Goal: Task Accomplishment & Management: Complete application form

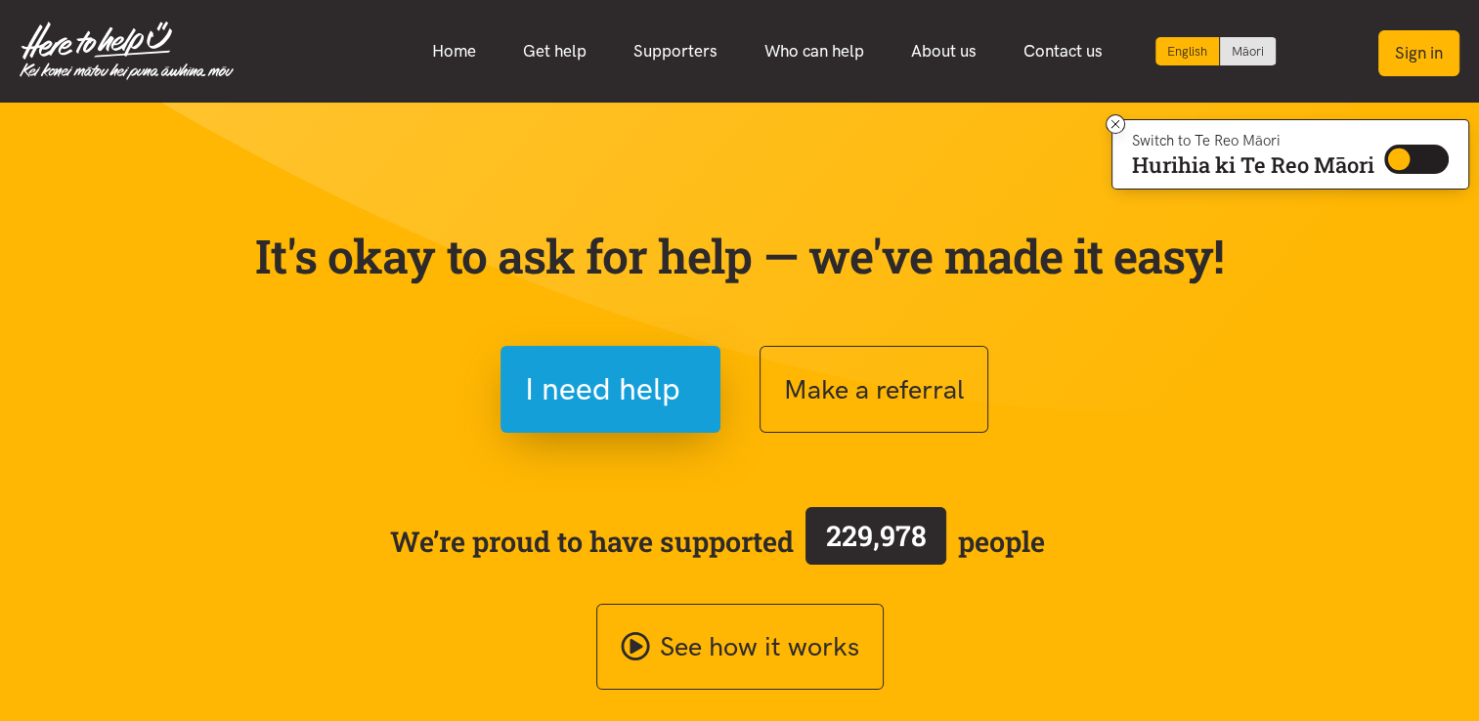
click at [1426, 47] on button "Sign in" at bounding box center [1418, 53] width 81 height 46
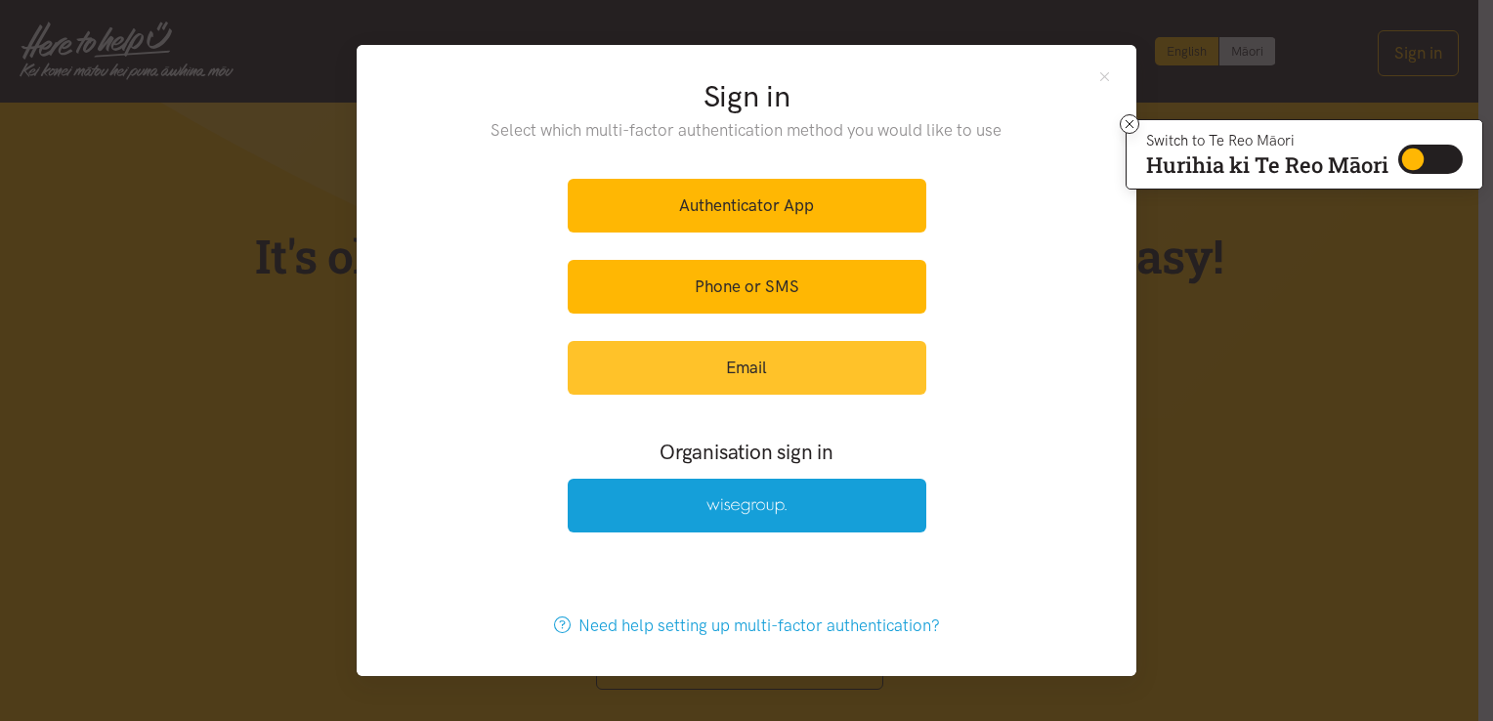
click at [768, 378] on link "Email" at bounding box center [747, 368] width 359 height 54
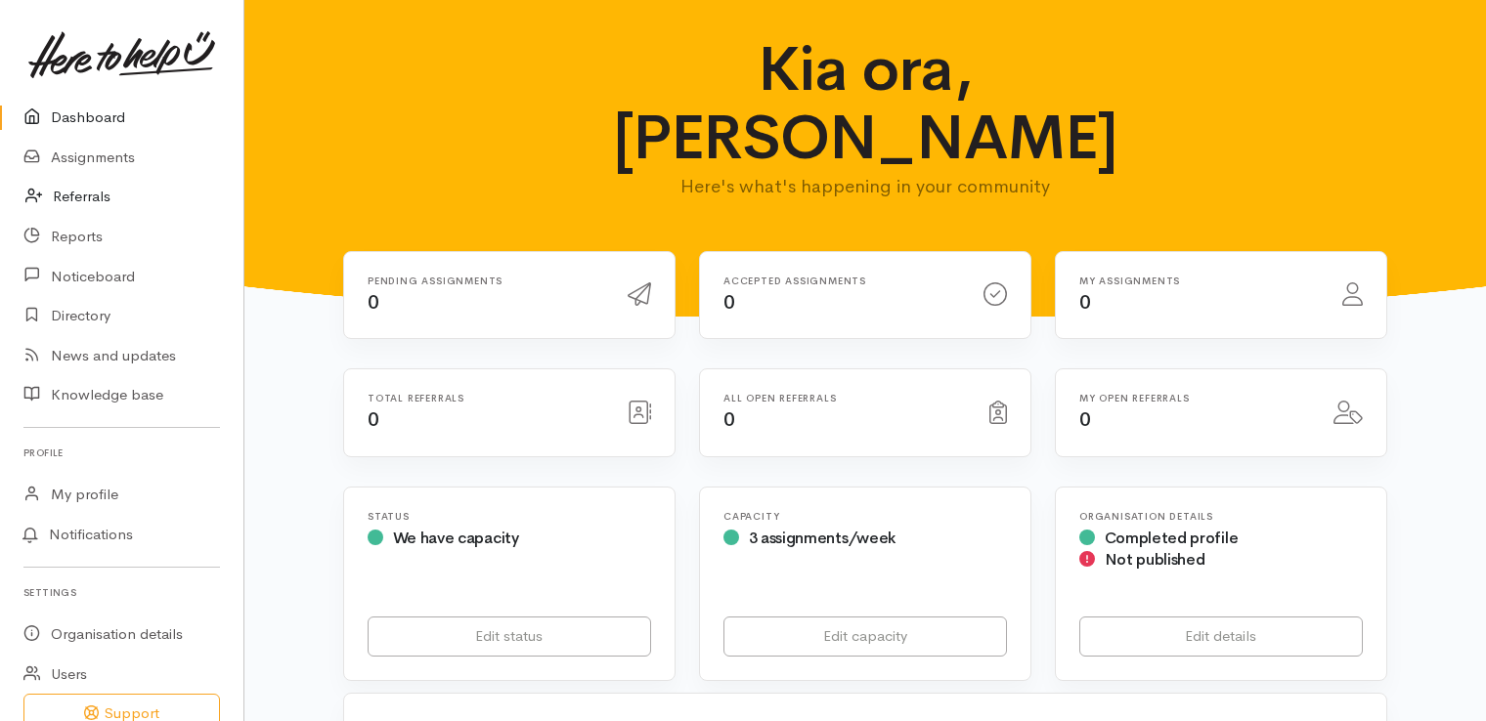
click at [87, 194] on link "Referrals" at bounding box center [121, 197] width 243 height 40
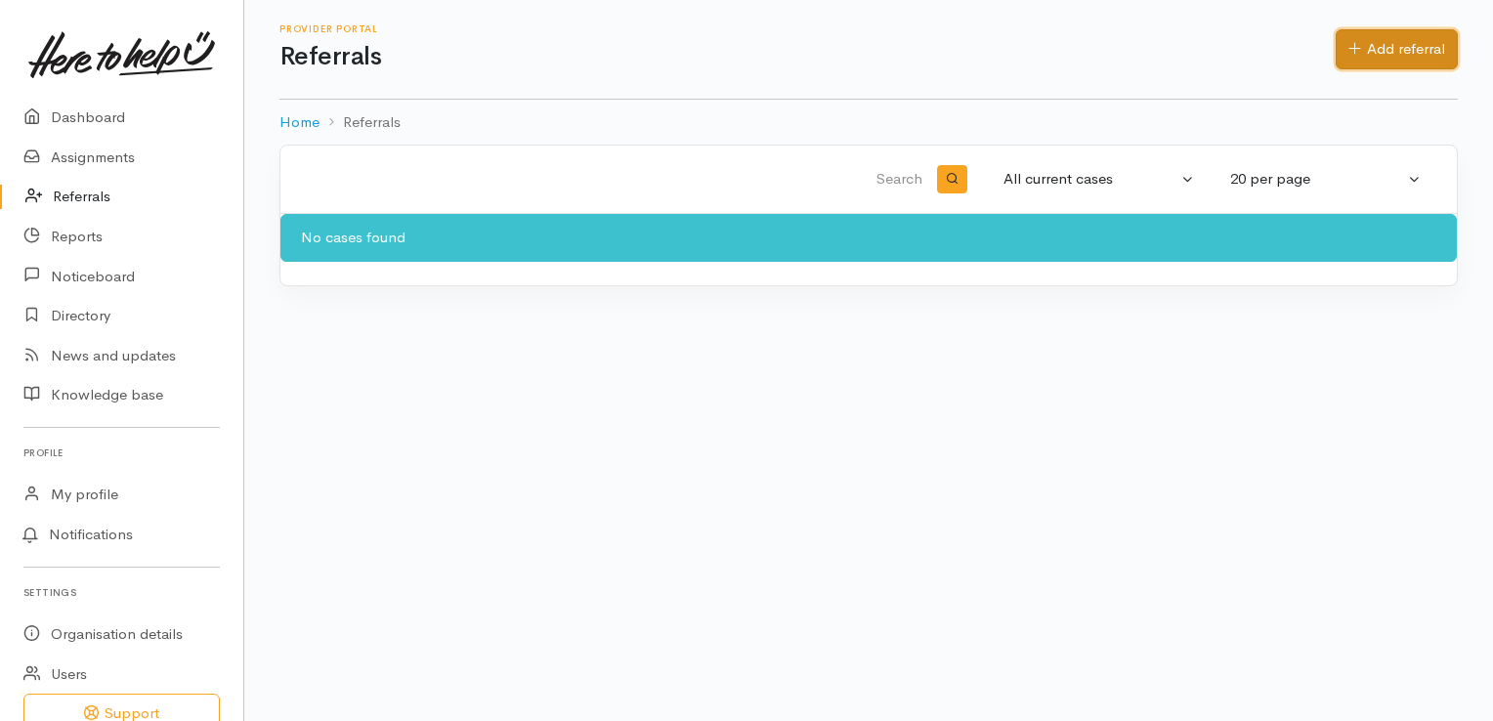
click at [1396, 60] on link "Add referral" at bounding box center [1397, 49] width 122 height 40
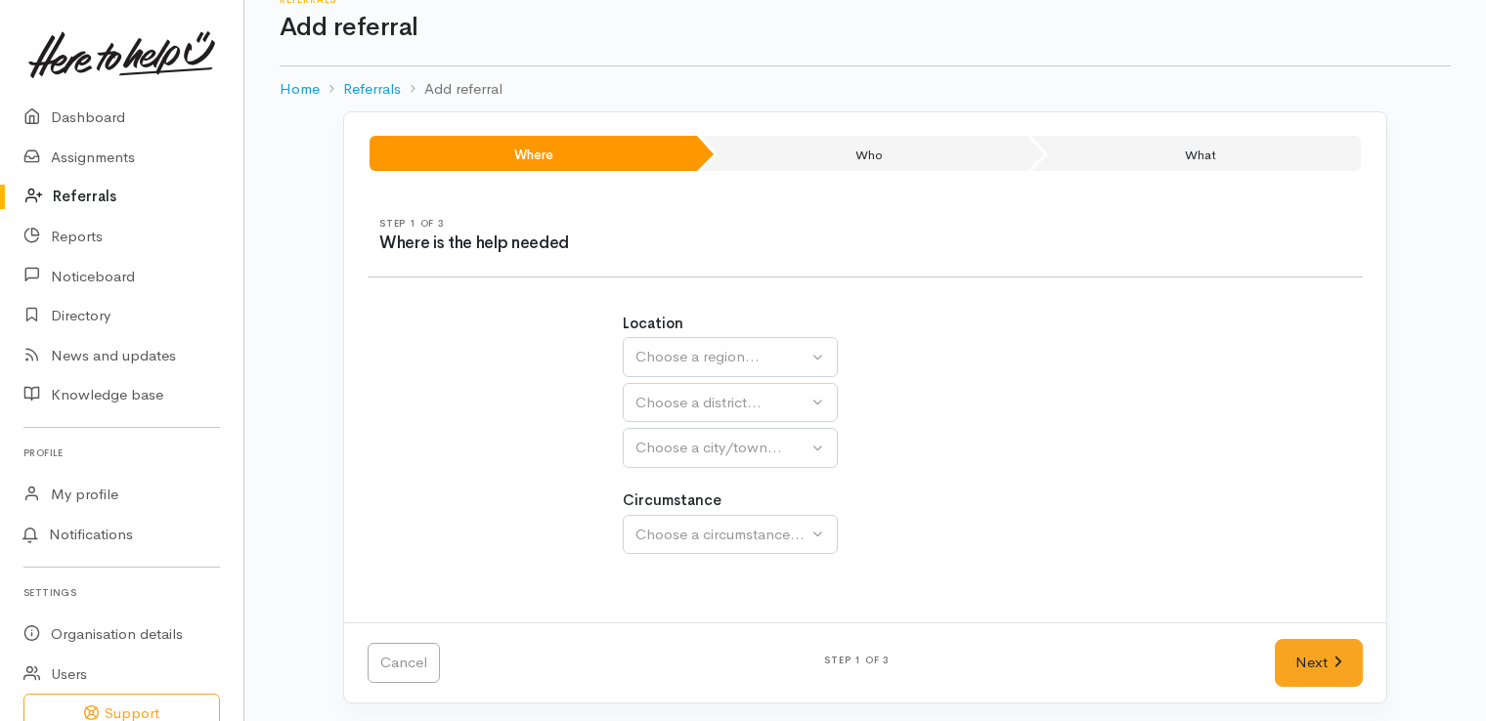
scroll to position [31, 0]
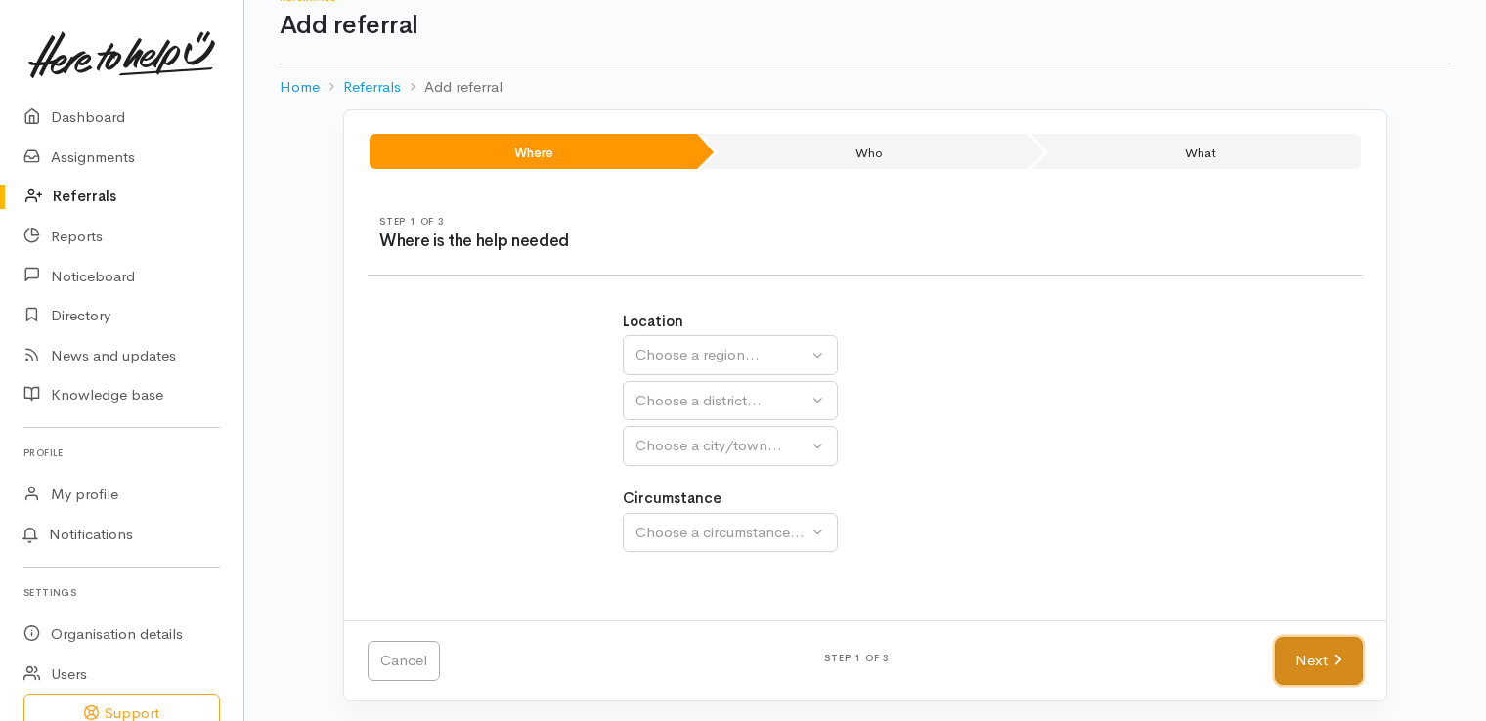
click at [1293, 643] on link "Next" at bounding box center [1318, 661] width 88 height 48
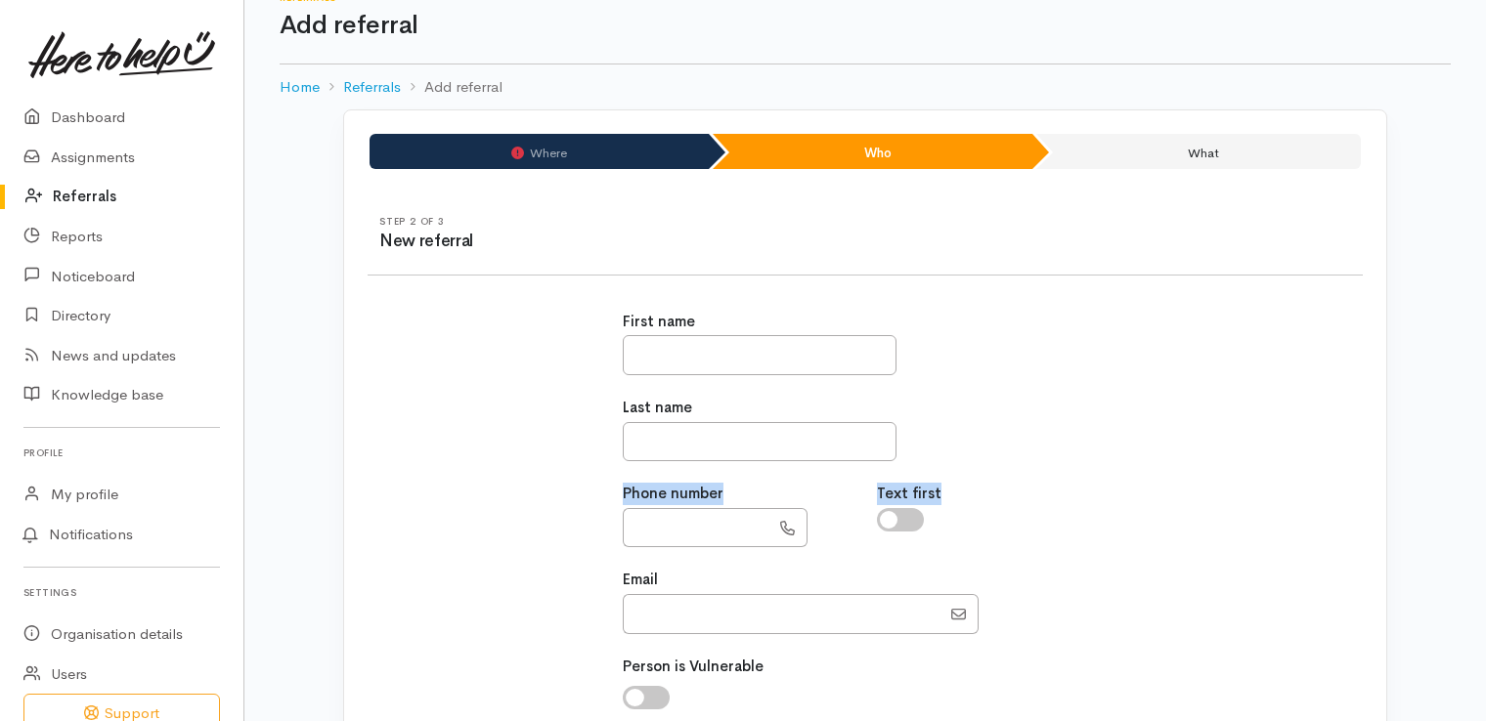
drag, startPoint x: 1484, startPoint y: 418, endPoint x: 1486, endPoint y: 475, distance: 56.7
click at [1486, 475] on html "Support Your 'Here to help u' liaison Your contact within the 'Here to help u' …" at bounding box center [743, 329] width 1486 height 721
click at [376, 85] on link "Referrals" at bounding box center [372, 87] width 58 height 22
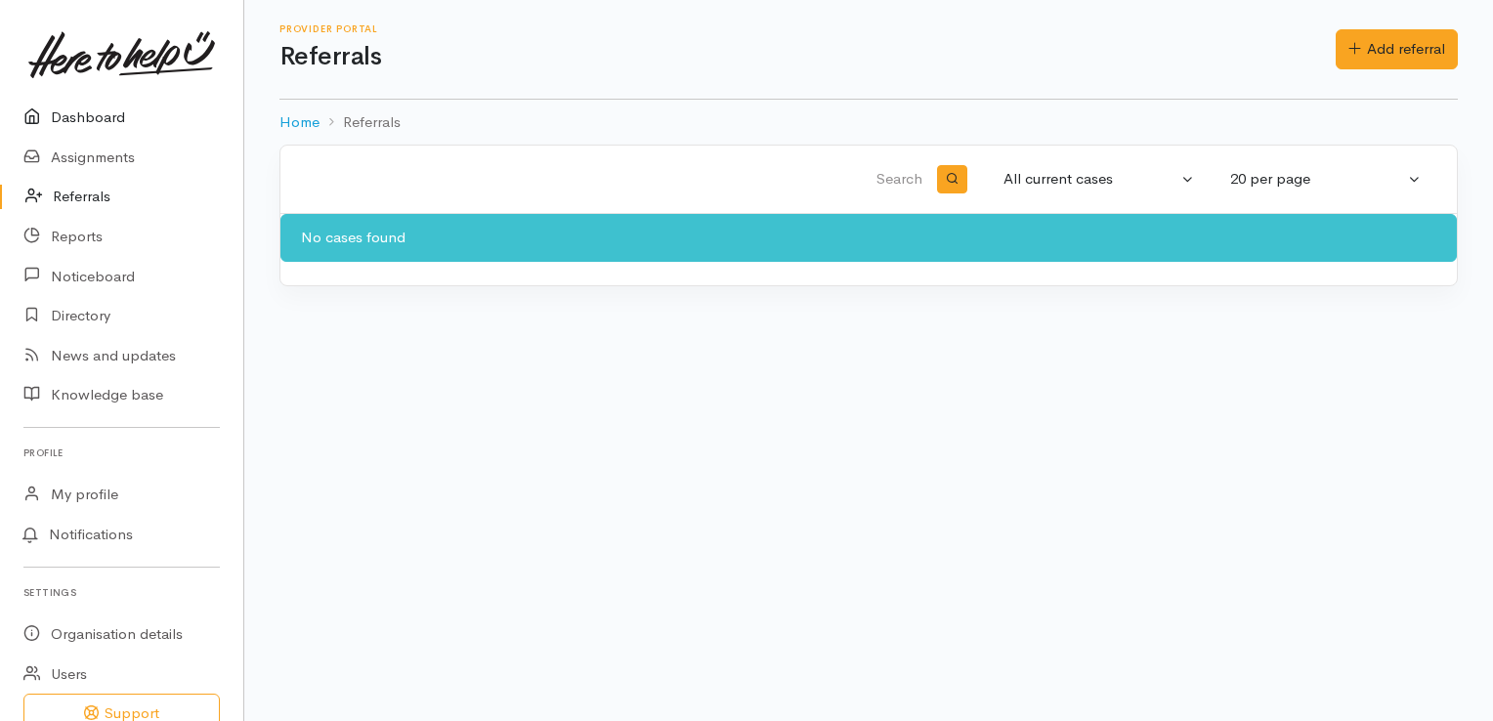
click at [70, 111] on link "Dashboard" at bounding box center [121, 118] width 243 height 40
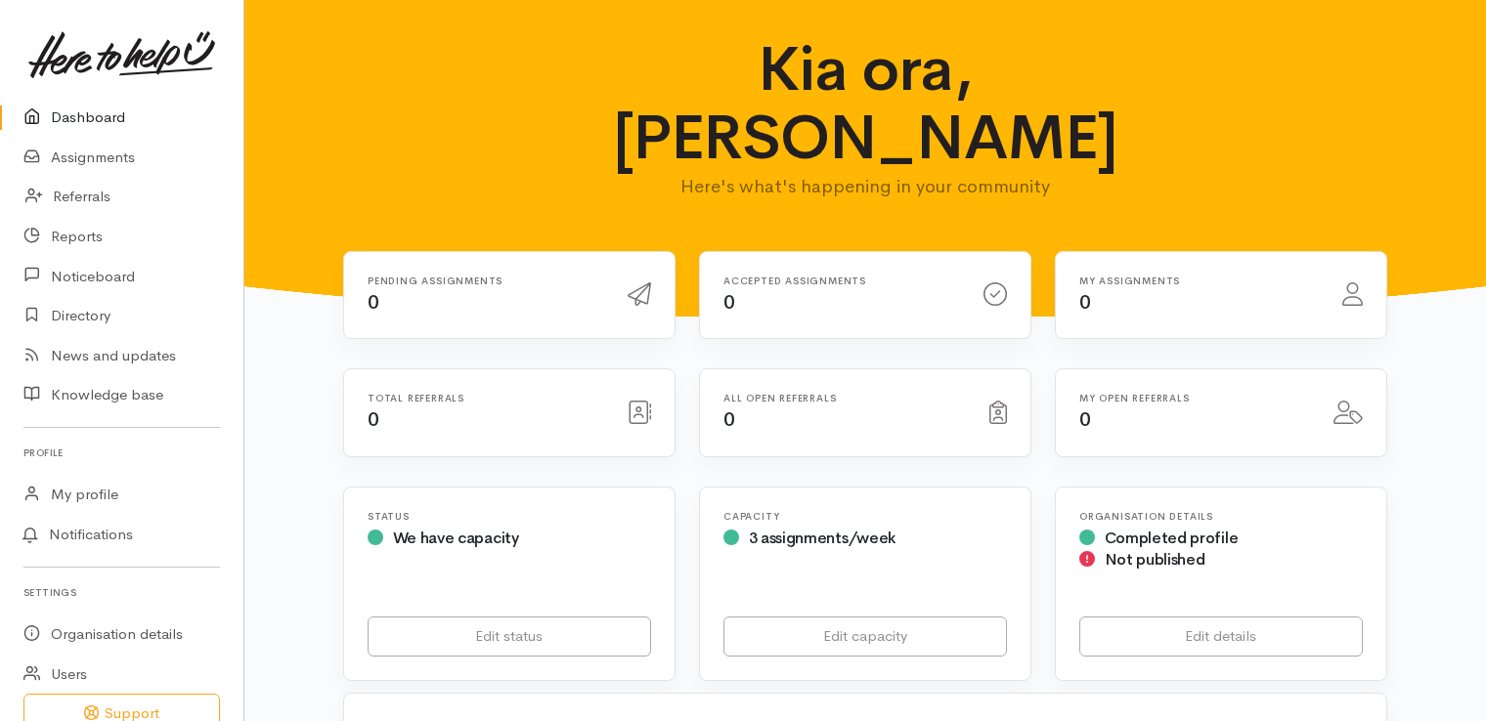
scroll to position [630, 0]
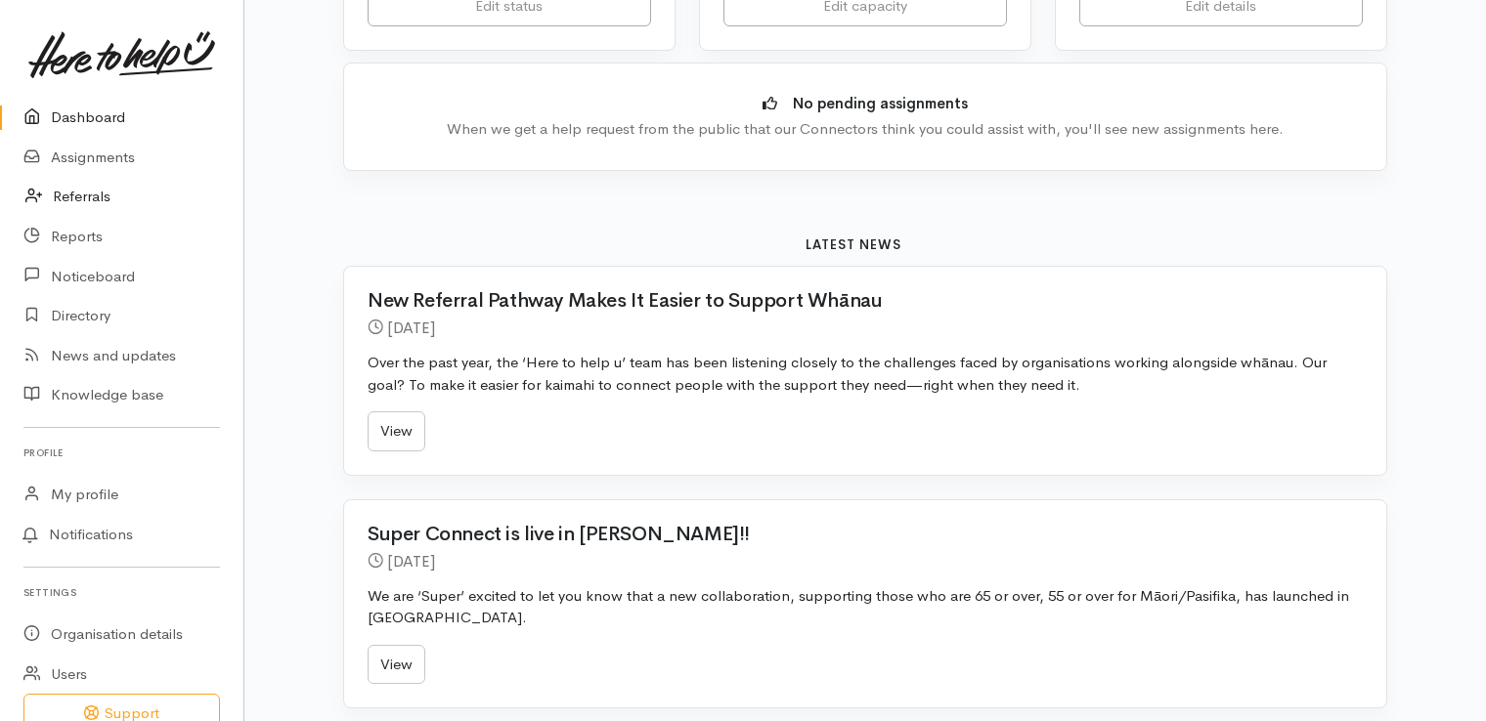
click at [67, 197] on link "Referrals" at bounding box center [121, 197] width 243 height 40
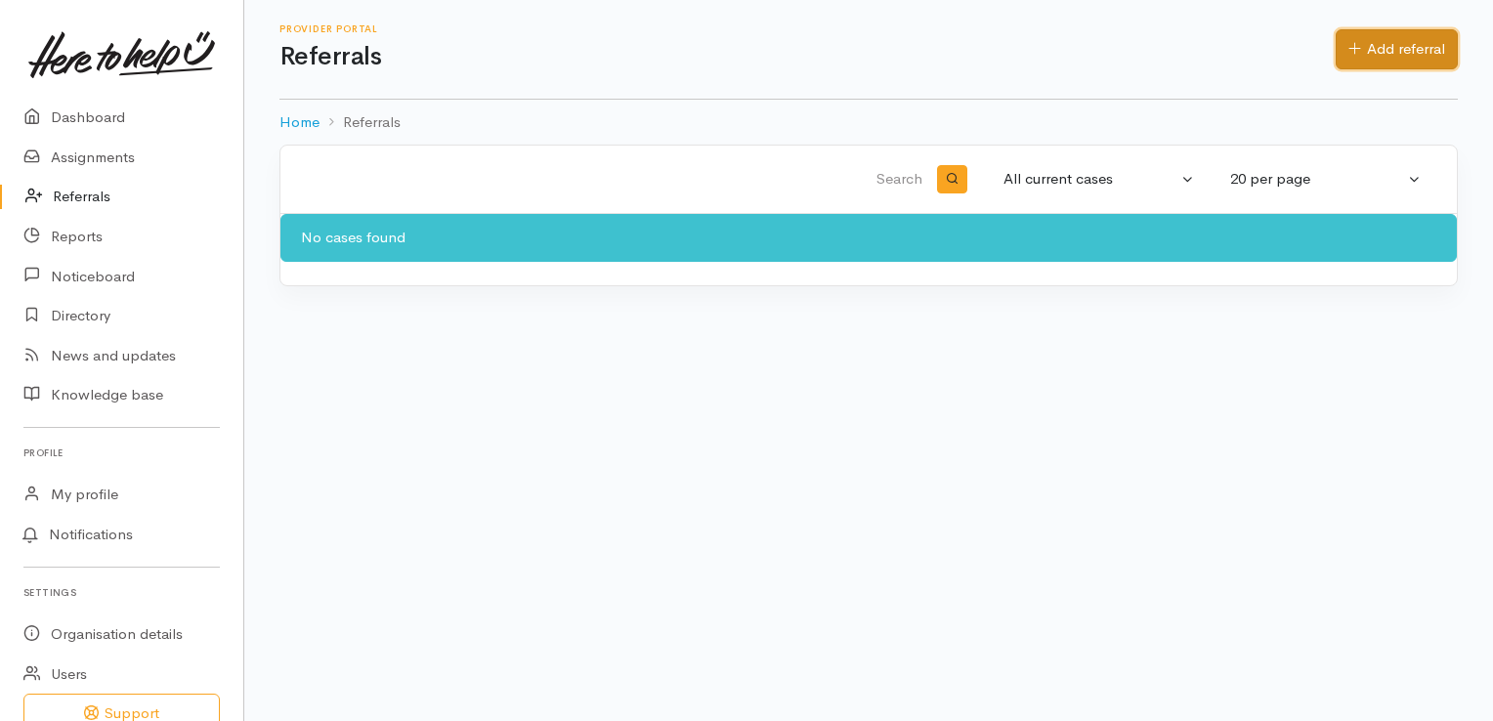
click at [1371, 49] on link "Add referral" at bounding box center [1397, 49] width 122 height 40
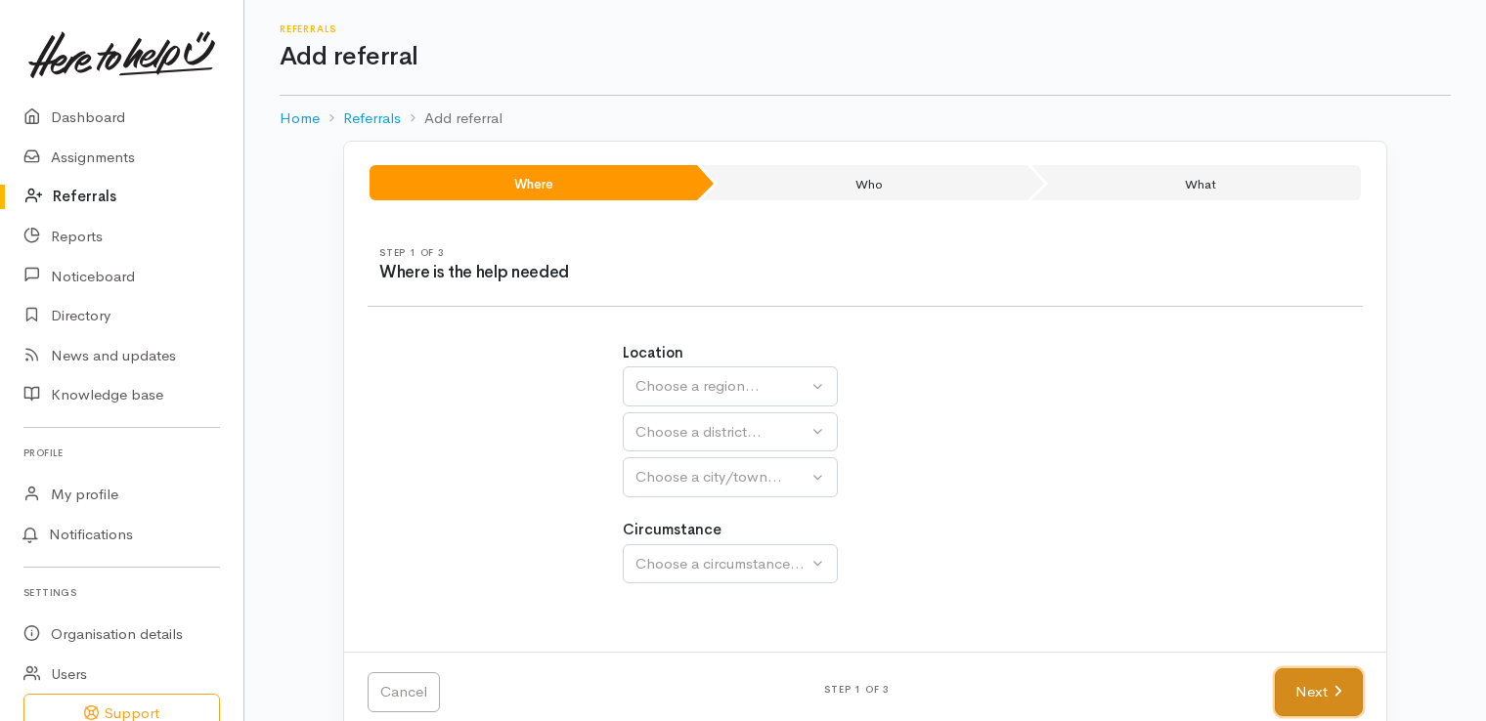
click at [1294, 686] on link "Next" at bounding box center [1318, 692] width 88 height 48
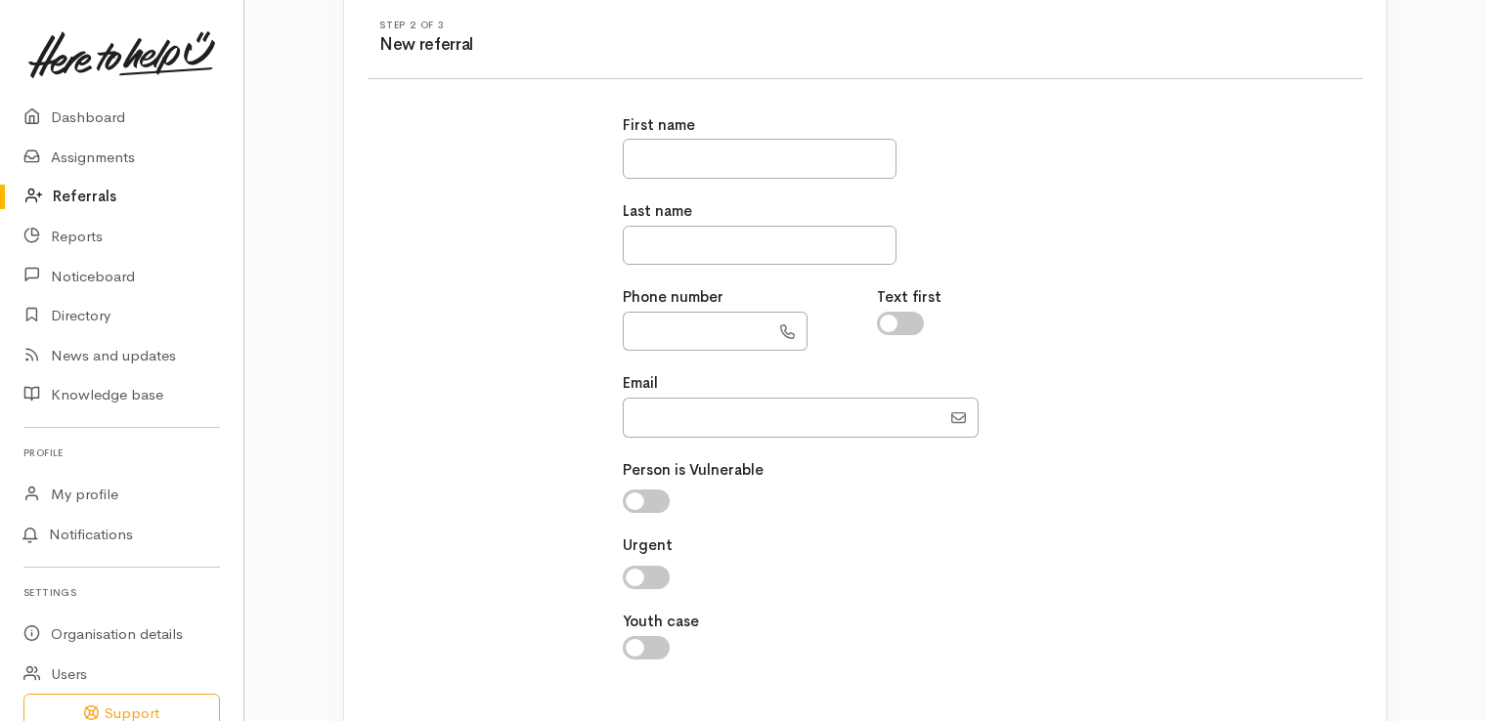
scroll to position [230, 0]
drag, startPoint x: 1485, startPoint y: 440, endPoint x: 1494, endPoint y: 369, distance: 71.0
click at [1485, 369] on html "Support Your 'Here to help u' liaison Your contact within the 'Here to help u' …" at bounding box center [743, 130] width 1486 height 721
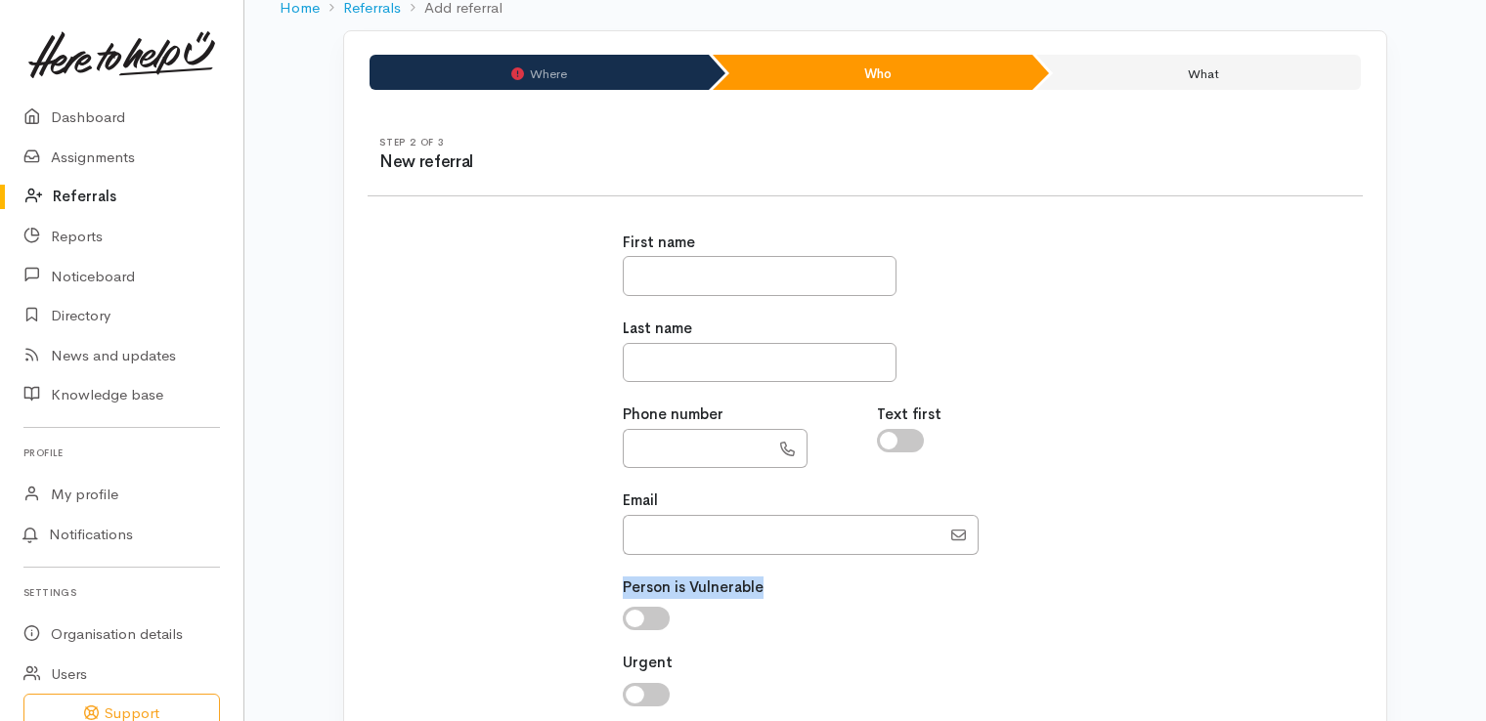
scroll to position [88, 0]
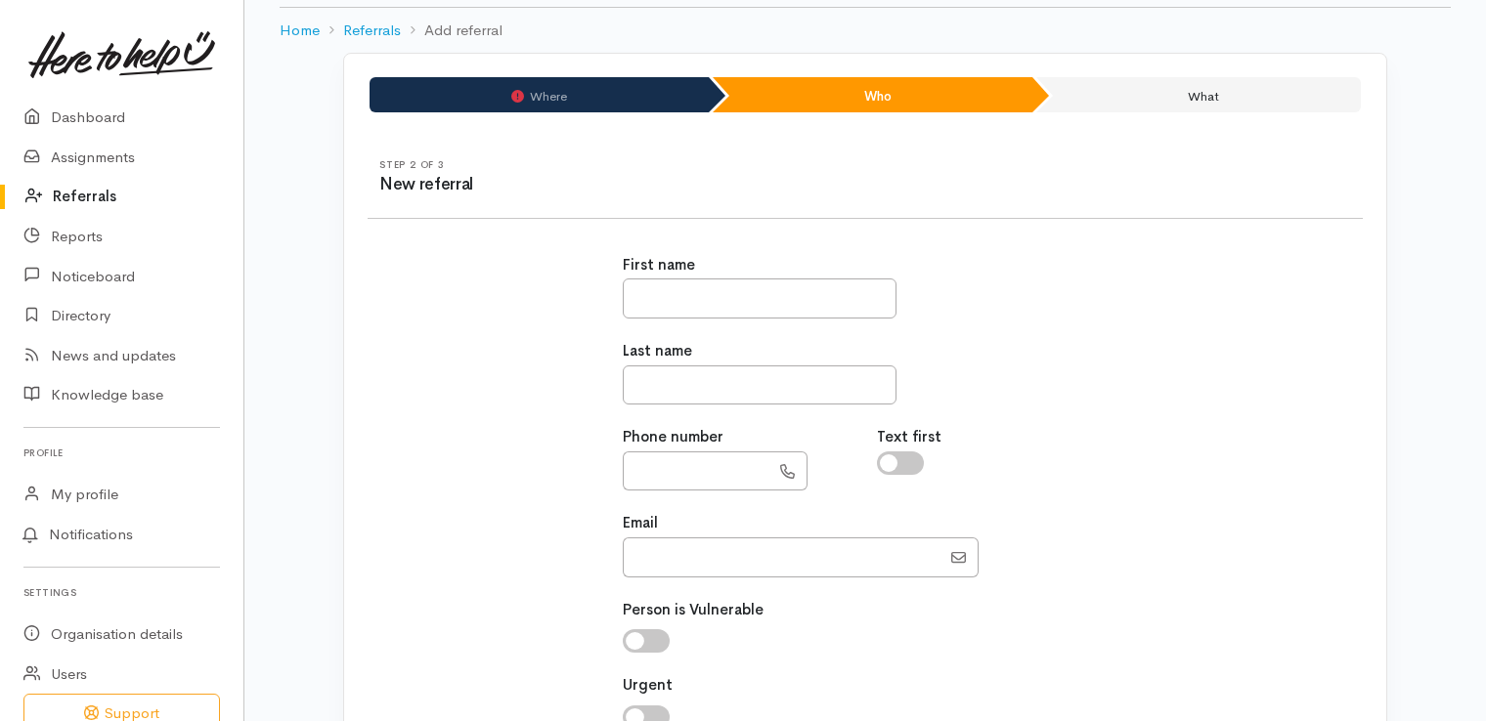
click at [829, 103] on li "Who" at bounding box center [872, 94] width 321 height 35
click at [1135, 92] on li "What" at bounding box center [1198, 94] width 324 height 35
click at [656, 471] on input "text" at bounding box center [696, 472] width 147 height 40
click at [367, 32] on link "Referrals" at bounding box center [372, 31] width 58 height 22
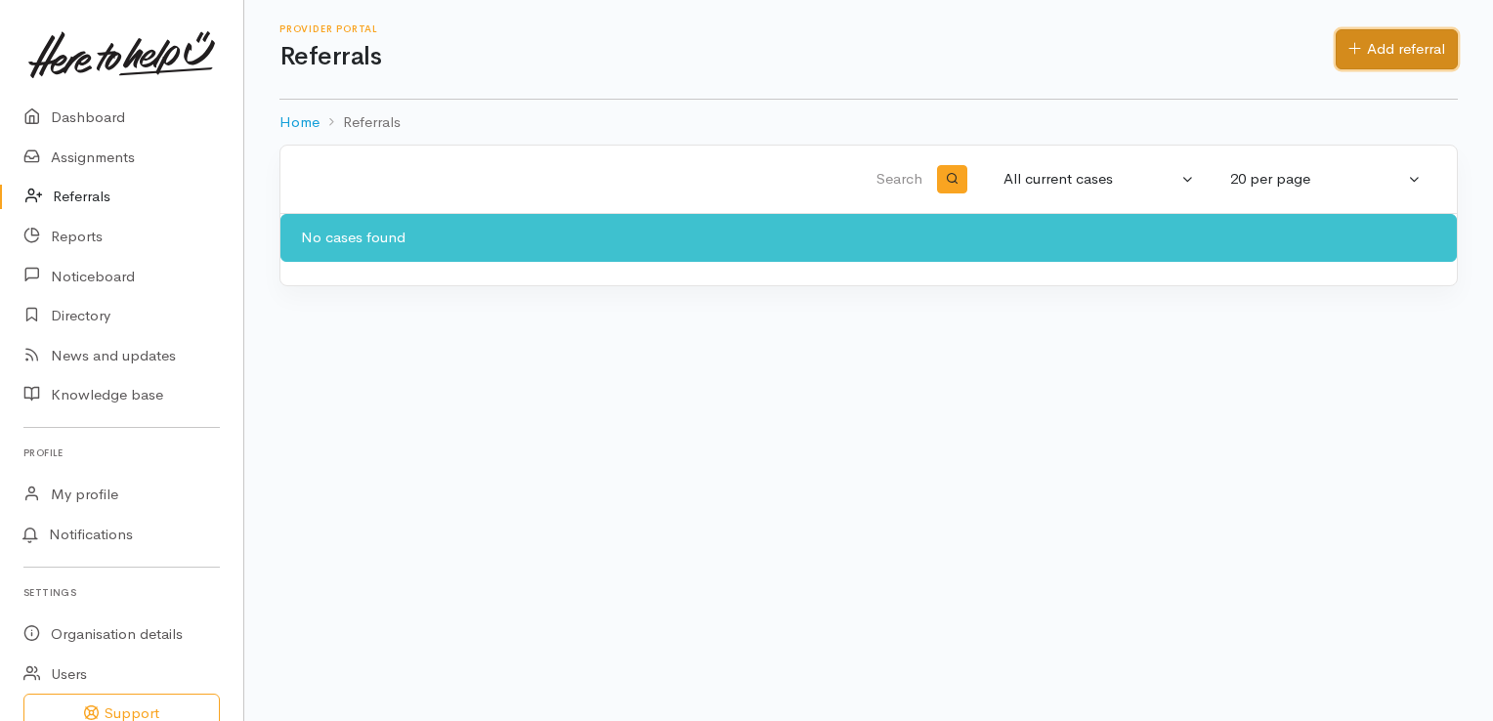
click at [1396, 45] on link "Add referral" at bounding box center [1397, 49] width 122 height 40
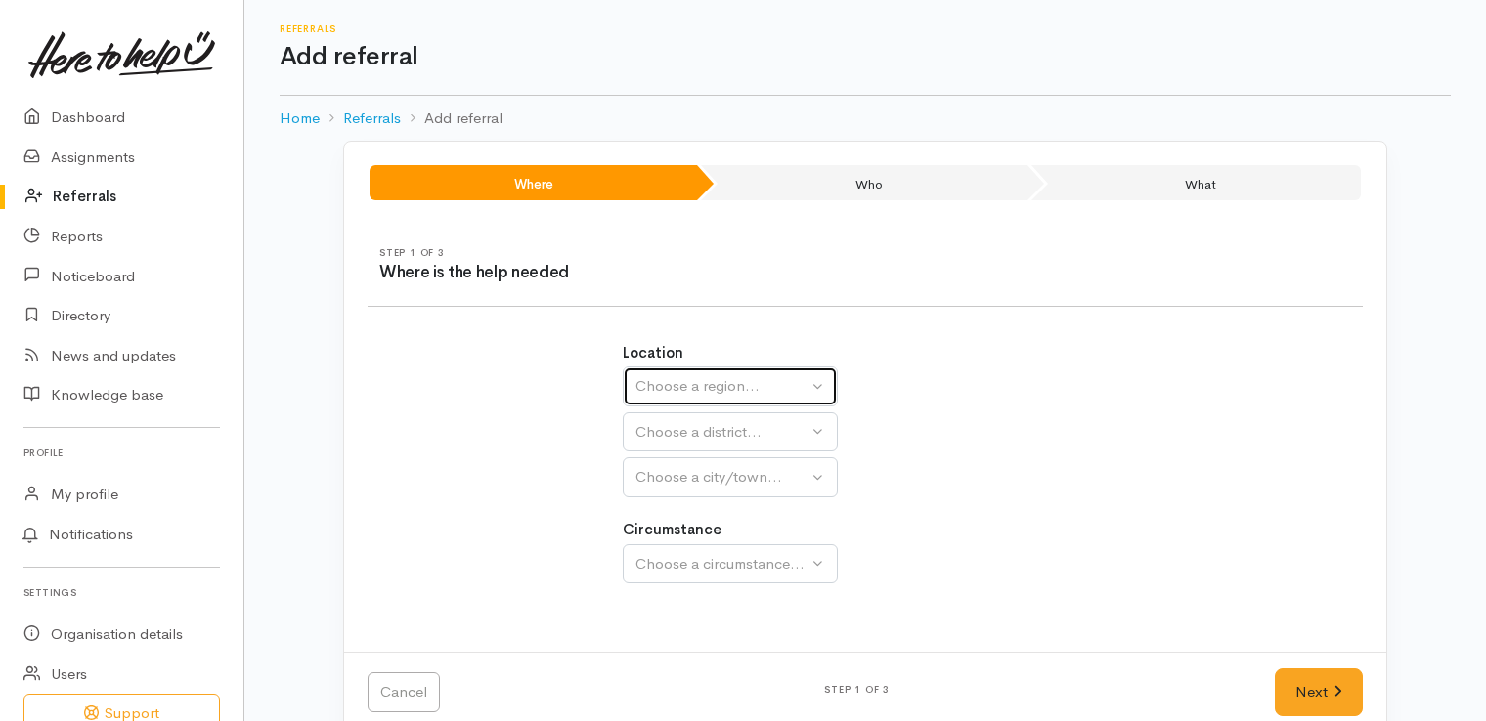
click at [820, 385] on button "Choose a region..." at bounding box center [730, 386] width 215 height 40
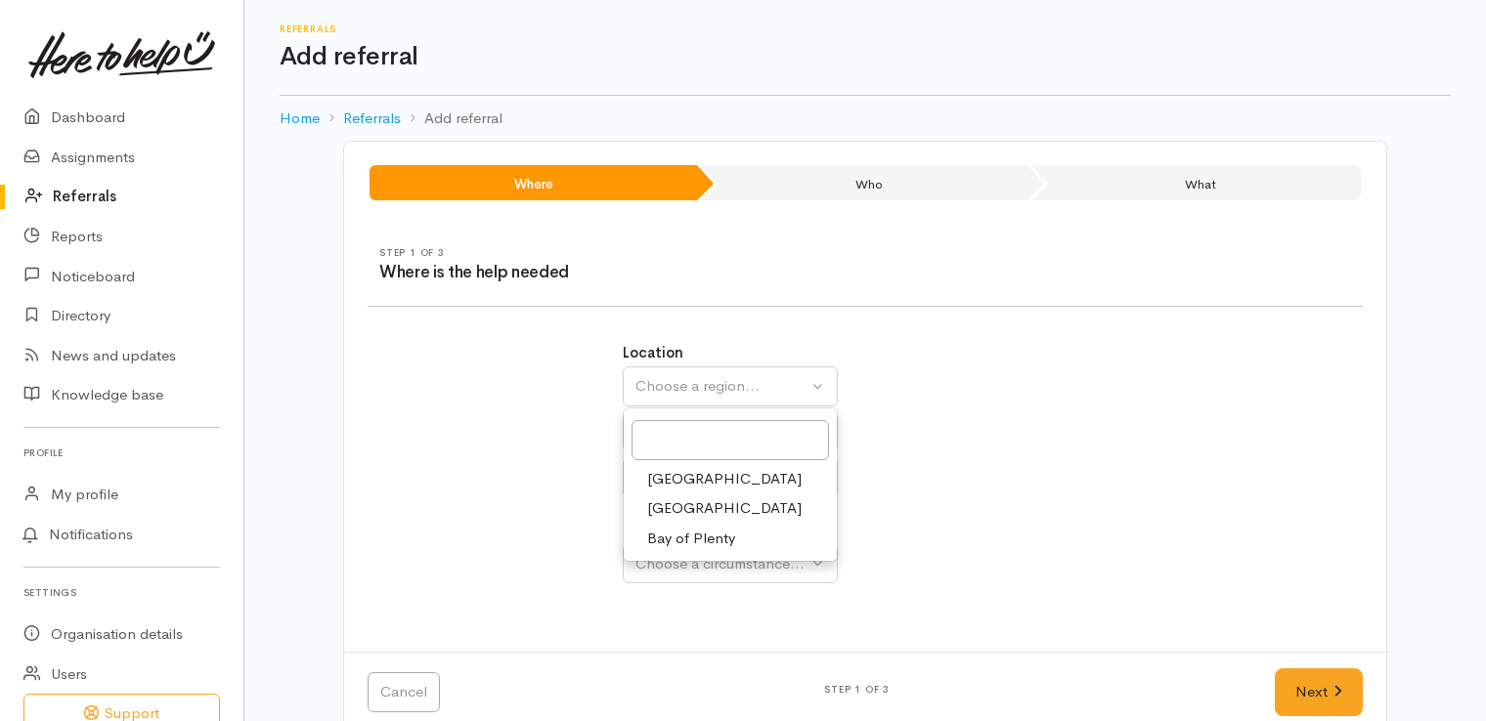
click at [722, 531] on span "Bay of Plenty" at bounding box center [691, 539] width 88 height 22
select select "4"
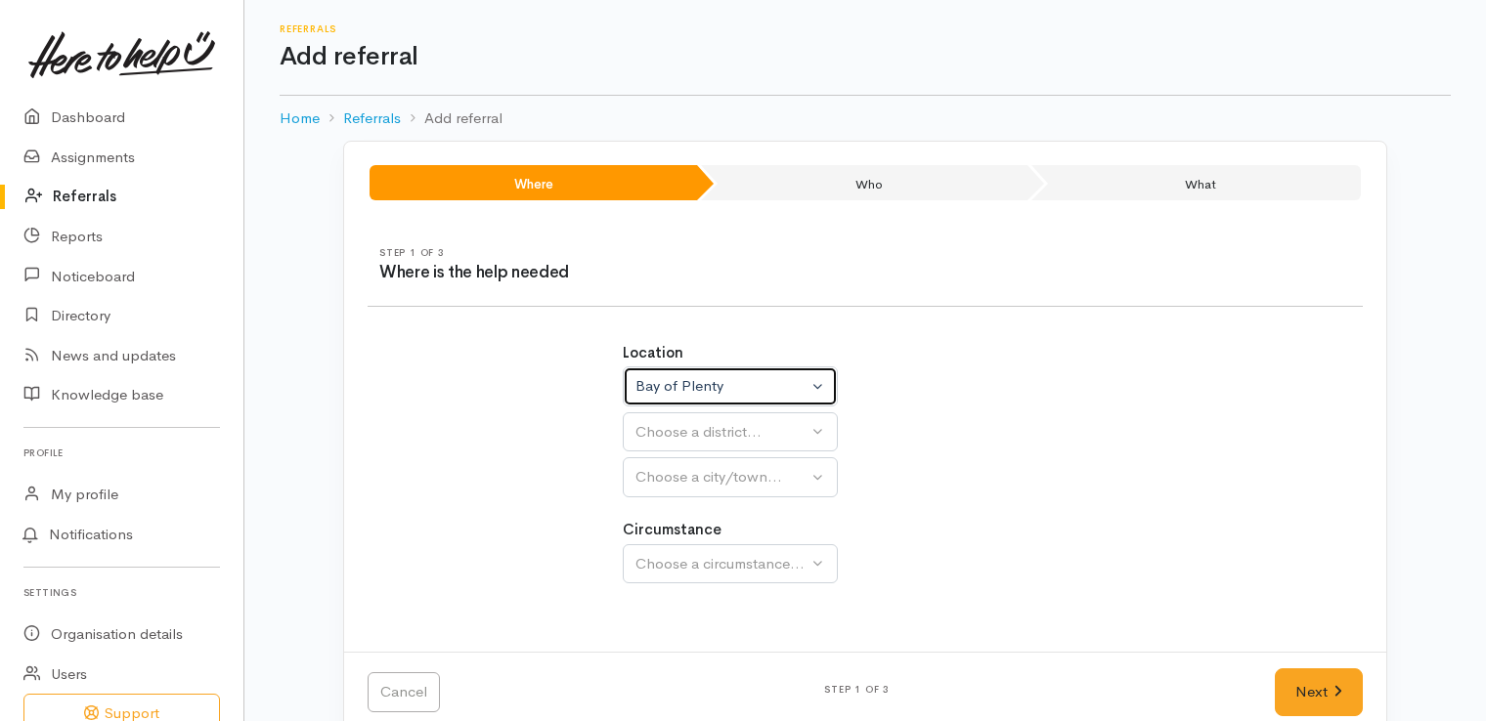
select select
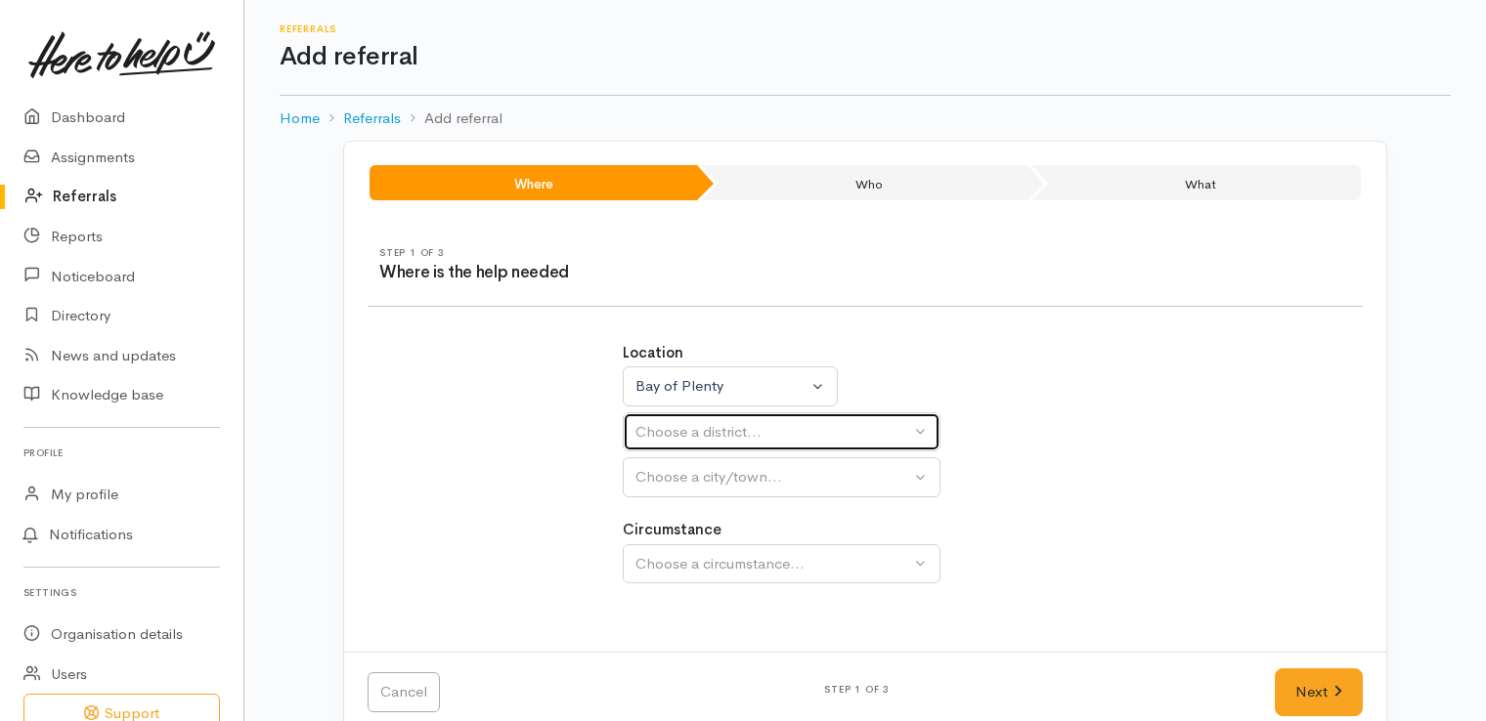
click at [925, 430] on button "Choose a district..." at bounding box center [782, 432] width 318 height 40
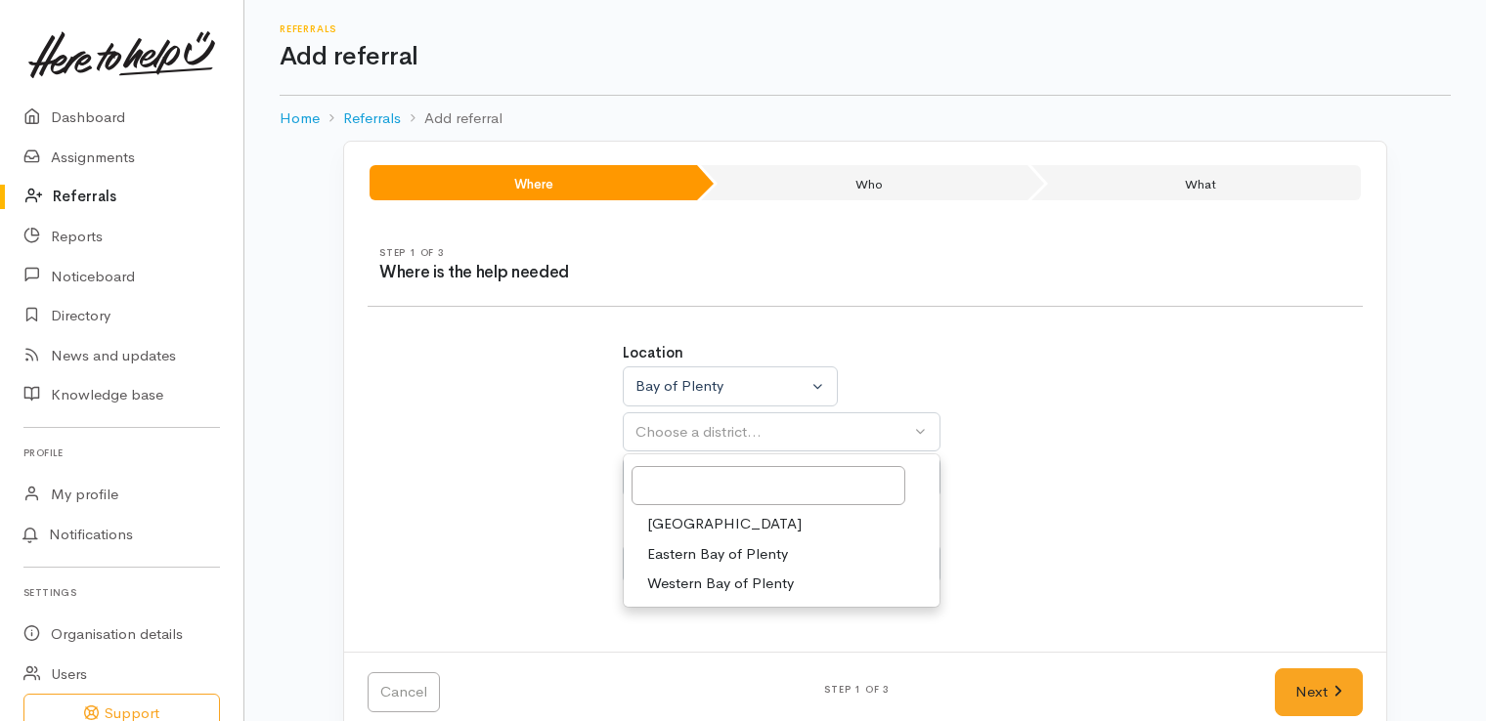
click at [704, 527] on span "[GEOGRAPHIC_DATA]" at bounding box center [724, 524] width 154 height 22
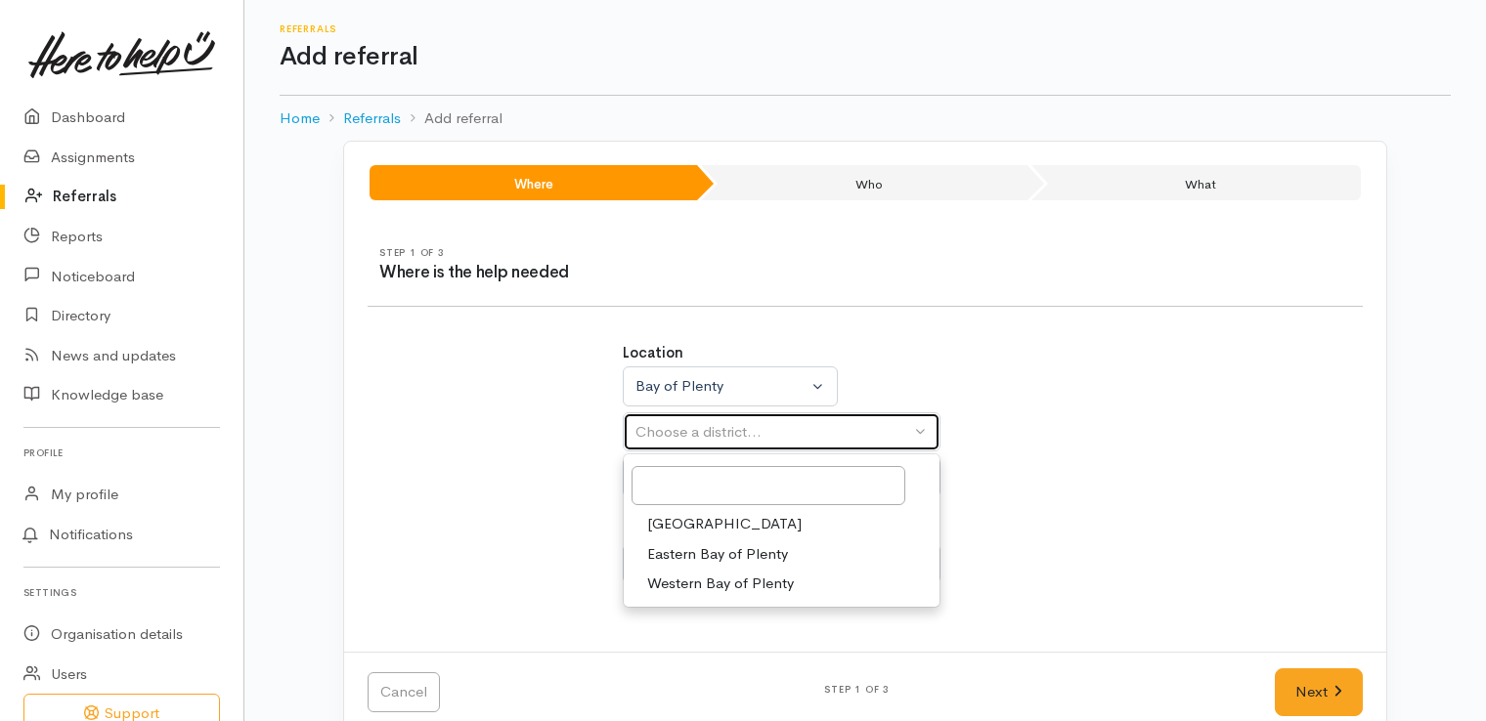
select select "6"
select select
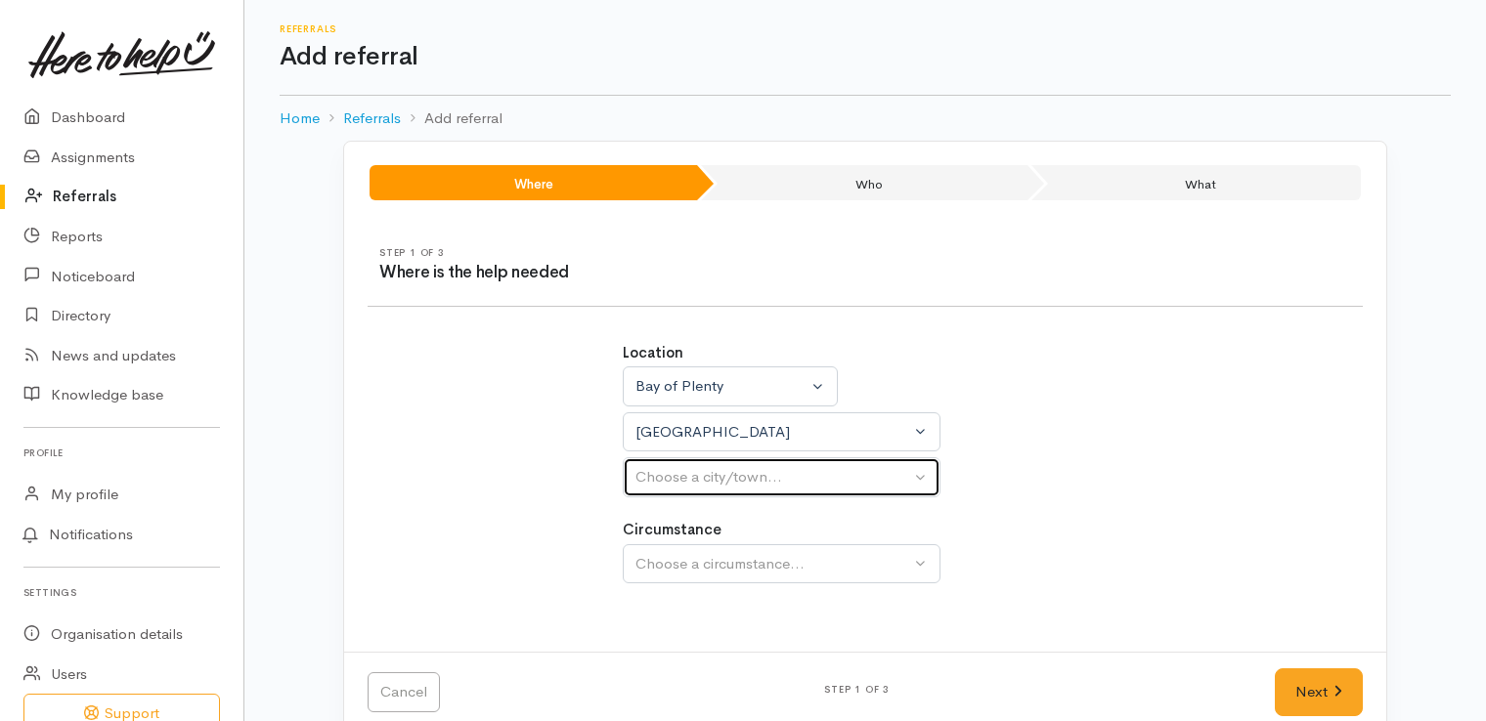
click at [921, 471] on button "Choose a city/town..." at bounding box center [782, 477] width 318 height 40
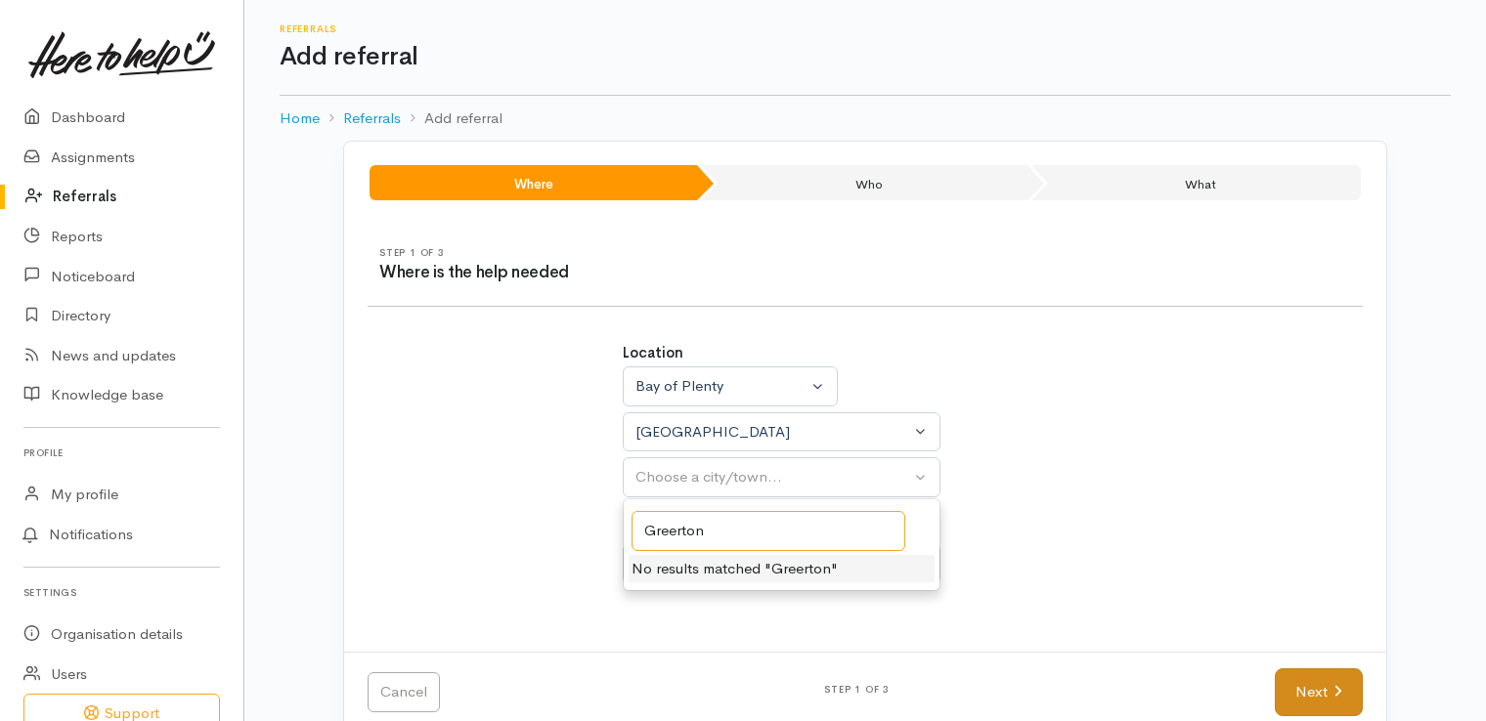
type input "Greerton"
click at [1305, 693] on link "Next" at bounding box center [1318, 692] width 88 height 48
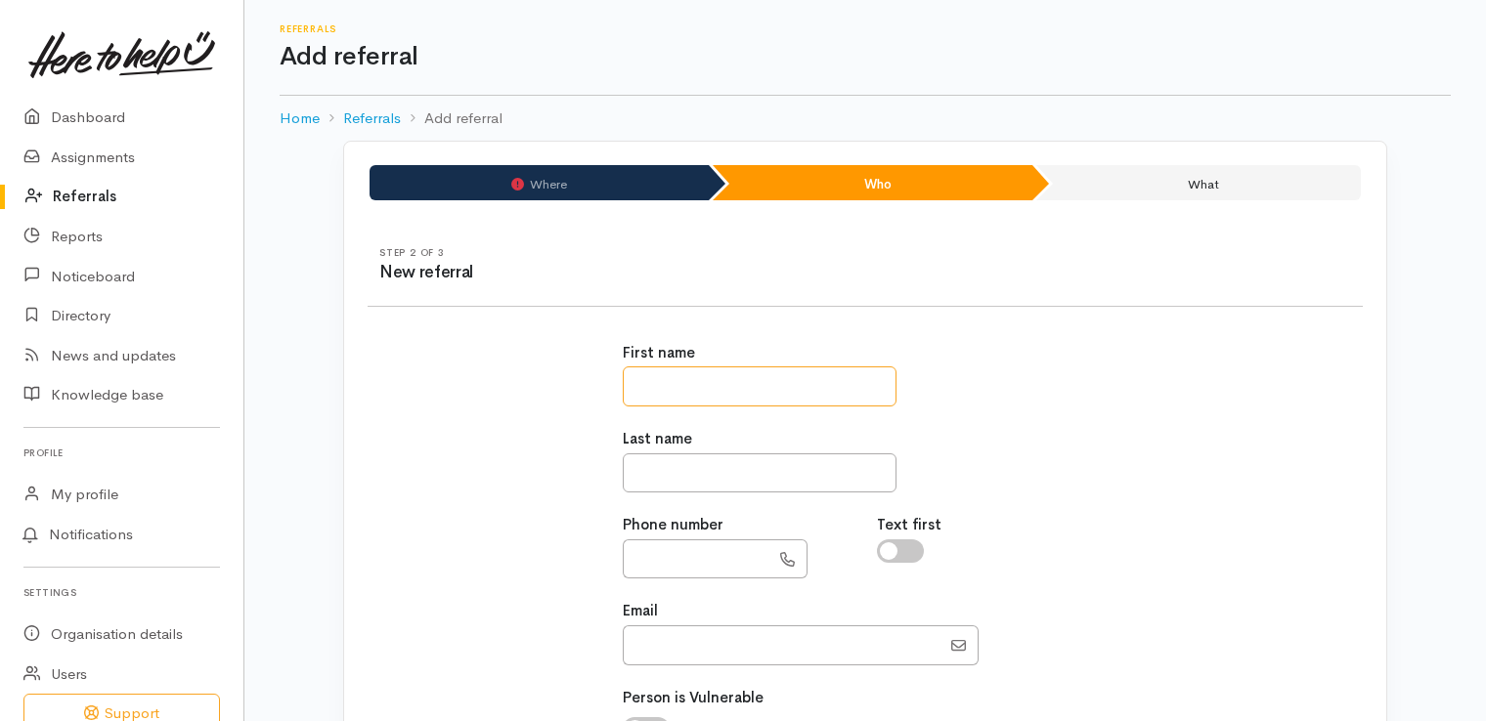
click at [693, 397] on input "text" at bounding box center [760, 386] width 274 height 40
type input "*******"
click at [660, 466] on input "text" at bounding box center [760, 473] width 274 height 40
type input "********"
click at [649, 549] on input "text" at bounding box center [696, 559] width 147 height 40
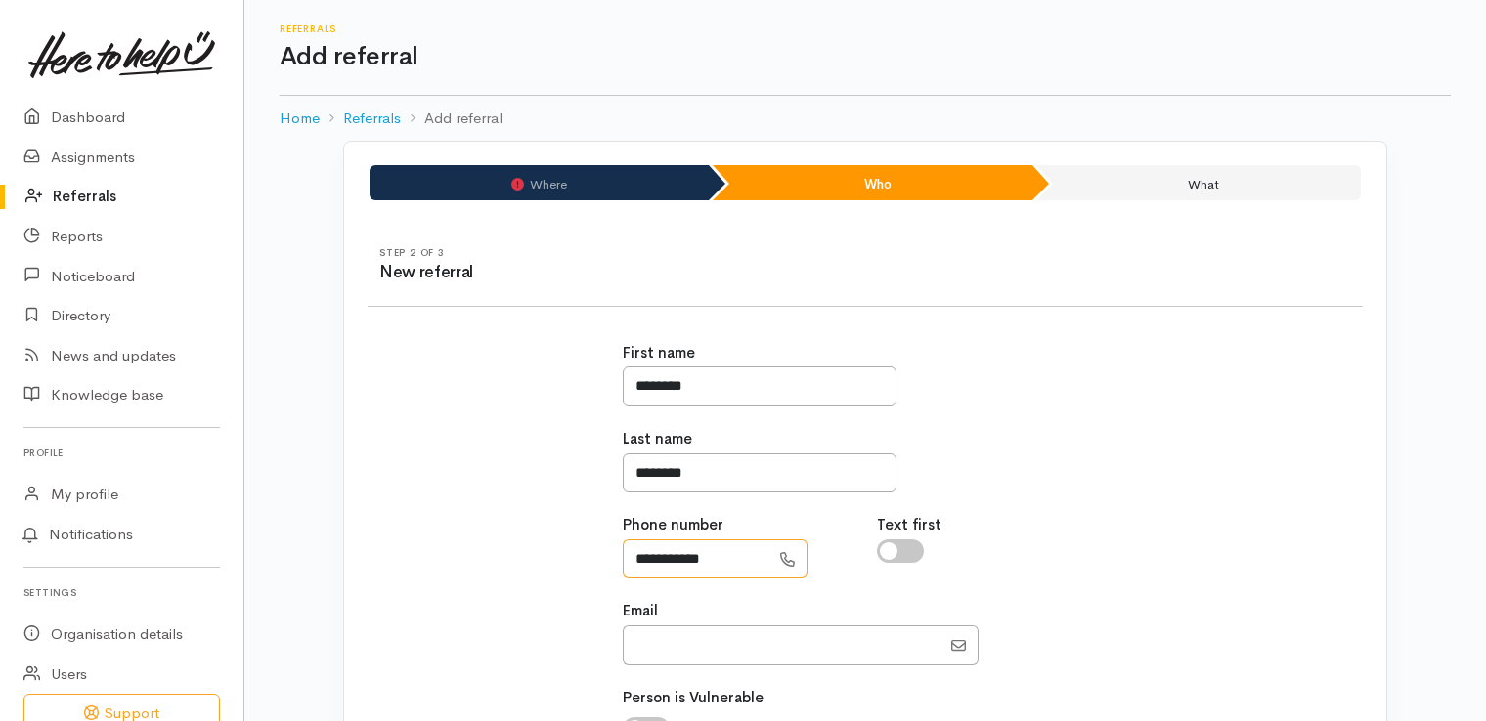
type input "**********"
click at [688, 631] on input "Email" at bounding box center [782, 645] width 318 height 40
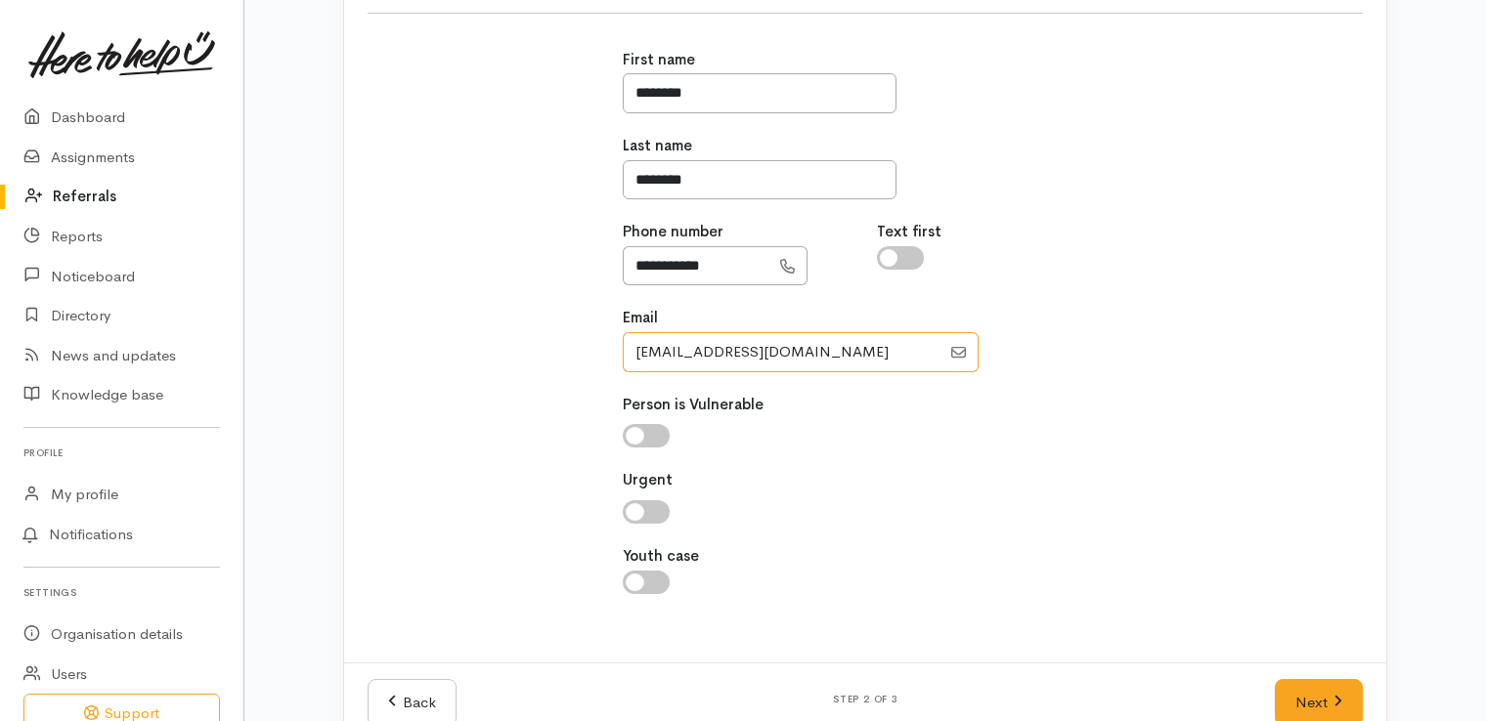
scroll to position [297, 0]
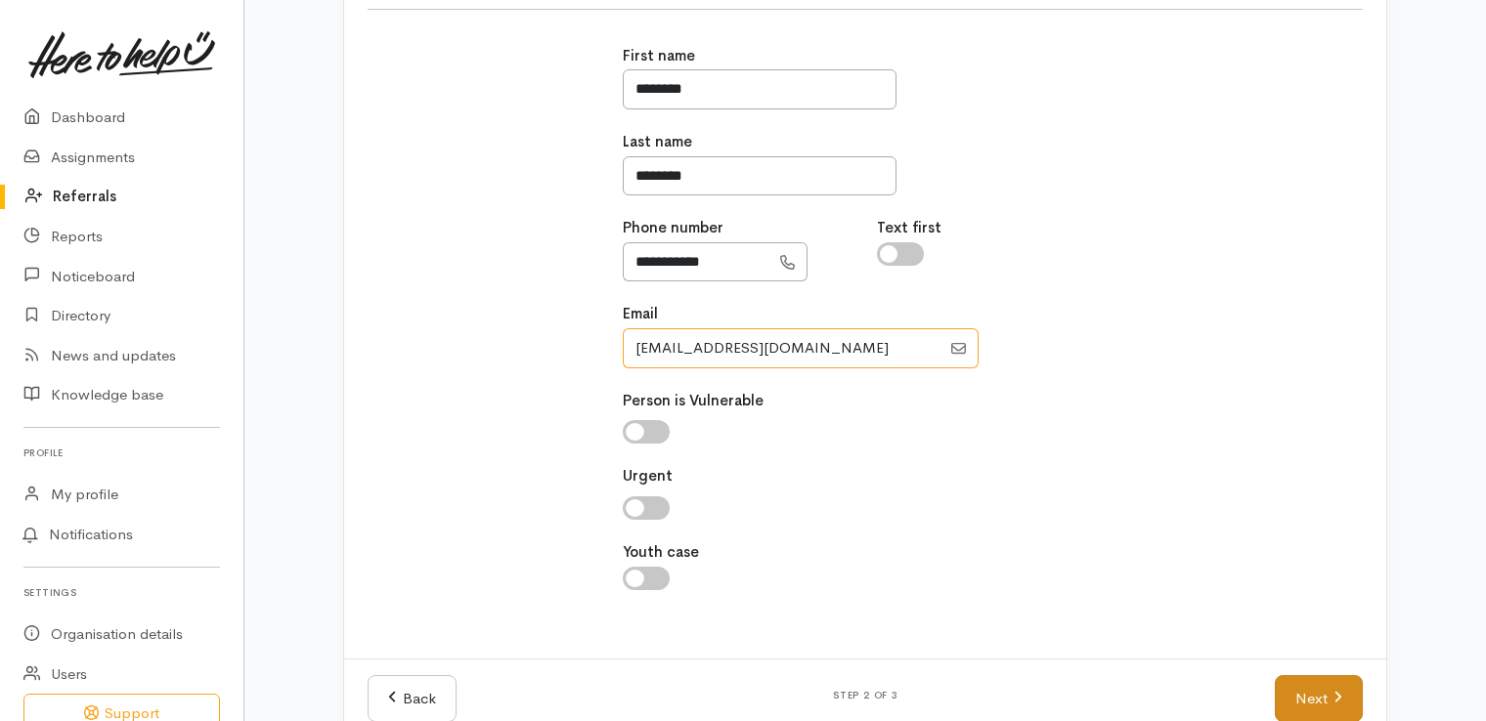
type input "carolynmatthewsnz@gmail.com"
click at [1321, 691] on link "Next" at bounding box center [1318, 699] width 88 height 48
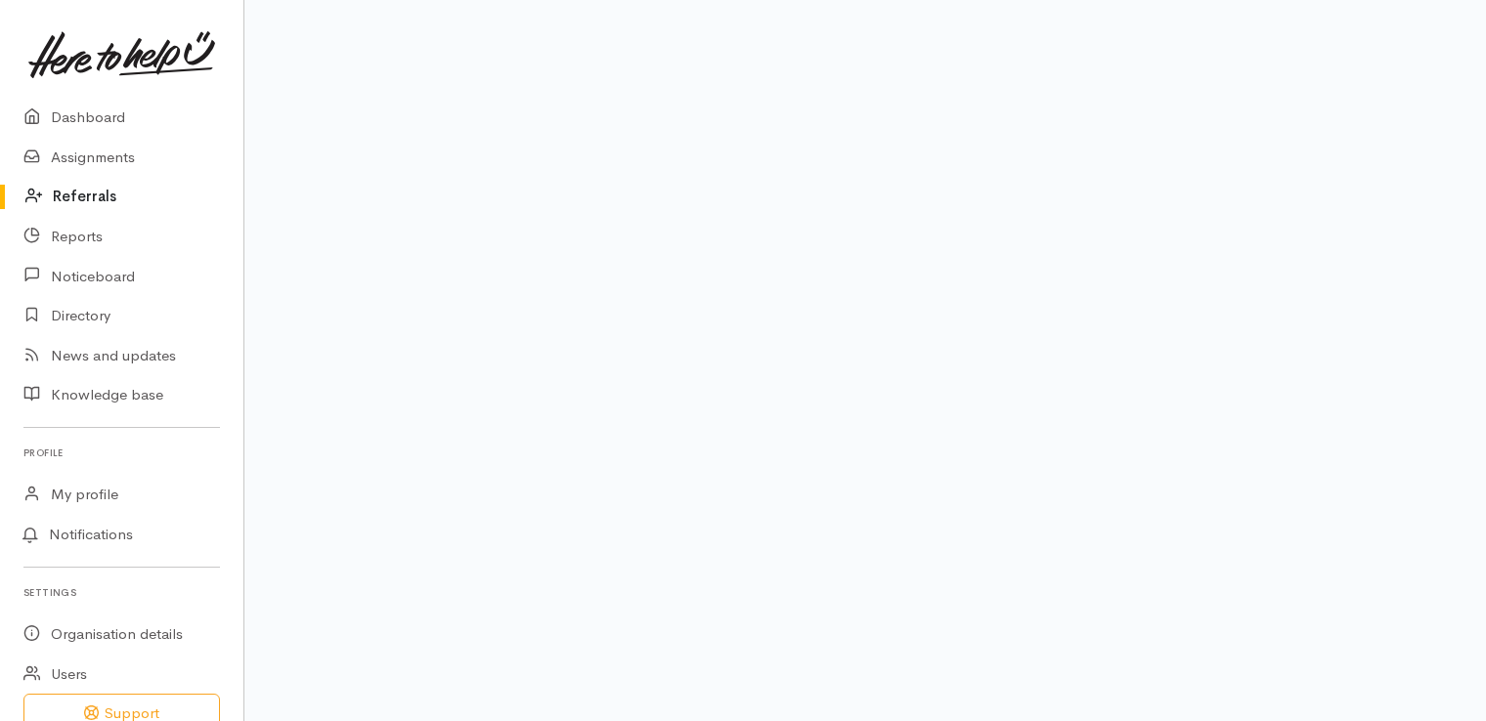
scroll to position [105, 0]
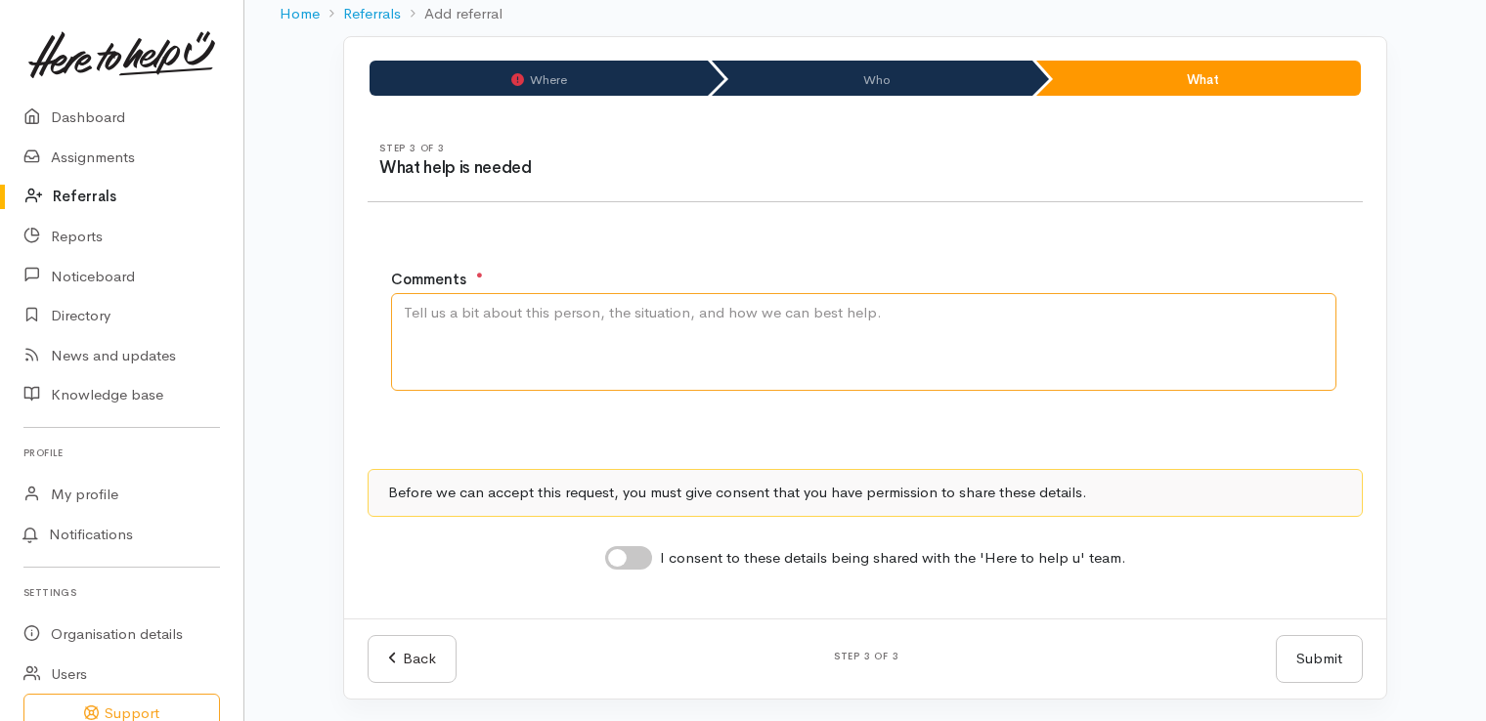
click at [539, 323] on textarea "Comments" at bounding box center [863, 342] width 945 height 98
type textarea "loss of food from freezer as grandson pulled out plug - caregivers for high nee…"
click at [635, 558] on input "I consent to these details being shared with the 'Here to help u' team." at bounding box center [628, 557] width 47 height 23
checkbox input "true"
click at [971, 311] on textarea "loss of food from freezer as grandson pulled out plug - caregivers for high nee…" at bounding box center [863, 342] width 945 height 98
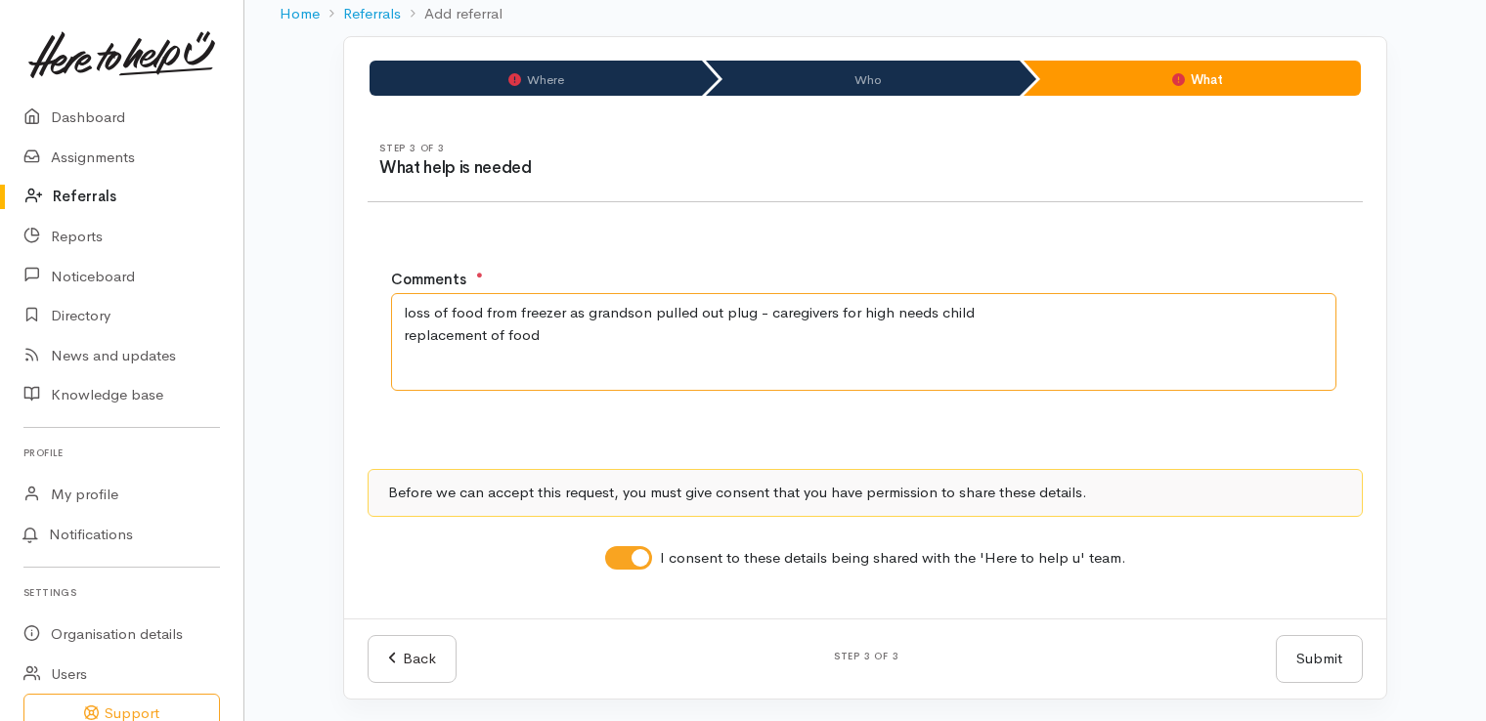
type textarea "loss of food from freezer as grandson pulled out plug - caregivers for high nee…"
click at [1312, 647] on button "Submit" at bounding box center [1318, 659] width 87 height 48
click at [1309, 667] on button "Submit" at bounding box center [1318, 659] width 87 height 48
click at [1212, 80] on li "What" at bounding box center [1191, 78] width 337 height 35
click at [602, 179] on div "Step 3 of 3 What help is needed Loading... Comments ● loss of food from freezer…" at bounding box center [865, 368] width 1042 height 499
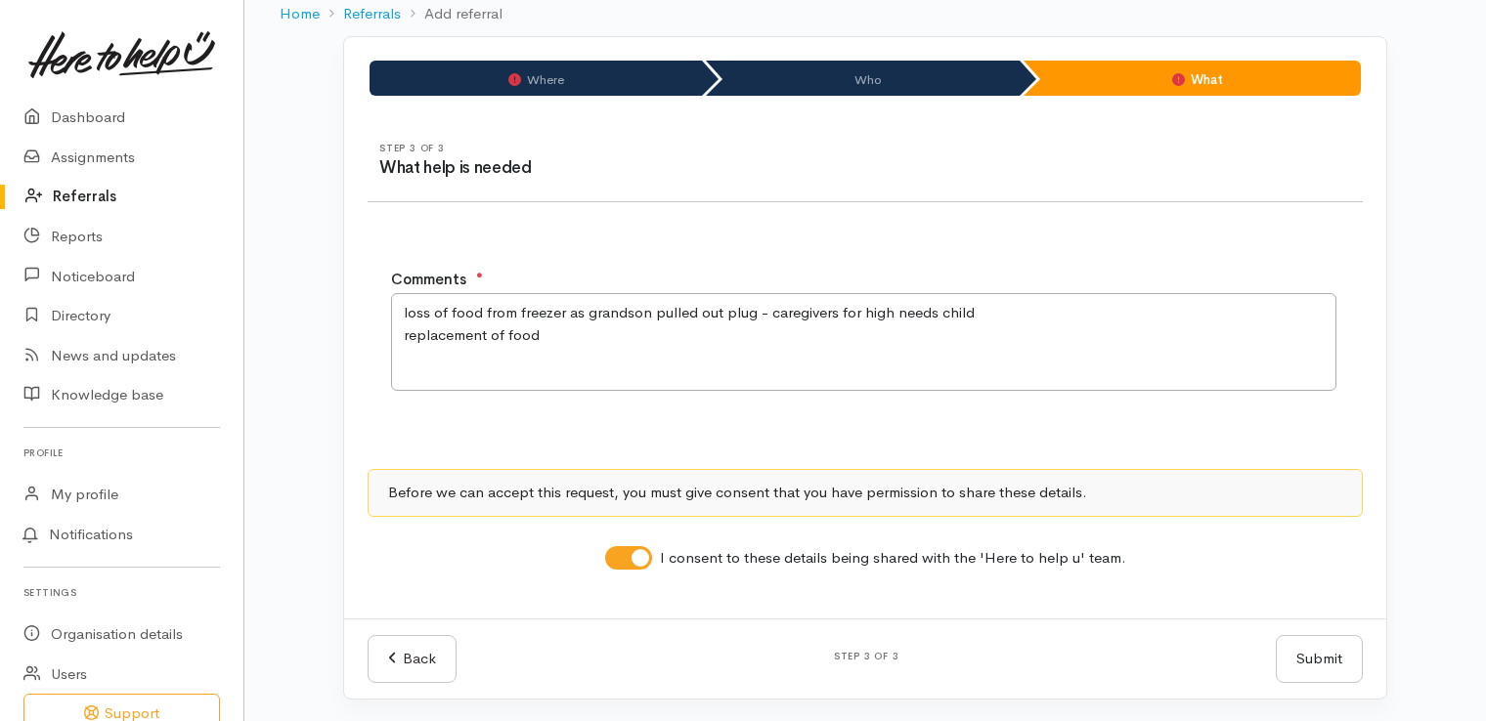
click at [865, 230] on div "Loading..." at bounding box center [865, 230] width 0 height 0
click at [409, 652] on link "Back" at bounding box center [411, 659] width 89 height 48
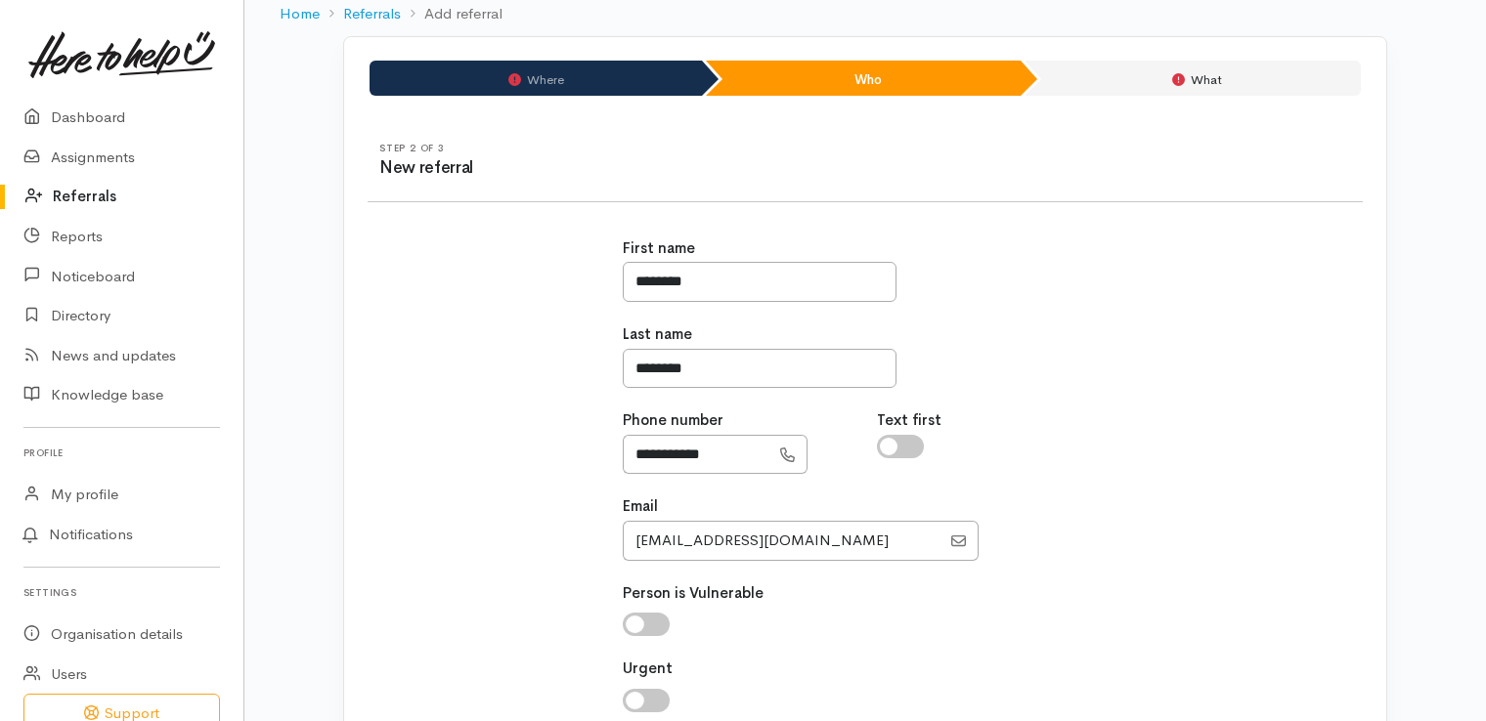
click at [409, 652] on div "**********" at bounding box center [865, 521] width 1018 height 614
click at [1259, 85] on li "What" at bounding box center [1192, 78] width 336 height 35
drag, startPoint x: 1259, startPoint y: 85, endPoint x: 1156, endPoint y: 75, distance: 103.1
click at [1156, 75] on li "What" at bounding box center [1192, 78] width 336 height 35
click at [594, 72] on li "Where" at bounding box center [535, 78] width 332 height 35
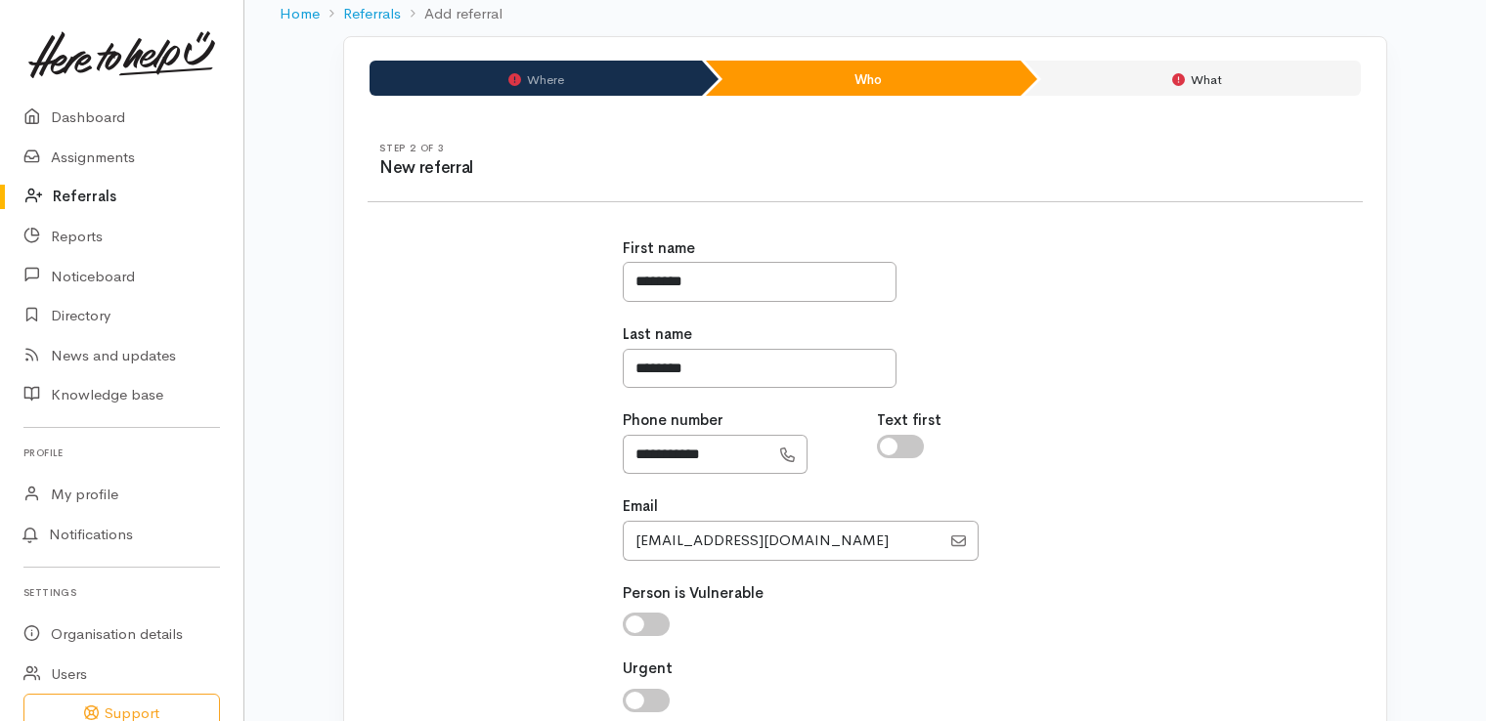
click at [545, 81] on li "Where" at bounding box center [535, 78] width 332 height 35
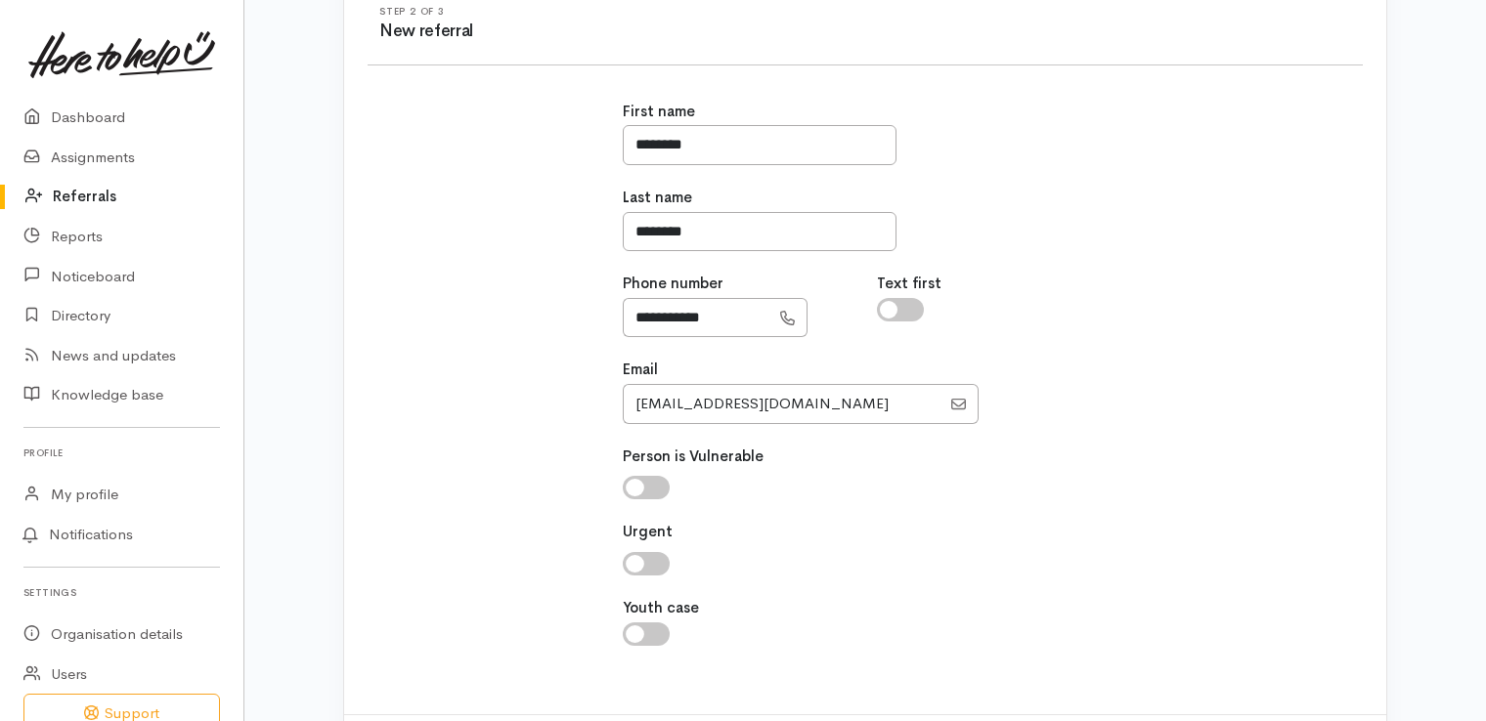
scroll to position [335, 0]
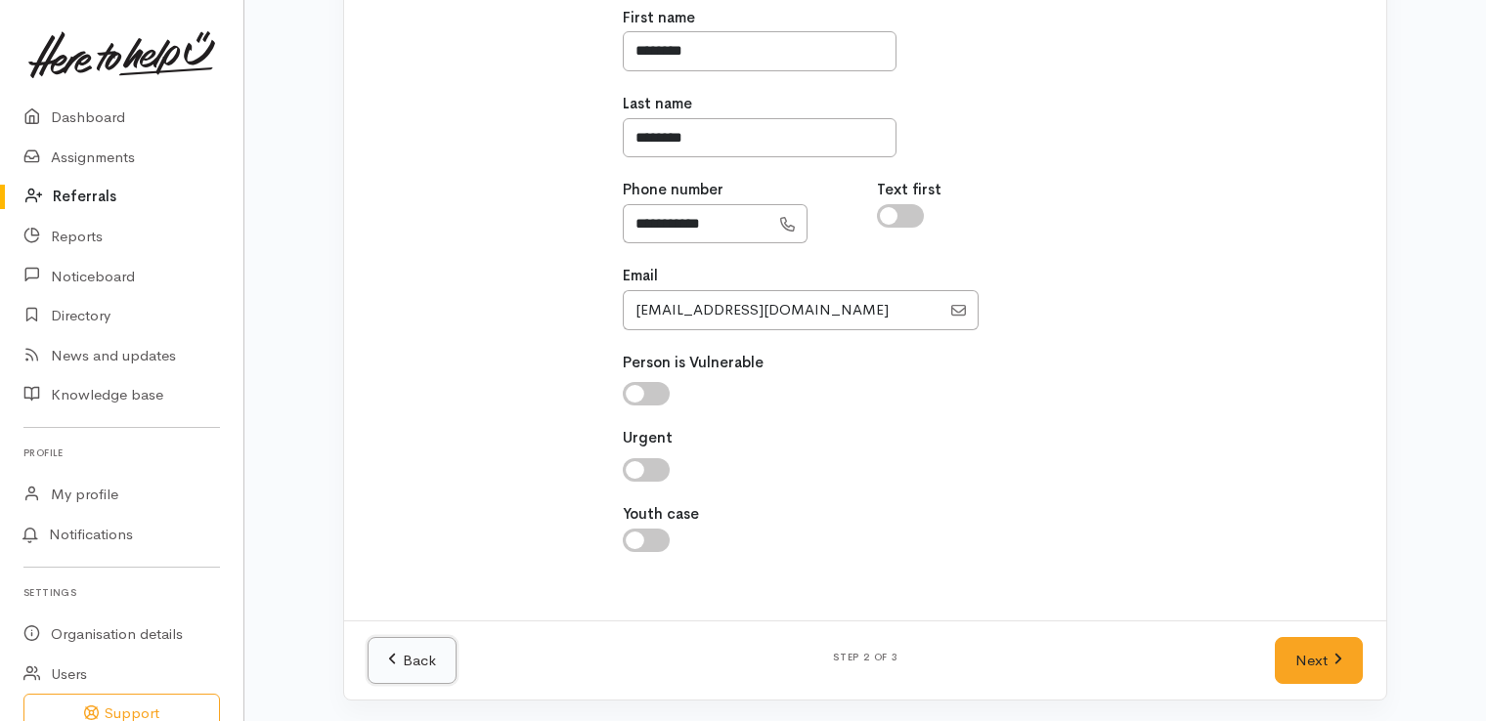
click at [435, 655] on link "Back" at bounding box center [411, 661] width 89 height 48
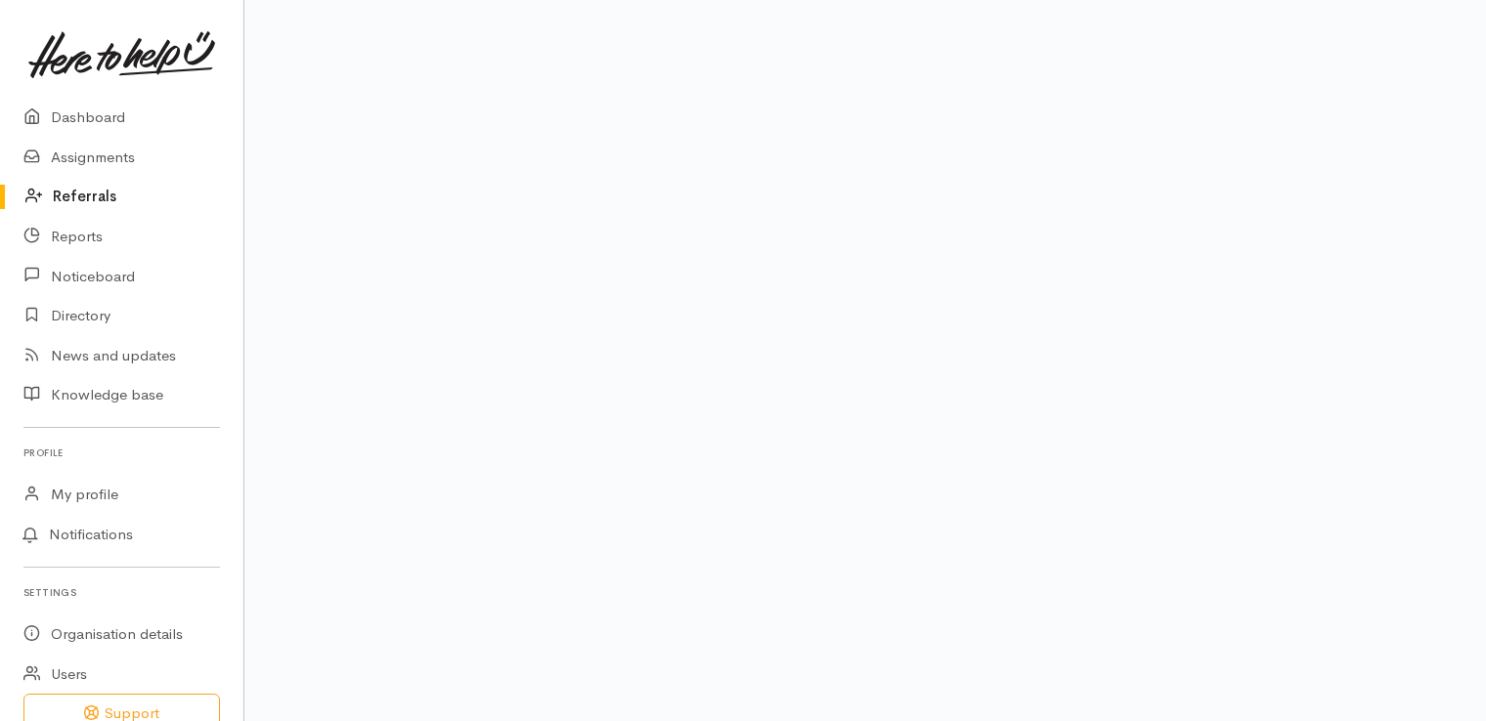
scroll to position [31, 0]
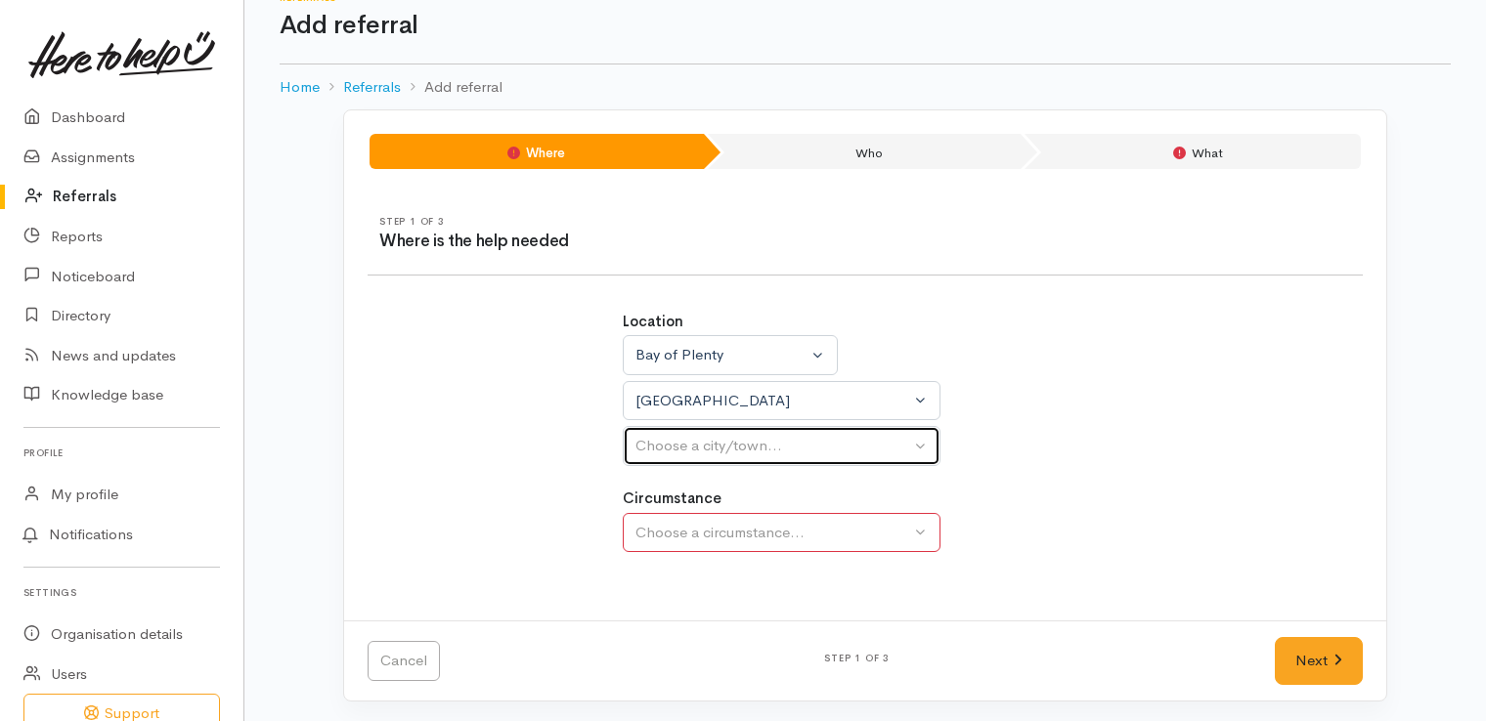
click at [921, 444] on button "Choose a city/town..." at bounding box center [782, 446] width 318 height 40
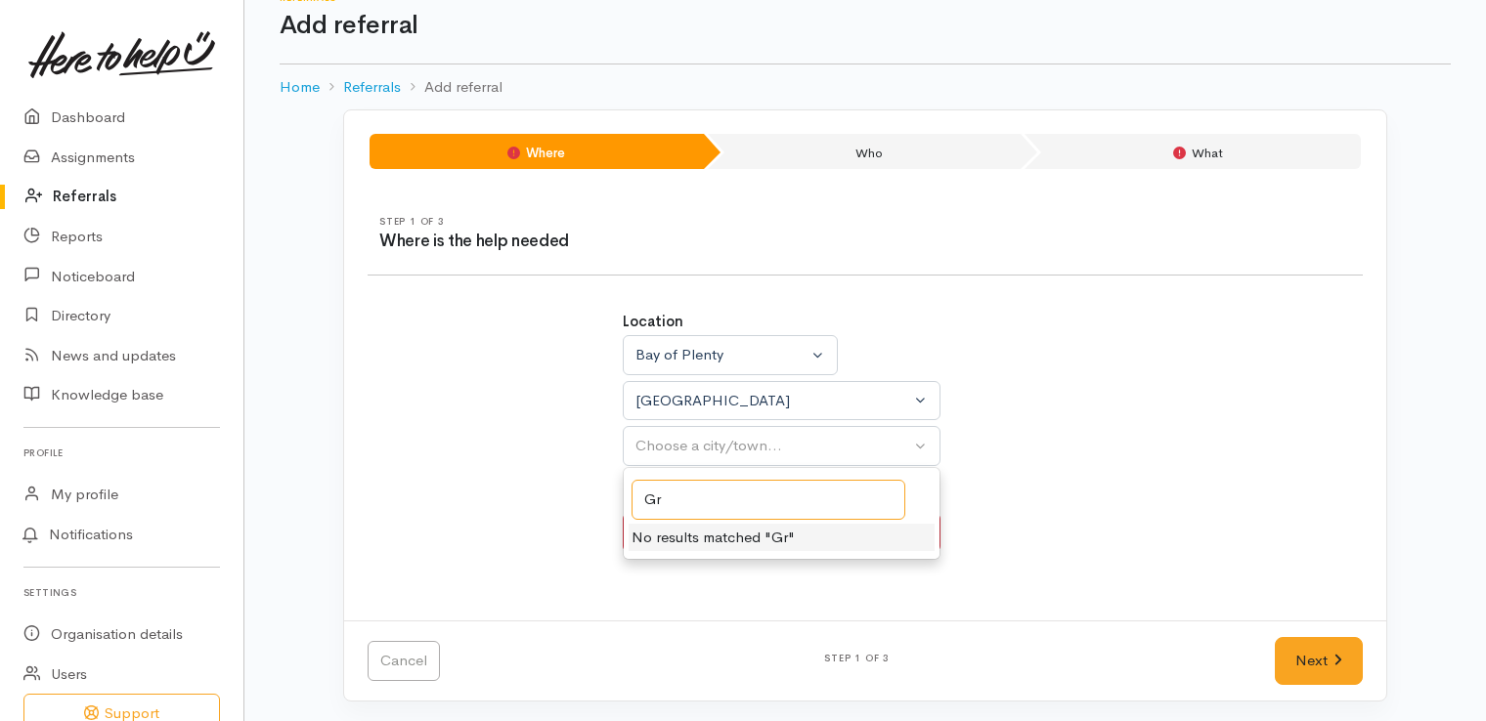
type input "G"
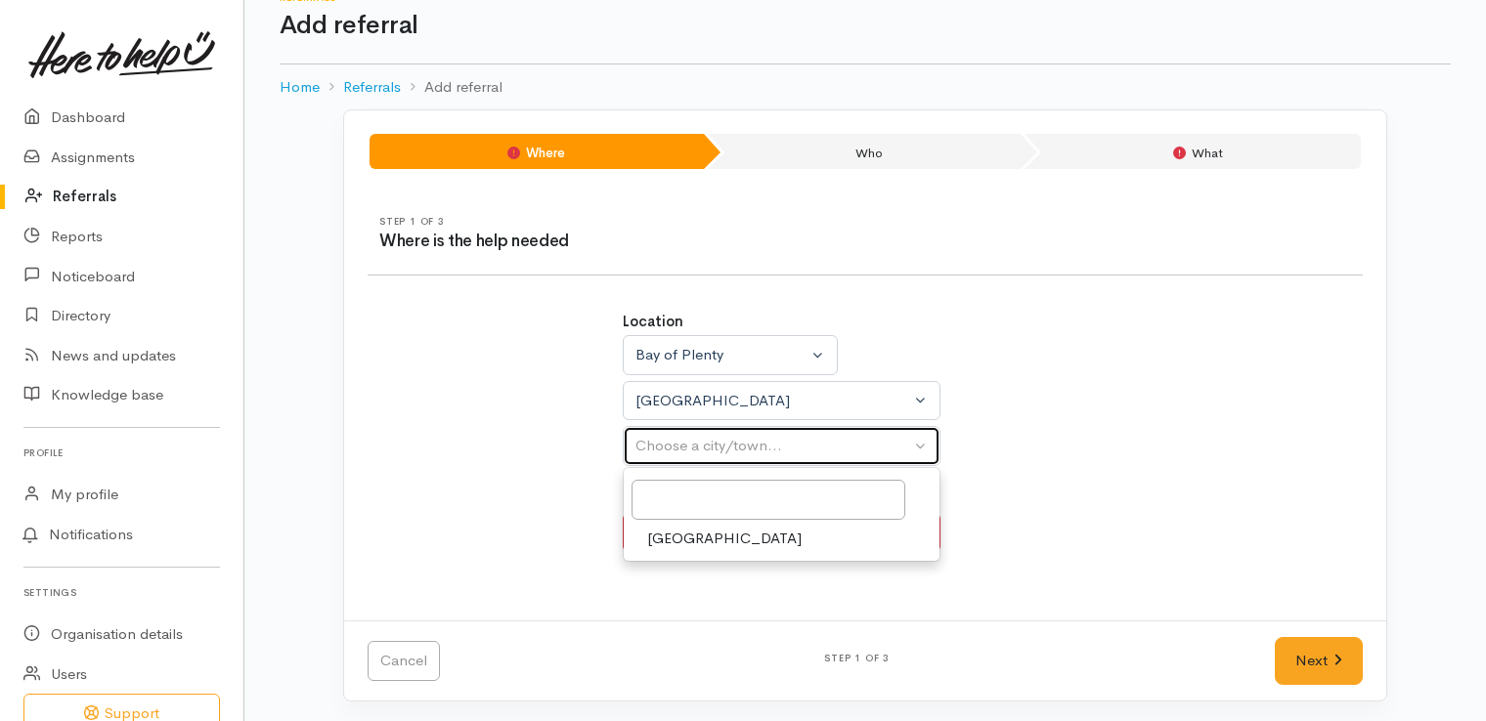
click at [912, 442] on button "Choose a city/town..." at bounding box center [782, 446] width 318 height 40
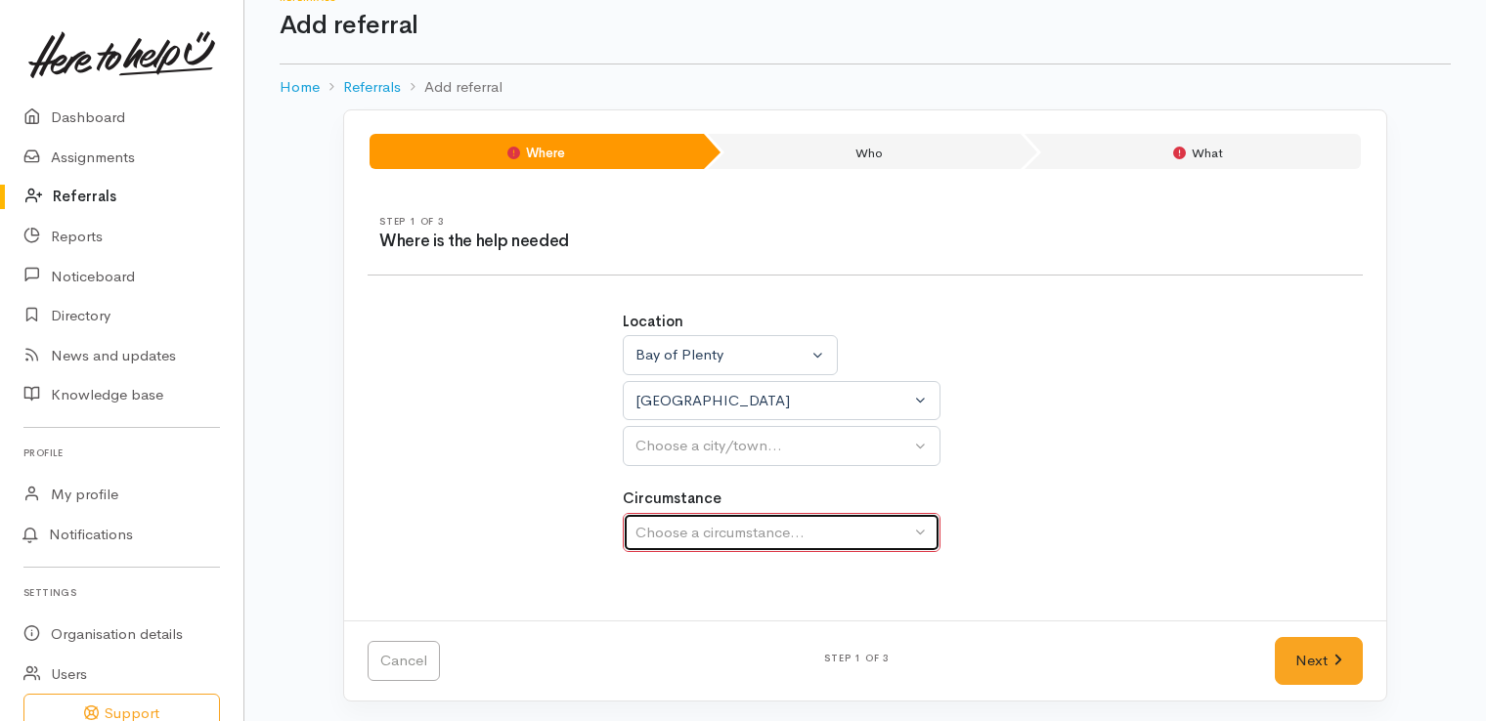
click at [908, 526] on div "Choose a circumstance..." at bounding box center [772, 533] width 275 height 22
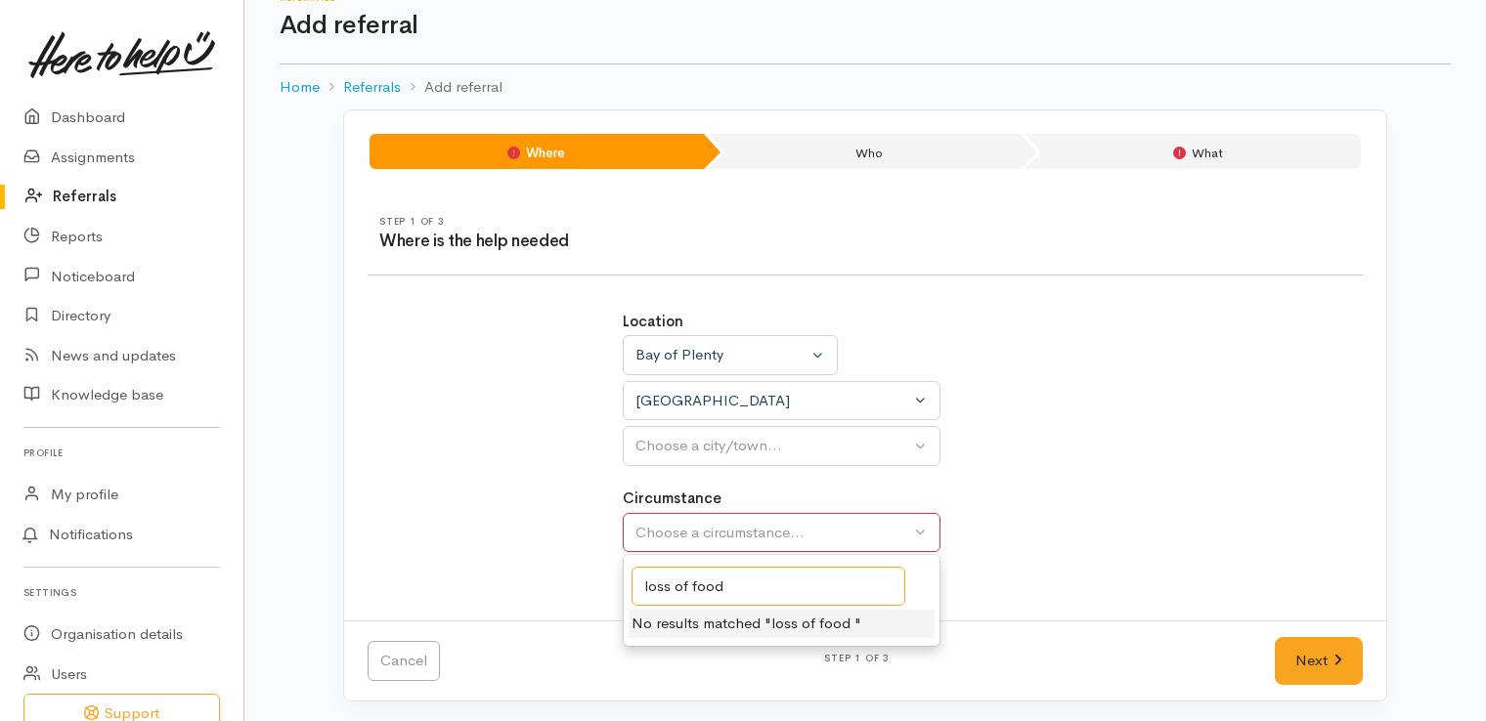
type input "loss of food"
click at [1025, 516] on div "Circumstance Choose a circumstance... loss of food No results matched "loss of …" at bounding box center [866, 520] width 486 height 65
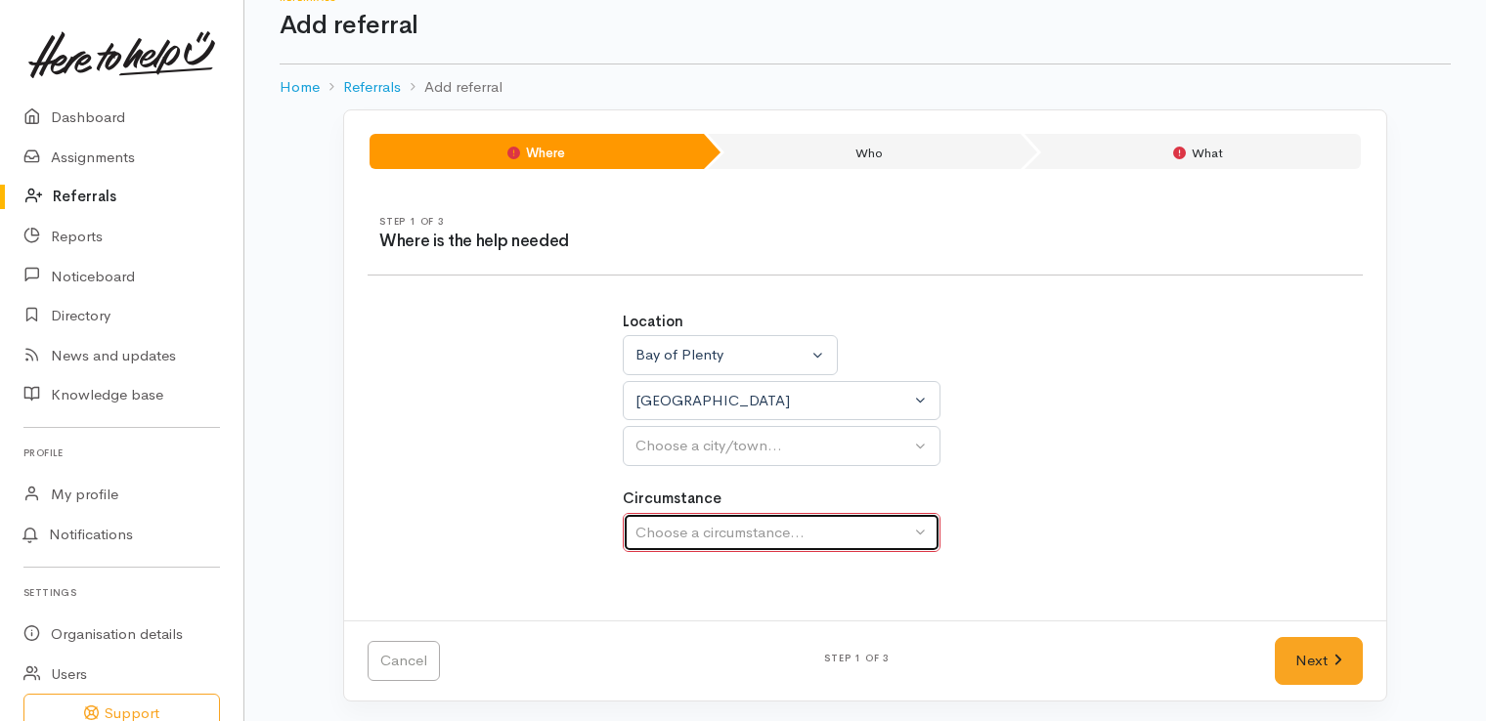
click at [916, 526] on button "Choose a circumstance..." at bounding box center [782, 533] width 318 height 40
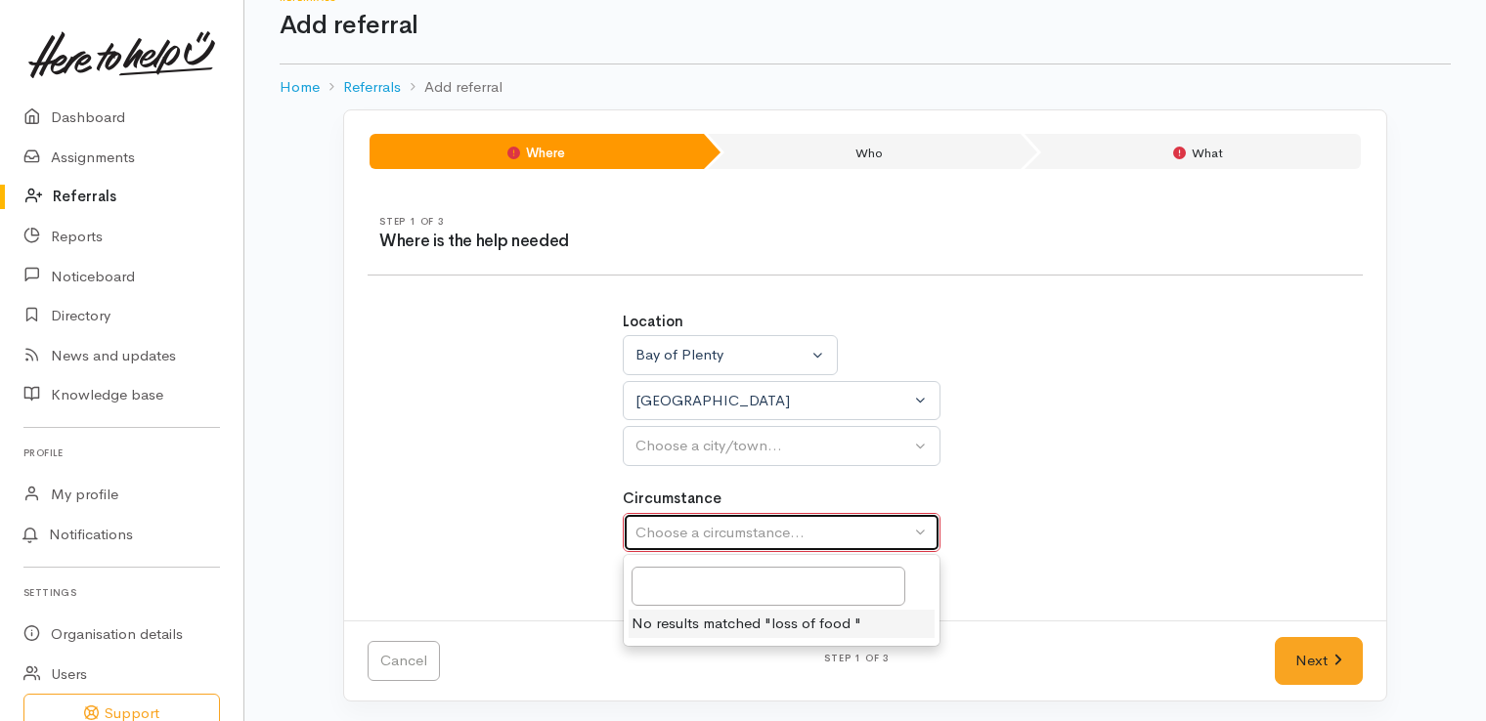
click at [925, 530] on button "Choose a circumstance..." at bounding box center [782, 533] width 318 height 40
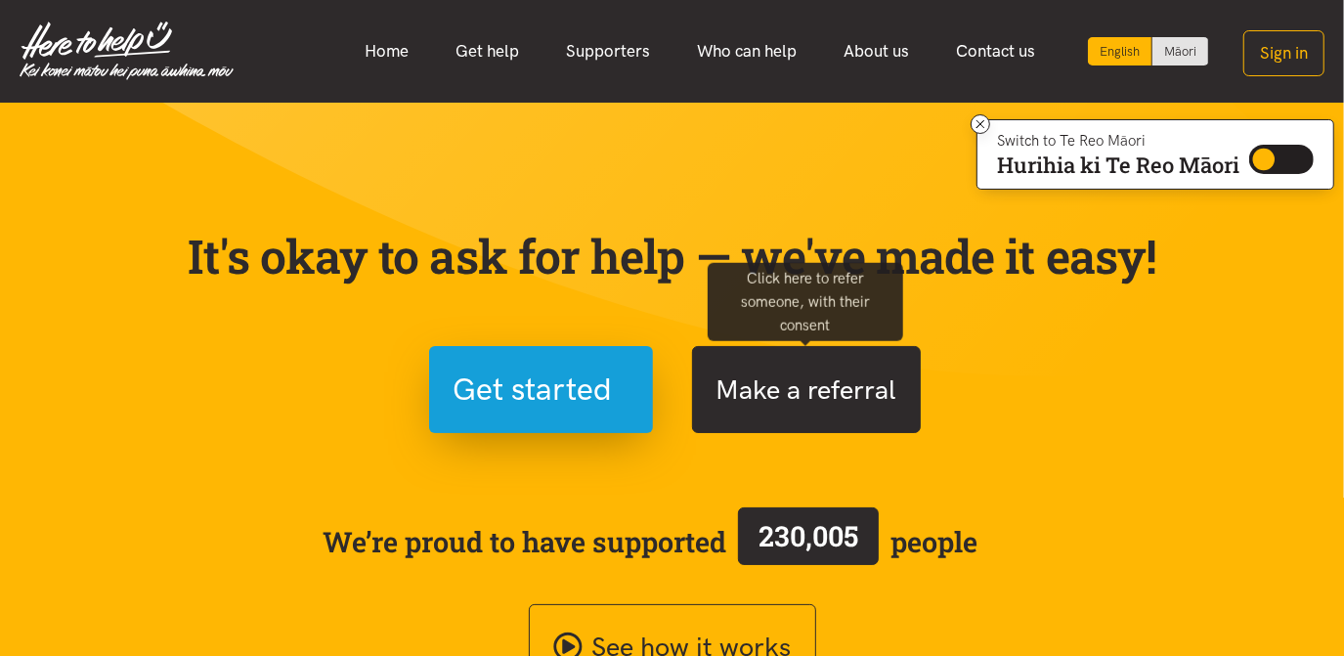
click at [862, 403] on button "Make a referral" at bounding box center [806, 389] width 229 height 87
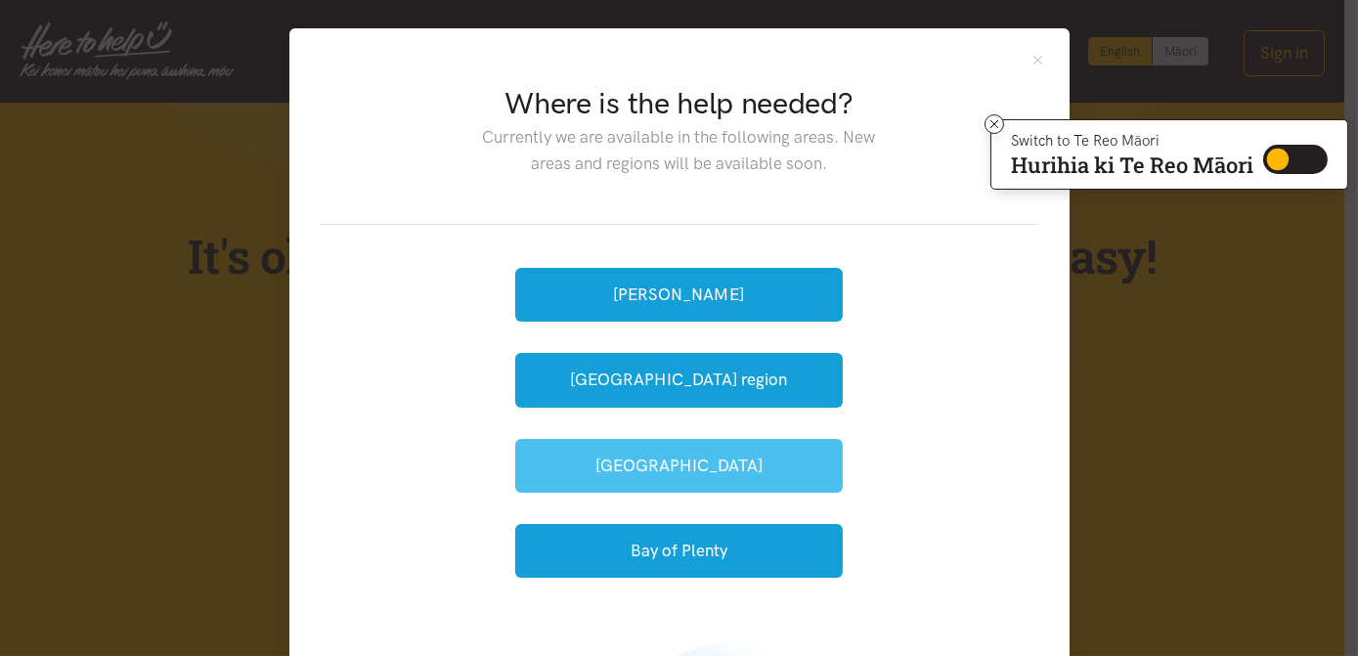
click at [666, 475] on button "[GEOGRAPHIC_DATA]" at bounding box center [678, 466] width 327 height 54
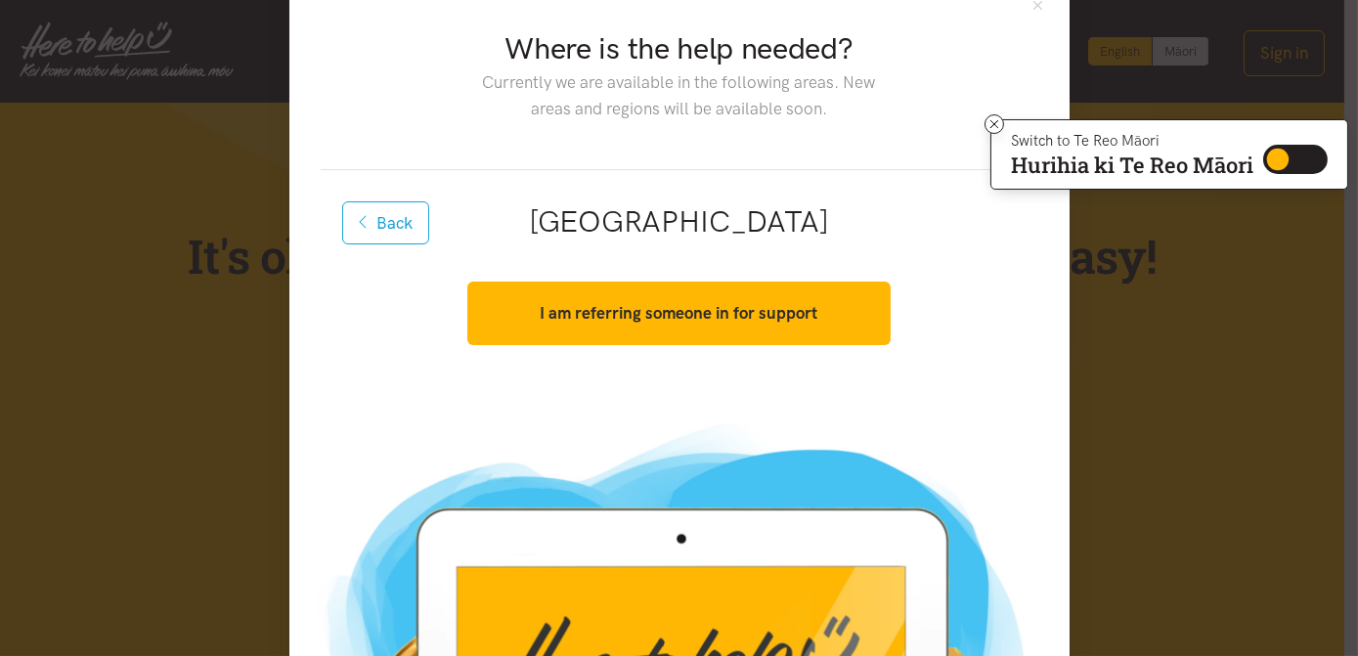
scroll to position [128, 0]
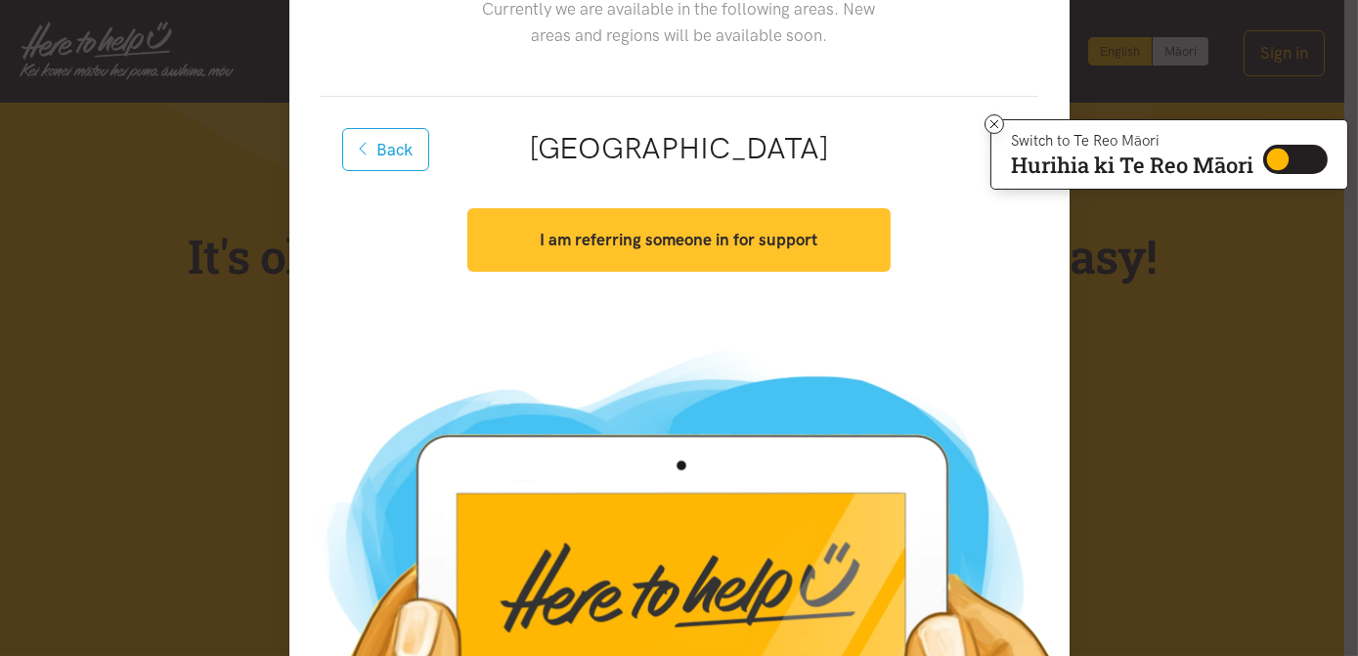
click at [745, 230] on strong "I am referring someone in for support" at bounding box center [678, 240] width 278 height 20
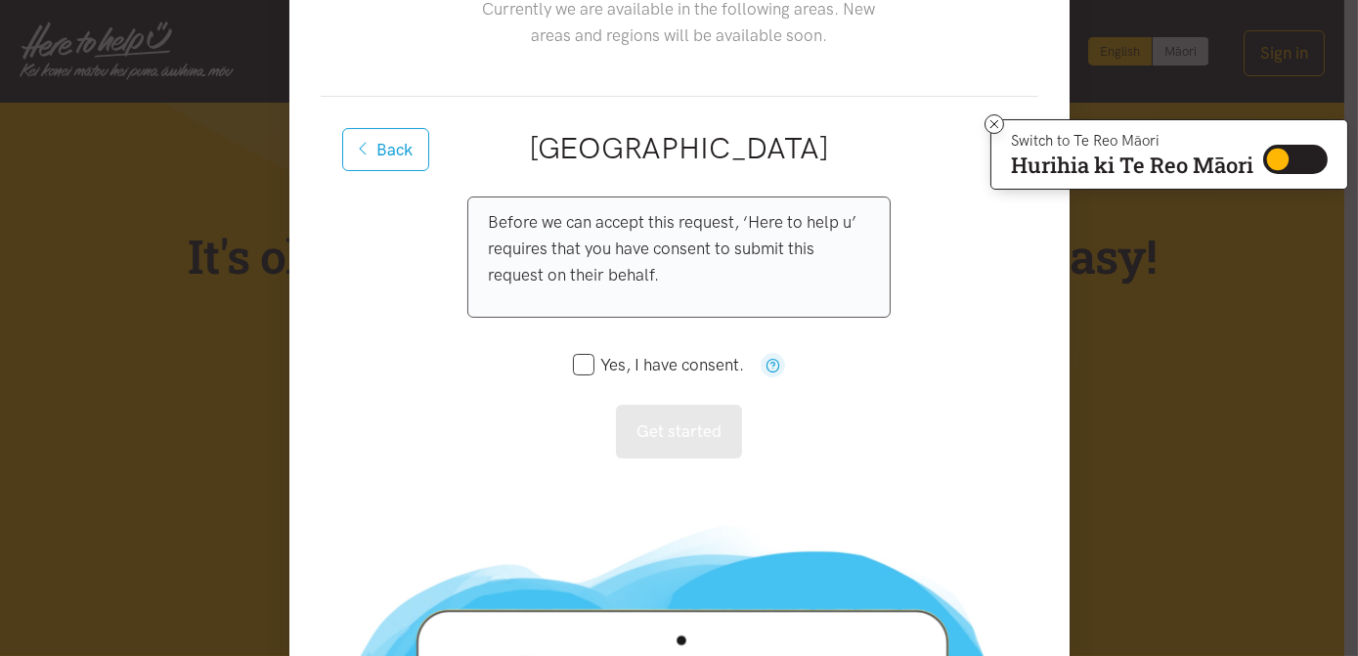
click at [573, 363] on input "Yes, I have consent." at bounding box center [659, 365] width 172 height 17
checkbox input "true"
click at [648, 412] on button "Get started" at bounding box center [679, 432] width 126 height 54
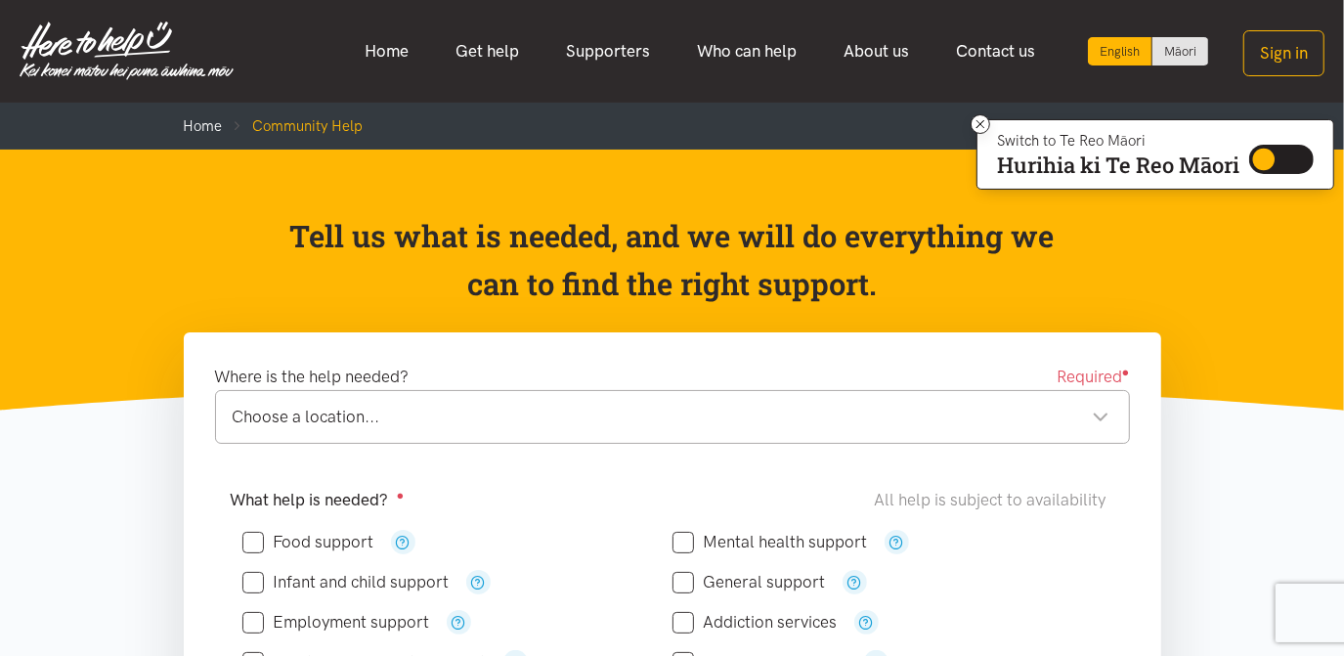
click at [1104, 412] on div "Choose a location..." at bounding box center [671, 417] width 877 height 26
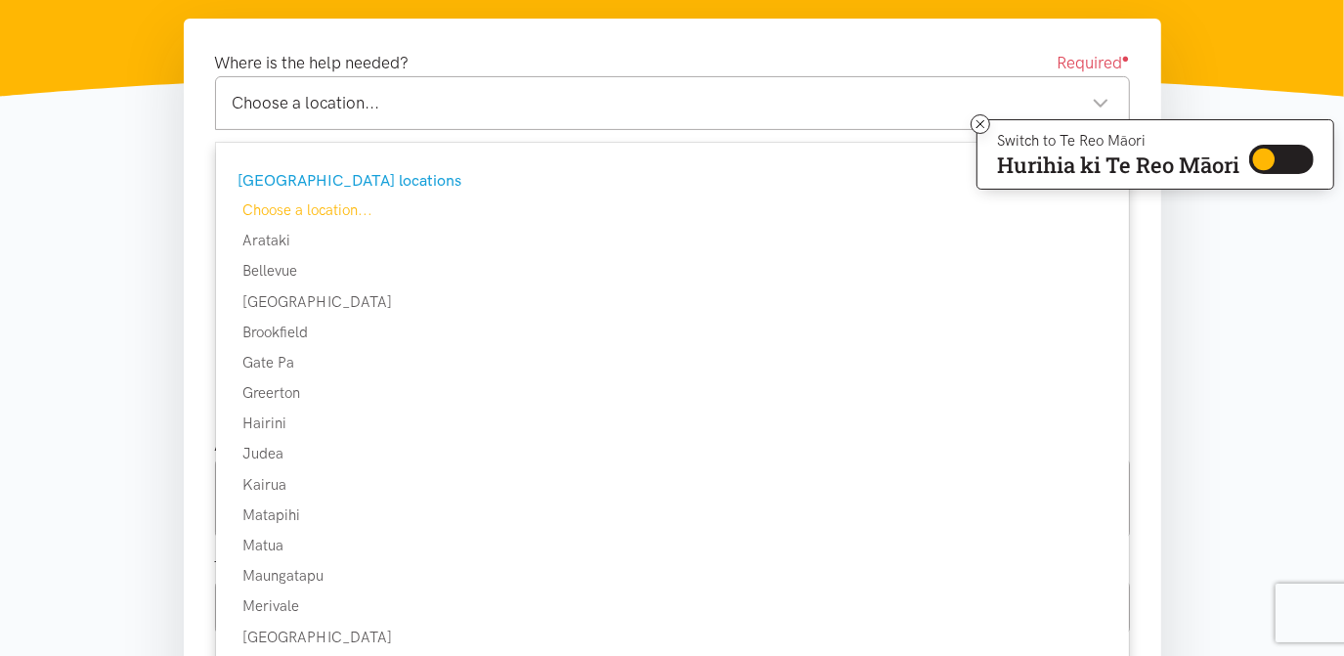
scroll to position [323, 0]
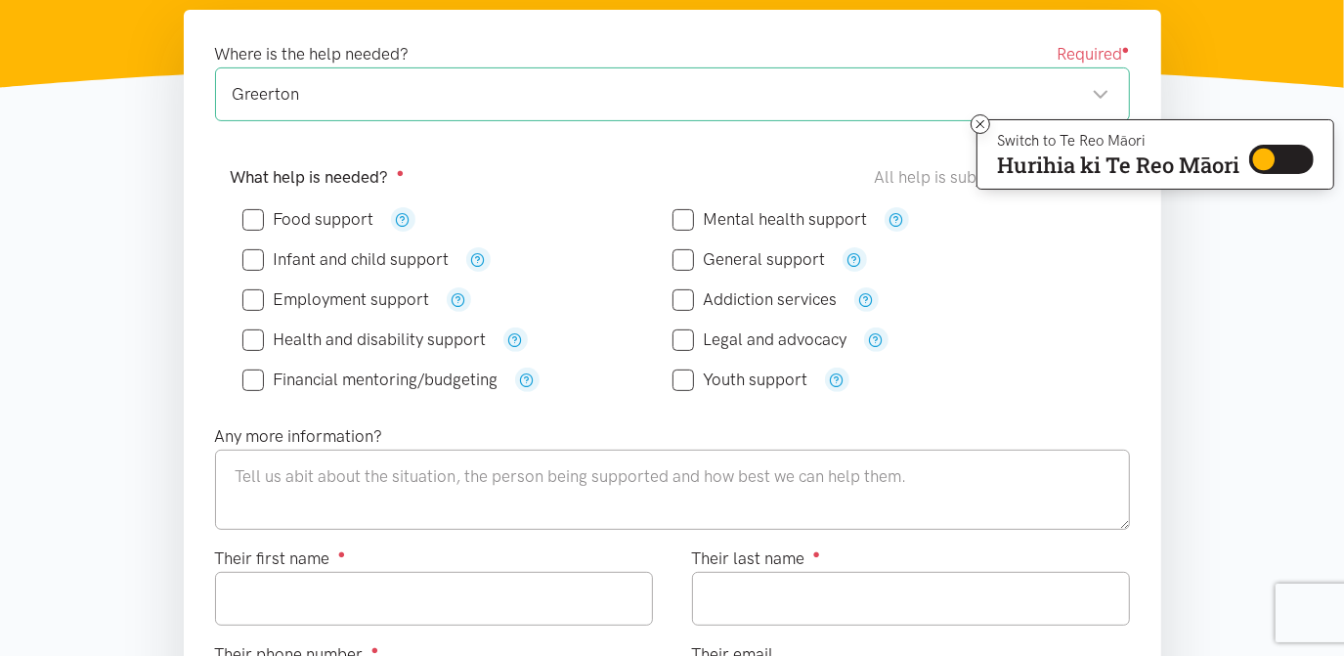
click at [251, 211] on input "Food support" at bounding box center [308, 219] width 132 height 17
checkbox input "true"
click at [279, 482] on textarea at bounding box center [672, 490] width 915 height 80
type textarea "j"
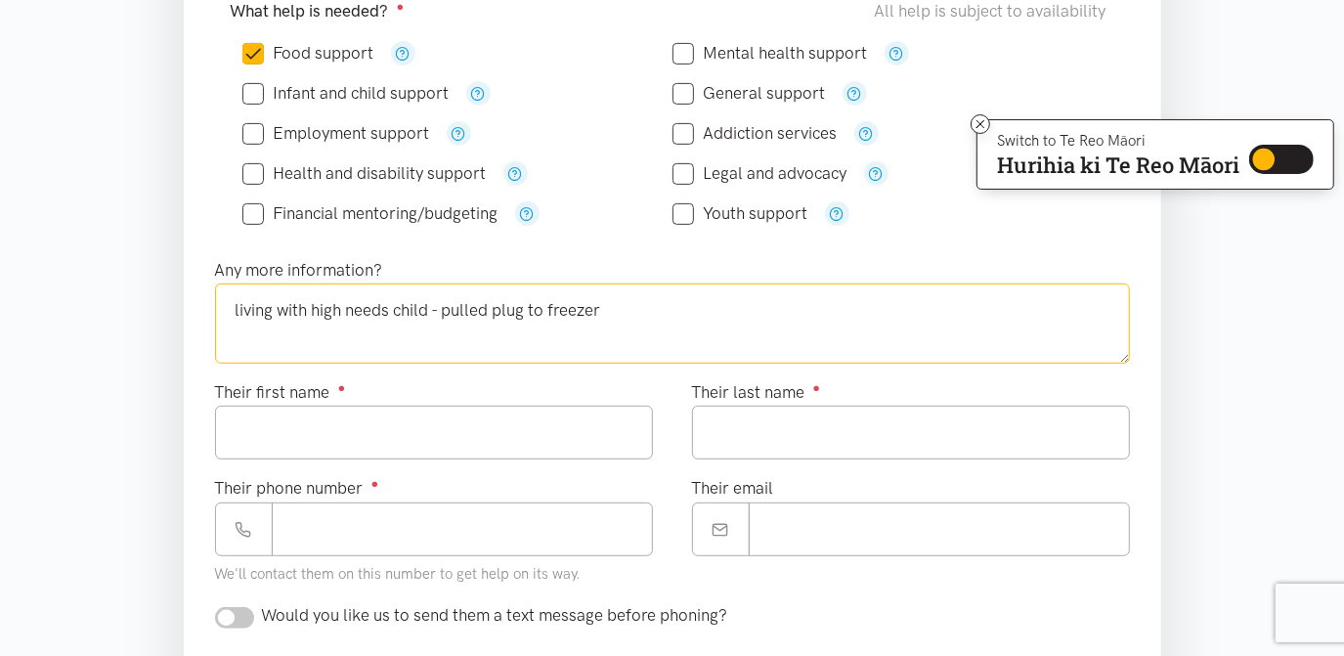
scroll to position [492, 0]
type textarea "living with high needs child - pulled plug to freezer"
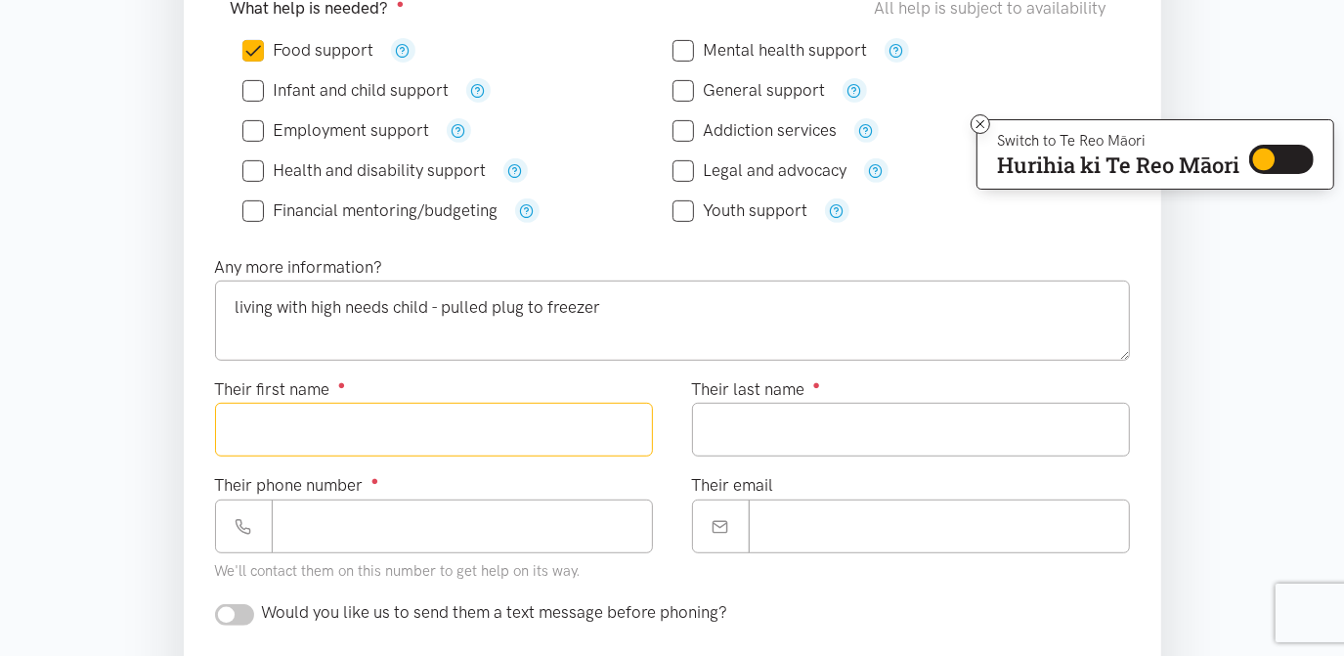
click at [396, 410] on input "Their first name ●" at bounding box center [434, 430] width 438 height 54
type input "*******"
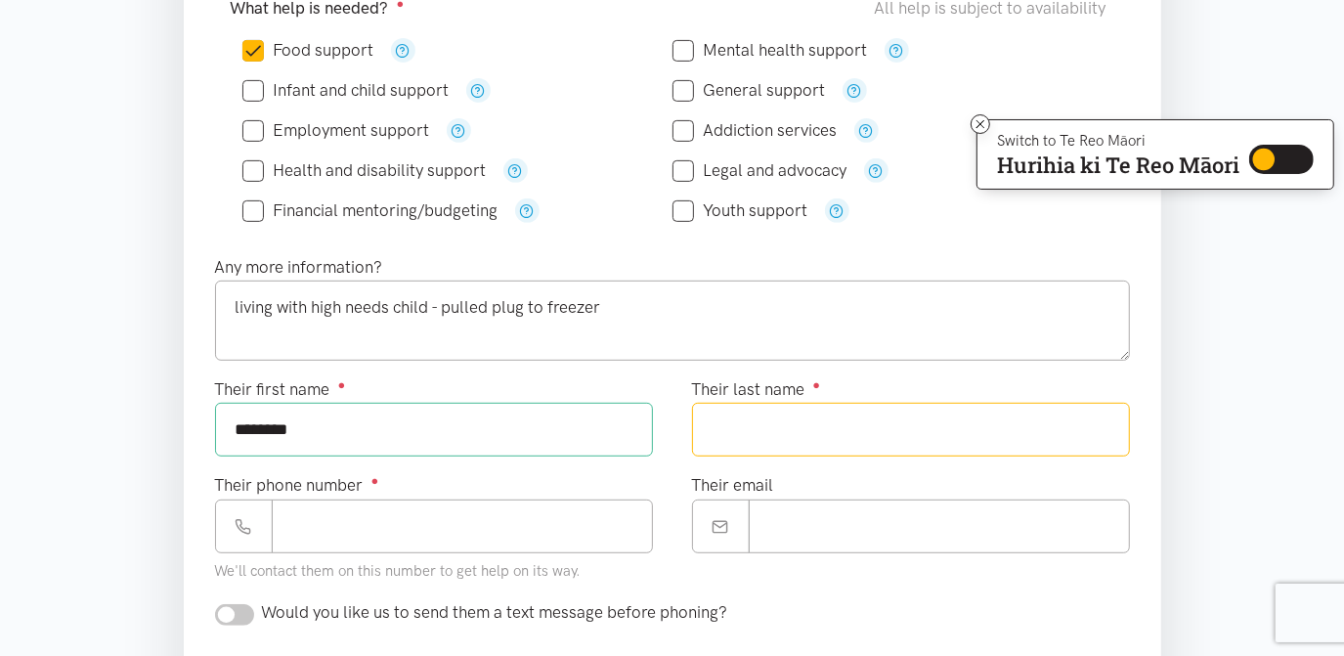
click at [718, 428] on input "Their last name ●" at bounding box center [911, 430] width 438 height 54
type input "*"
type input "********"
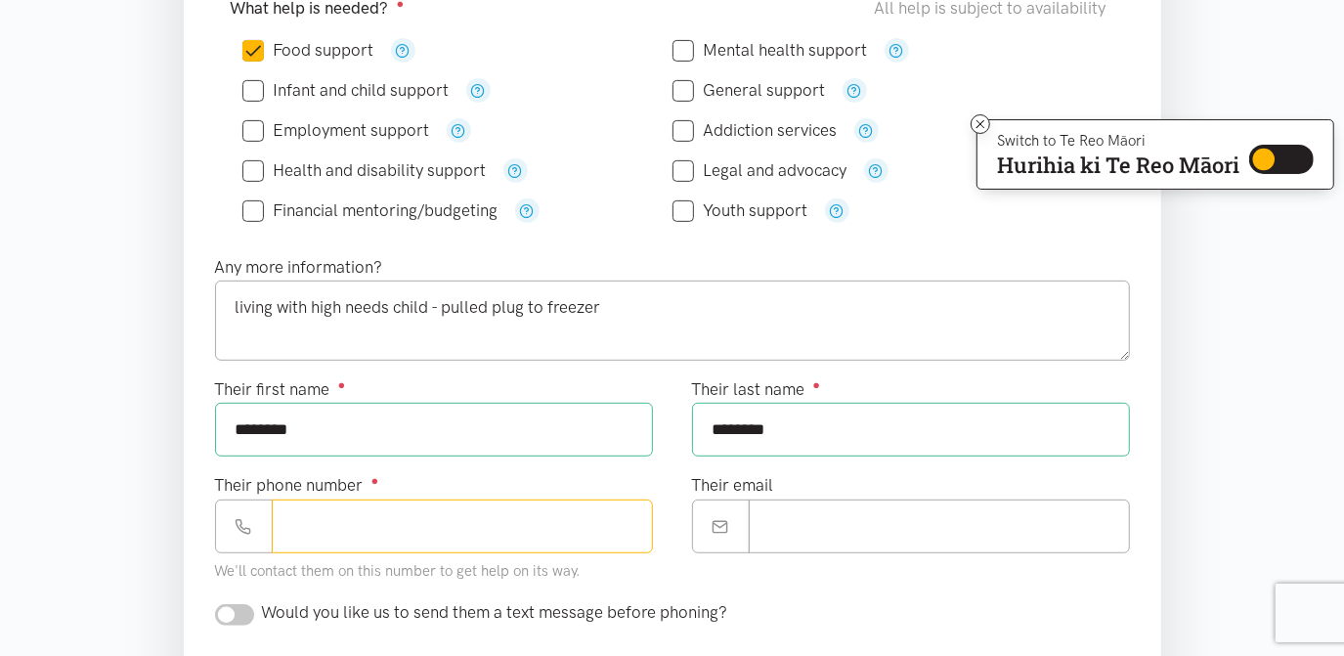
click at [327, 520] on input "Their phone number ●" at bounding box center [462, 526] width 381 height 54
type input "**********"
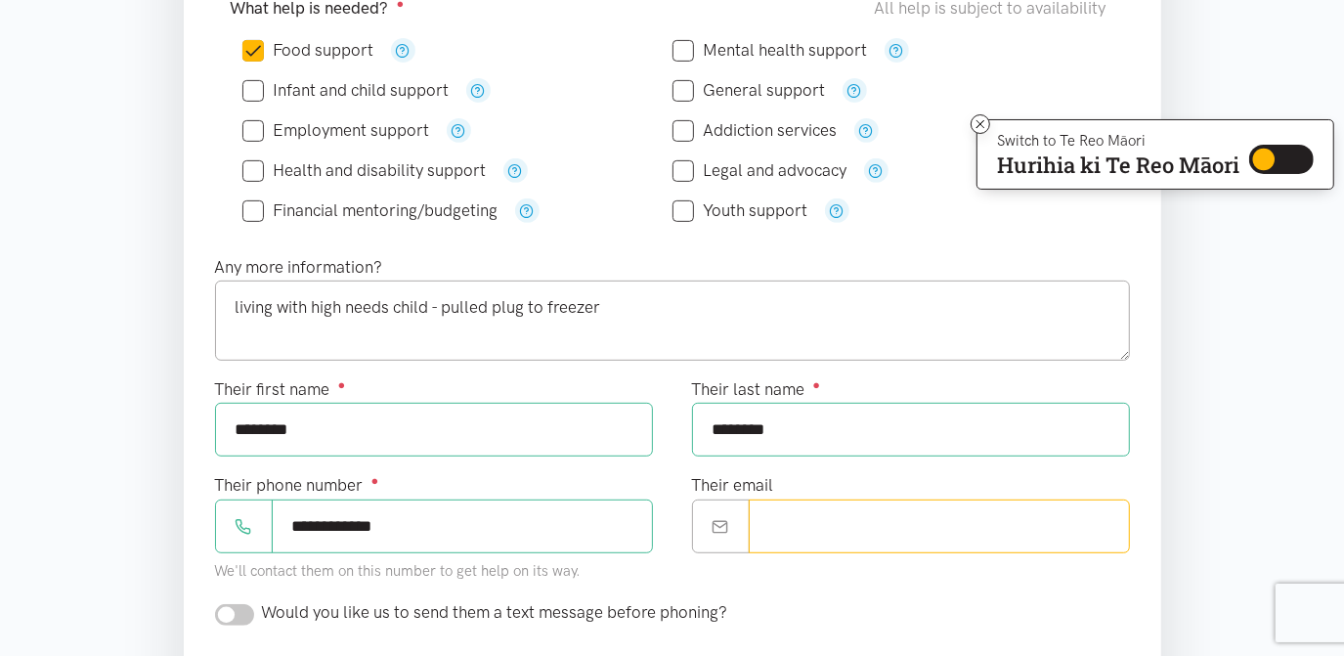
click at [776, 514] on input "Their email" at bounding box center [939, 526] width 381 height 54
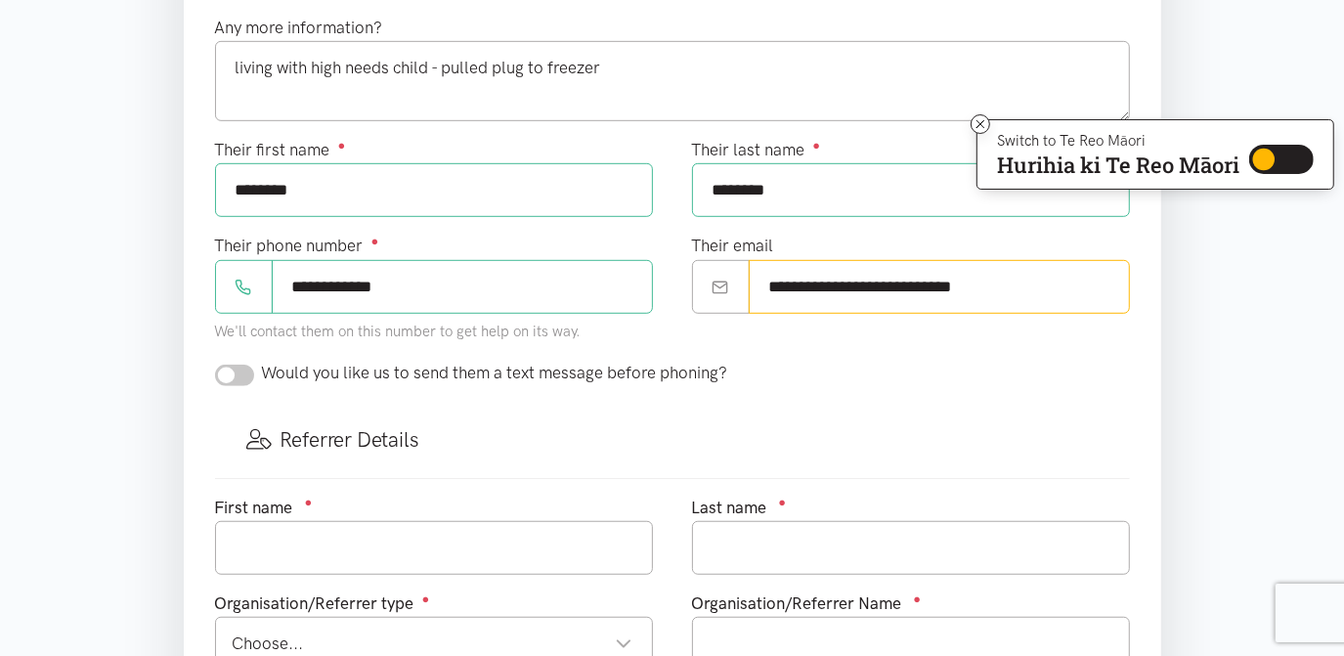
scroll to position [740, 0]
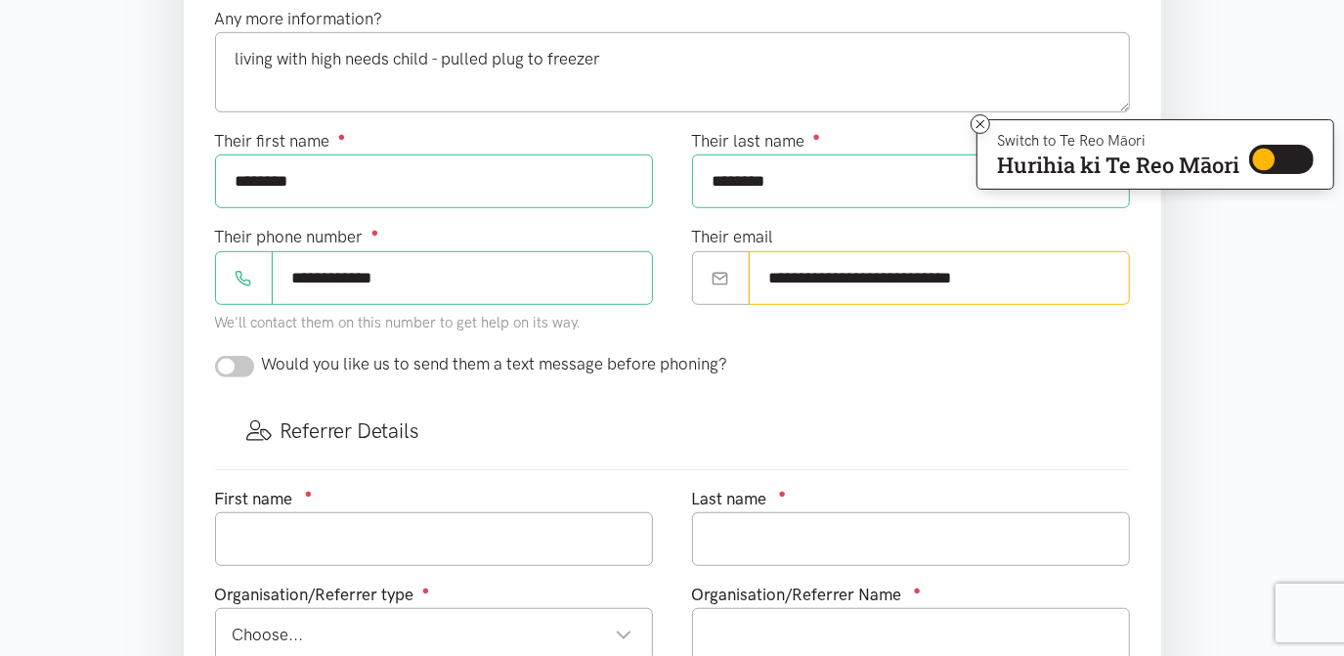
type input "**********"
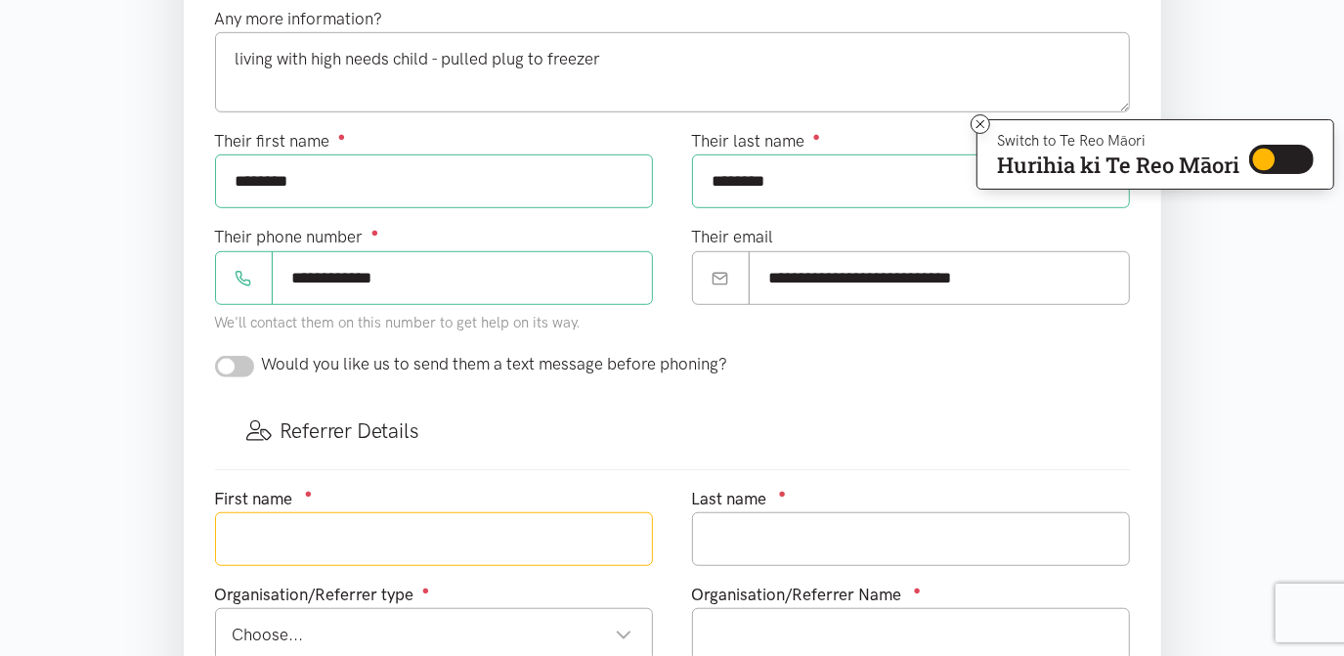
click at [283, 526] on input "text" at bounding box center [434, 539] width 438 height 54
type input "Christina"
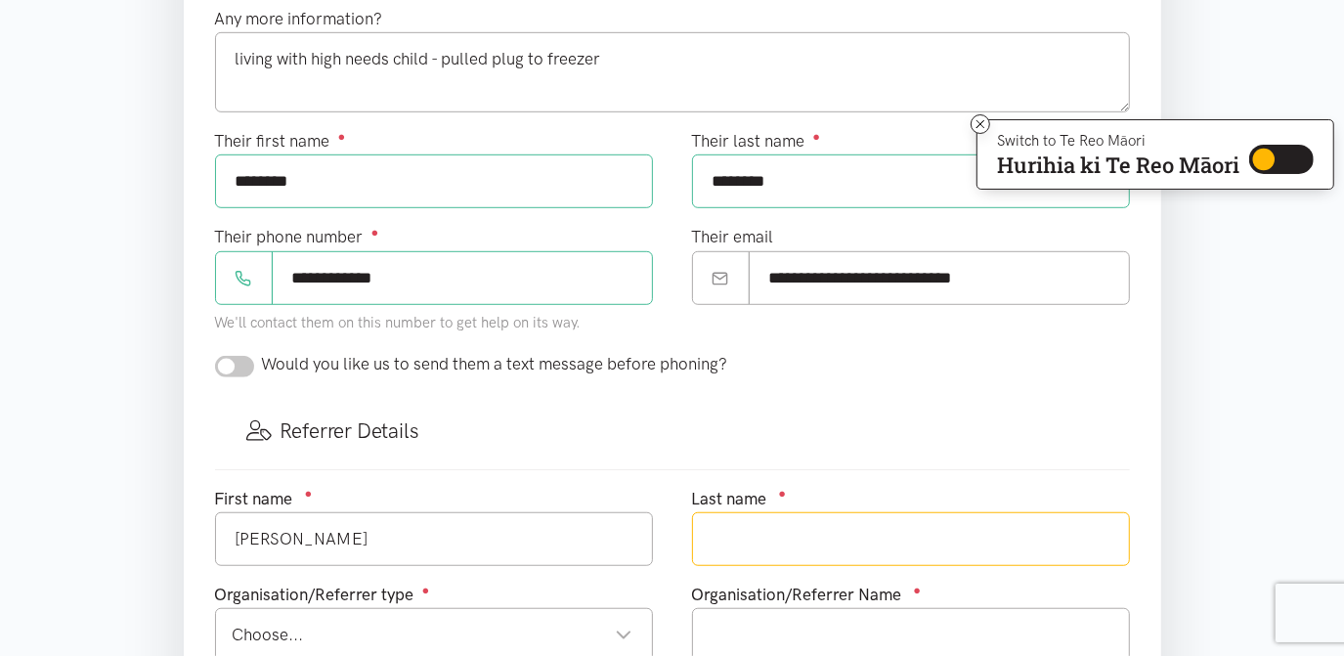
click at [748, 526] on input "text" at bounding box center [911, 539] width 438 height 54
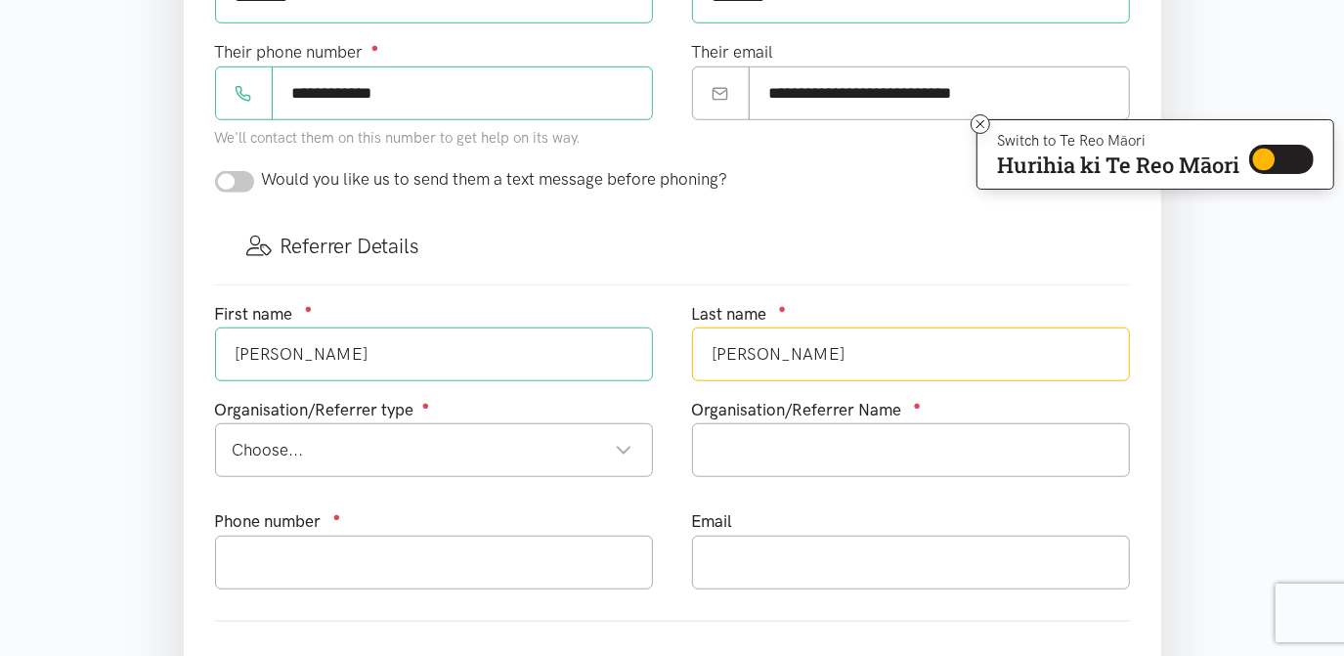
scroll to position [940, 0]
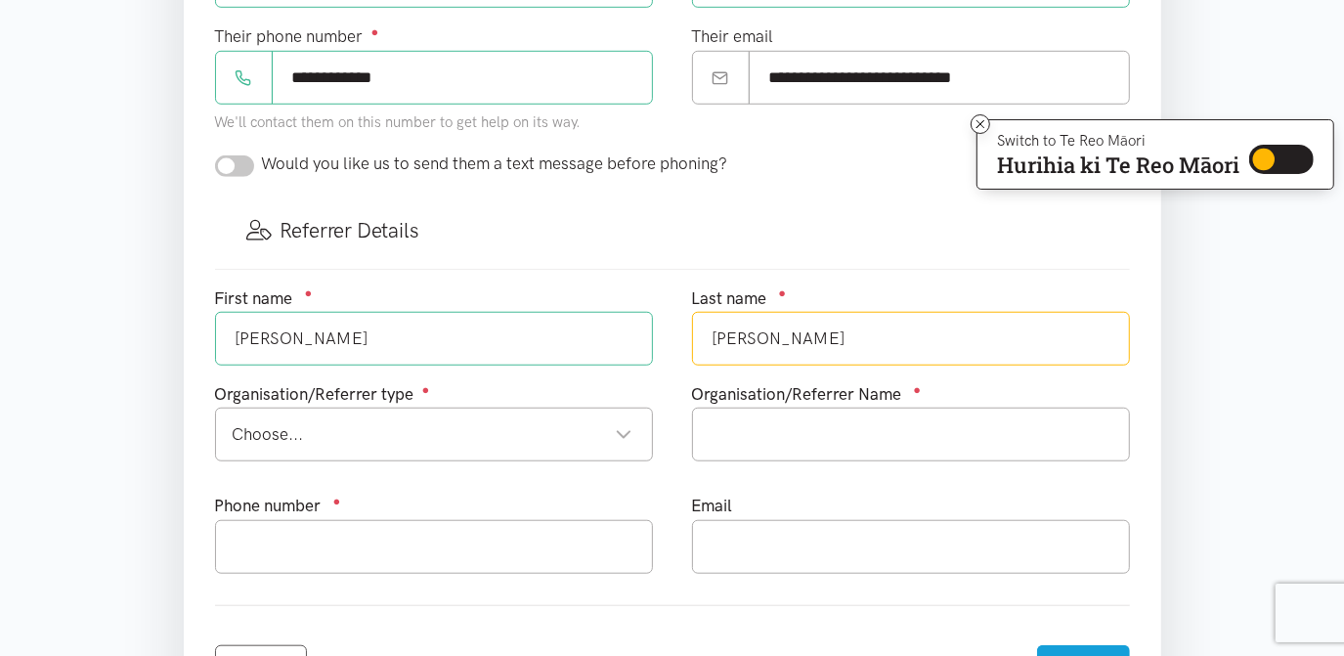
click at [618, 425] on div "Choose..." at bounding box center [433, 434] width 400 height 26
type input "Thompson"
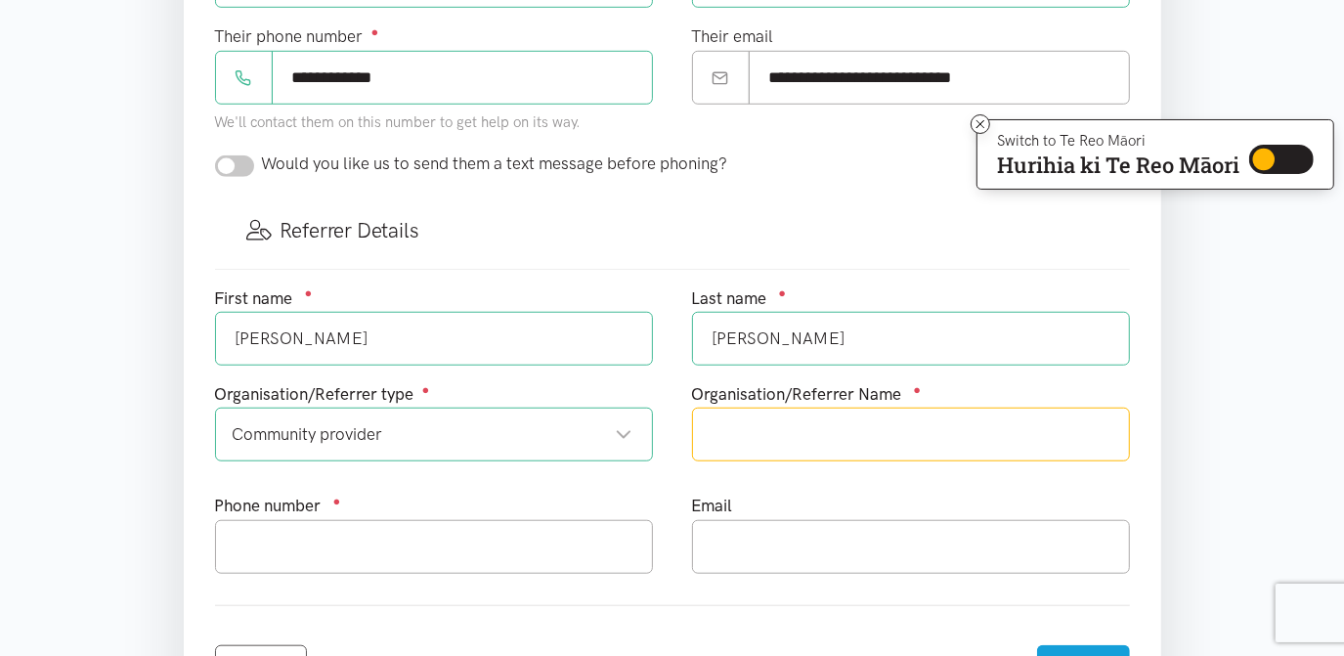
click at [740, 439] on input "text" at bounding box center [911, 435] width 438 height 54
type input "w"
type input "WBOPPHO"
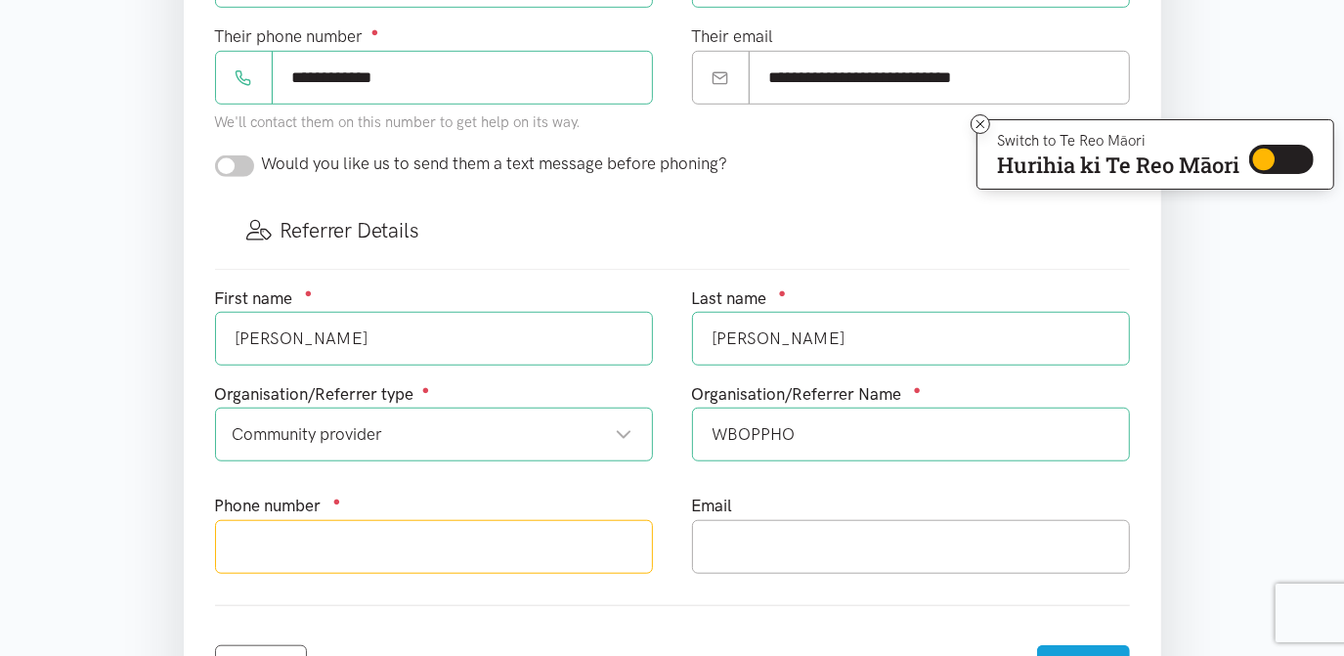
click at [306, 542] on input "text" at bounding box center [434, 547] width 438 height 54
type input "+64272453841"
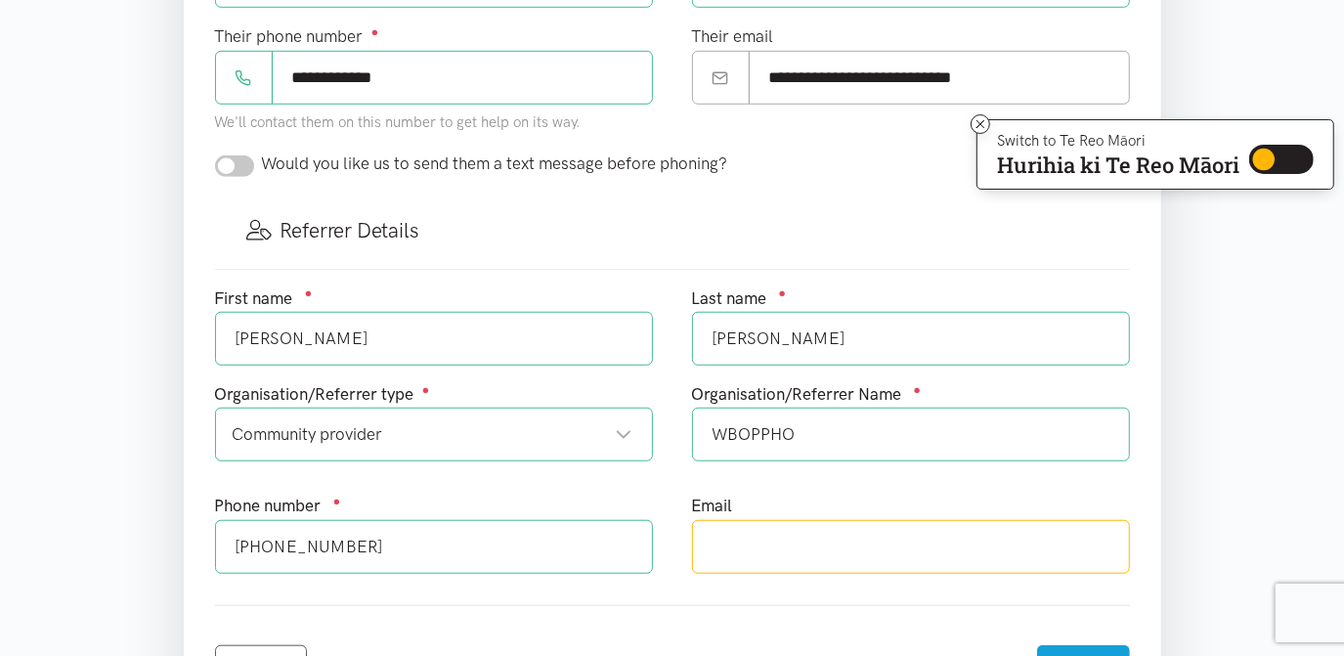
click at [701, 536] on input "text" at bounding box center [911, 547] width 438 height 54
type input "christina.thompson@wboppho.org.nz"
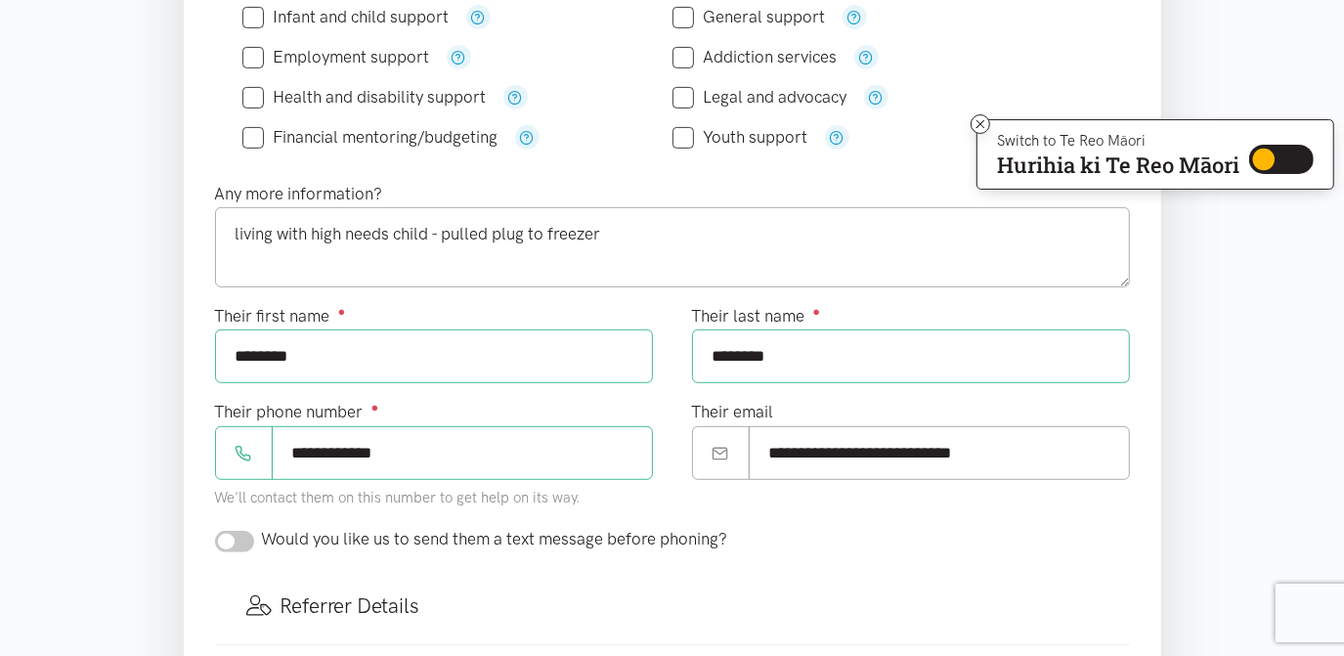
scroll to position [541, 0]
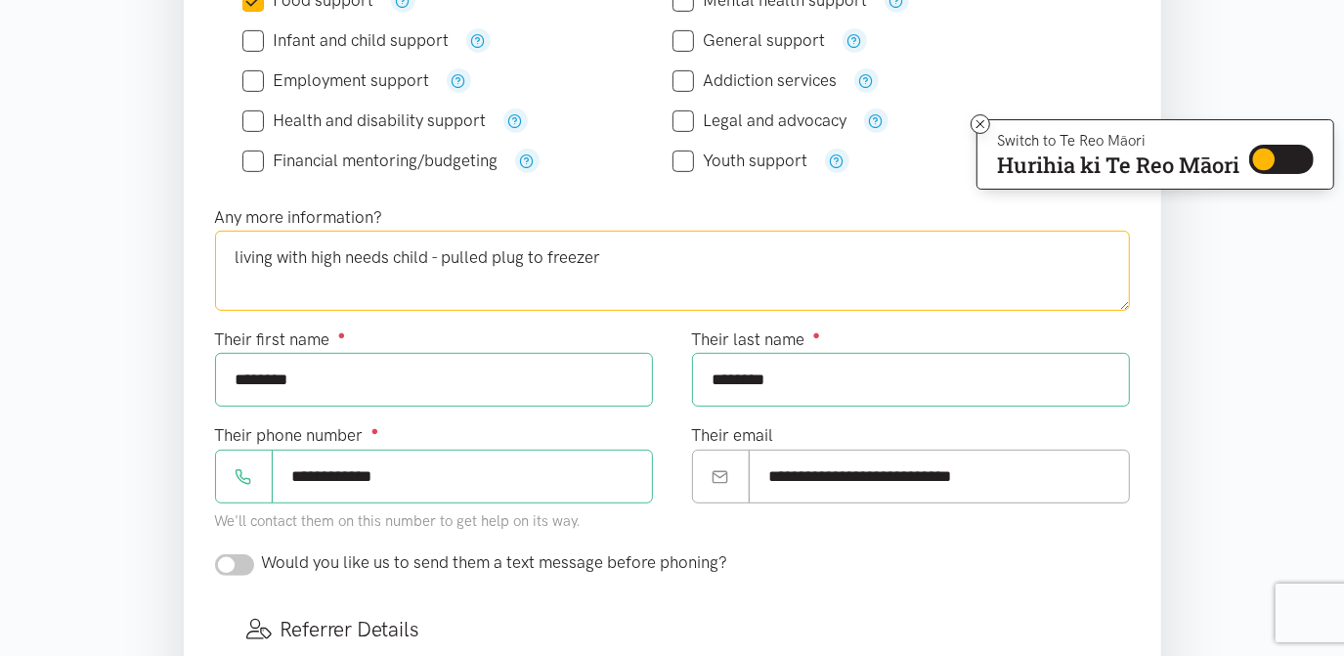
click at [623, 263] on textarea "living with high needs child - pulled plug to freezer" at bounding box center [672, 271] width 915 height 80
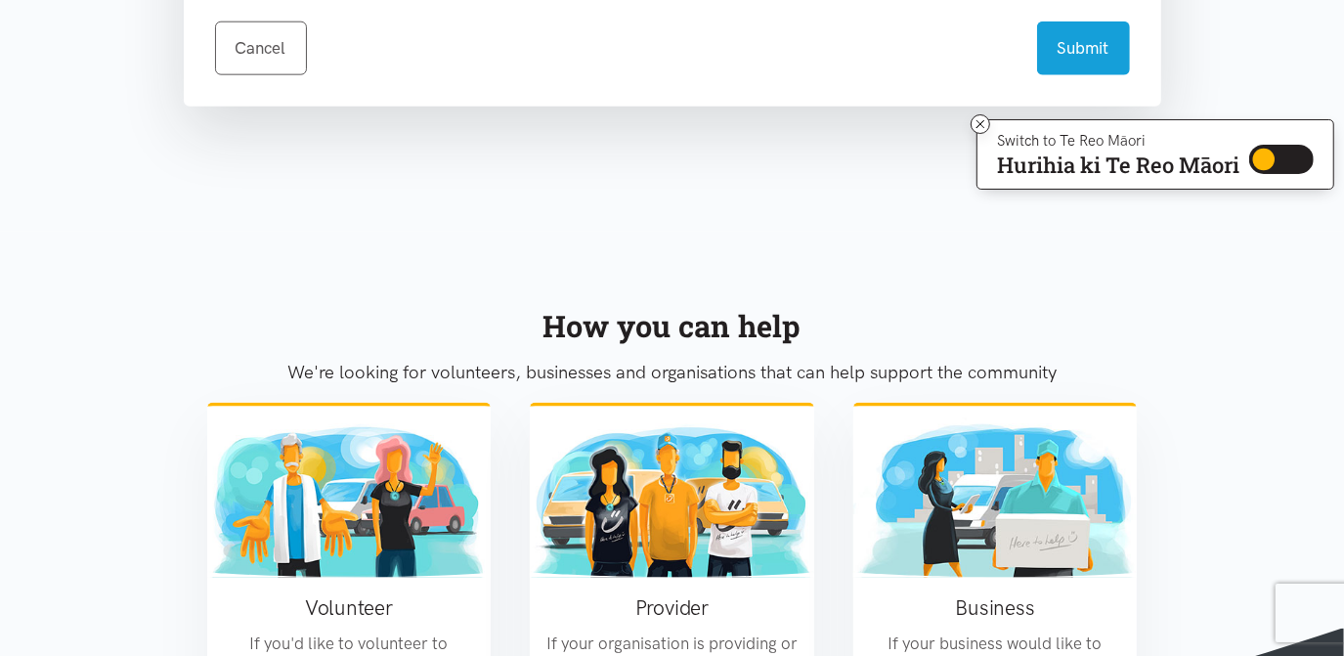
scroll to position [1551, 0]
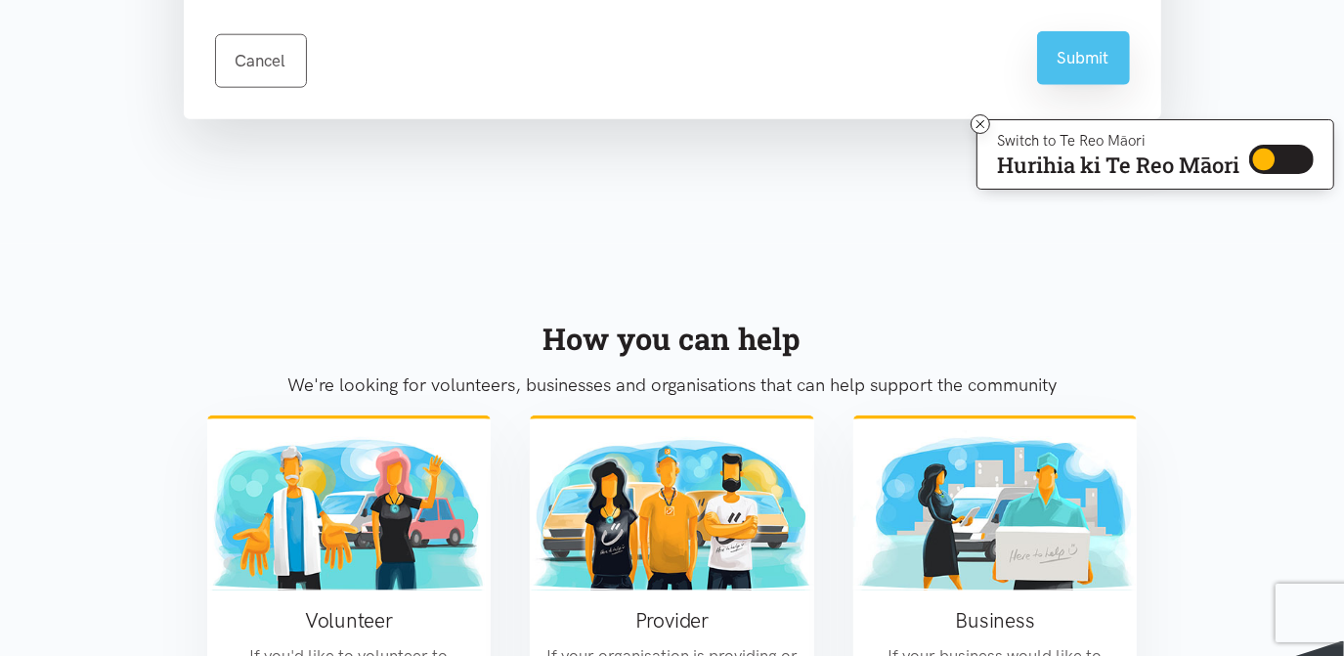
type textarea "living with high needs child - pulled plug to freezer loss all food in freezer"
click at [1071, 39] on button "Submit" at bounding box center [1083, 58] width 93 height 54
